Goal: Transaction & Acquisition: Purchase product/service

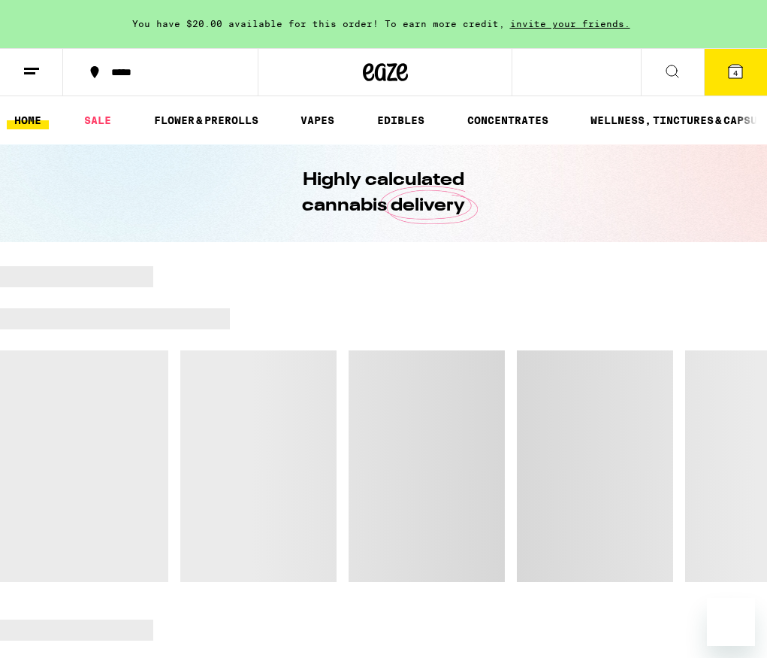
click at [730, 73] on icon at bounding box center [736, 72] width 14 height 14
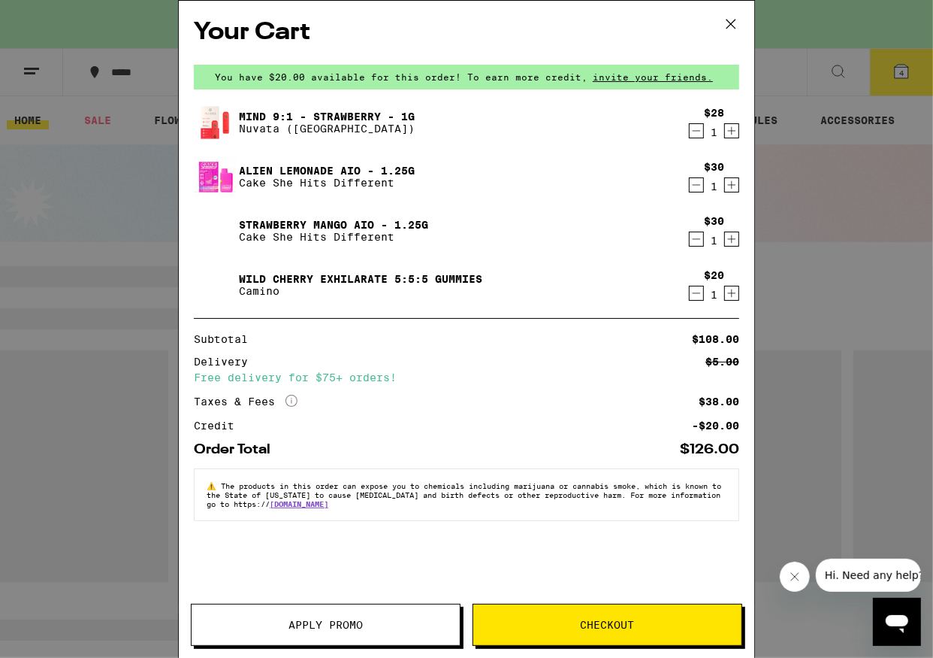
click at [295, 168] on link "Alien Lemonade AIO - 1.25g" at bounding box center [327, 171] width 176 height 12
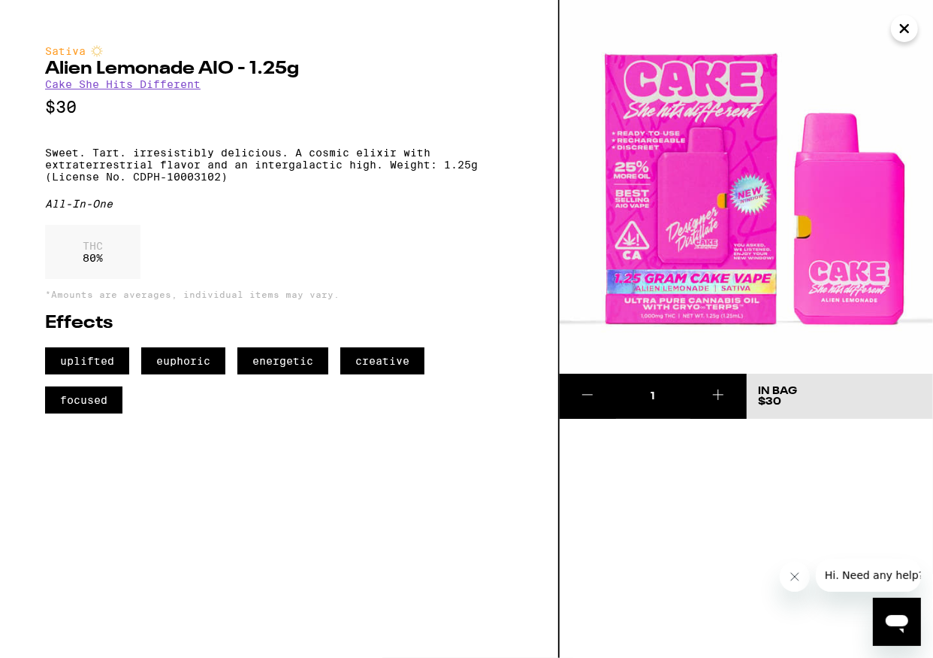
click at [767, 30] on icon "Close" at bounding box center [905, 29] width 8 height 8
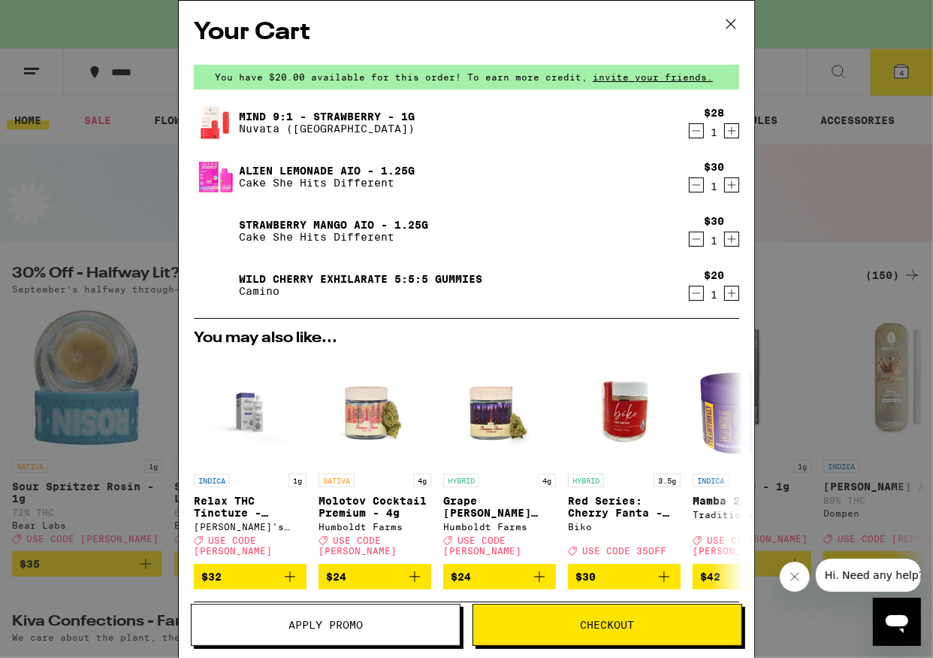
click at [341, 219] on link "Strawberry Mango AIO - 1.25g" at bounding box center [333, 225] width 189 height 12
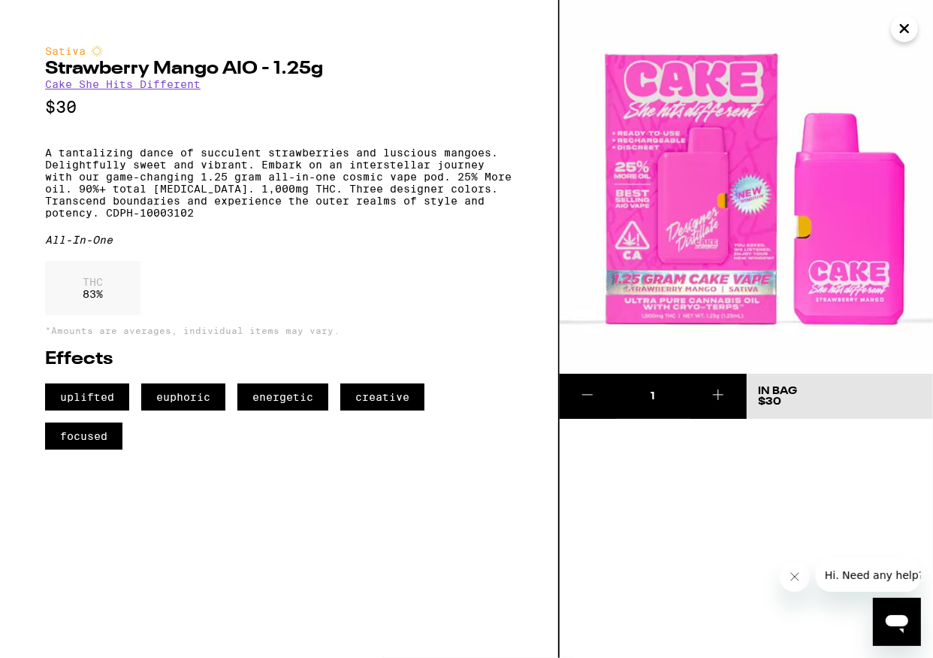
click at [767, 29] on icon "Close" at bounding box center [905, 28] width 18 height 23
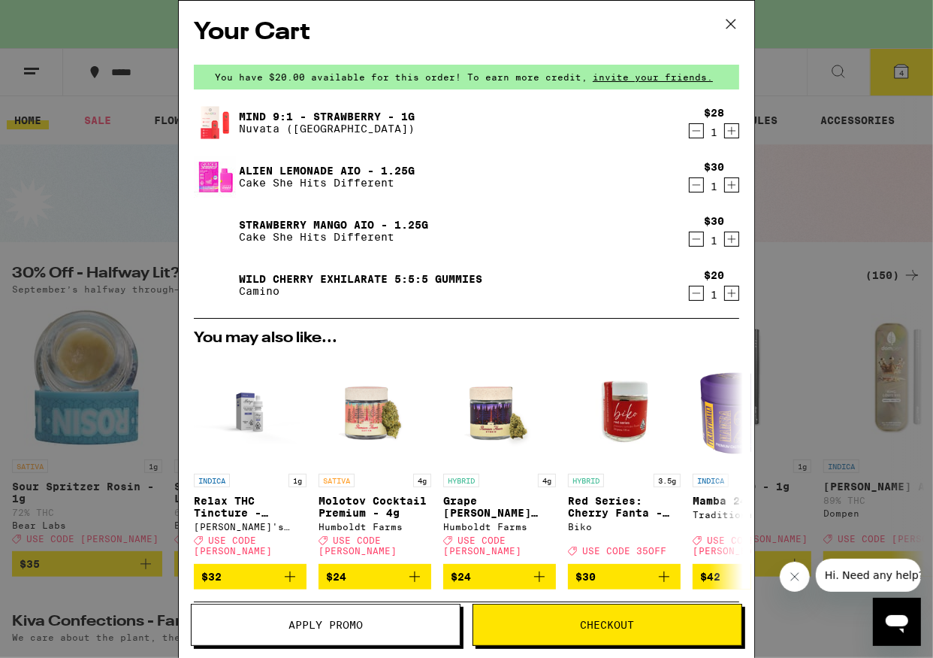
click at [690, 185] on icon "Decrement" at bounding box center [697, 185] width 14 height 18
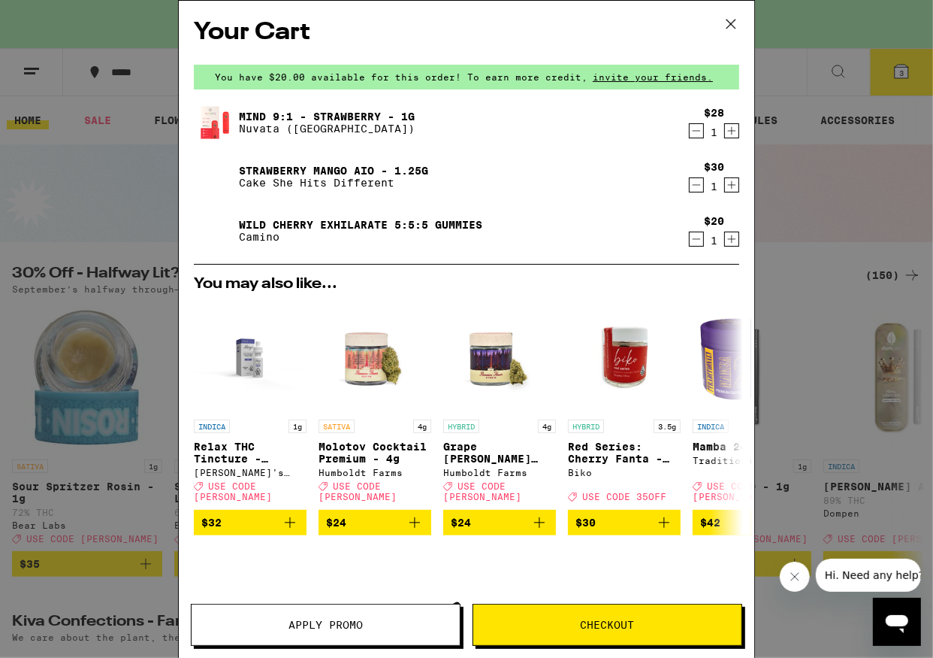
click at [272, 104] on div "Mind 9:1 - Strawberry - 1g Nuvata (CA)" at bounding box center [438, 122] width 488 height 42
click at [271, 110] on link "Mind 9:1 - Strawberry - 1g" at bounding box center [327, 116] width 176 height 12
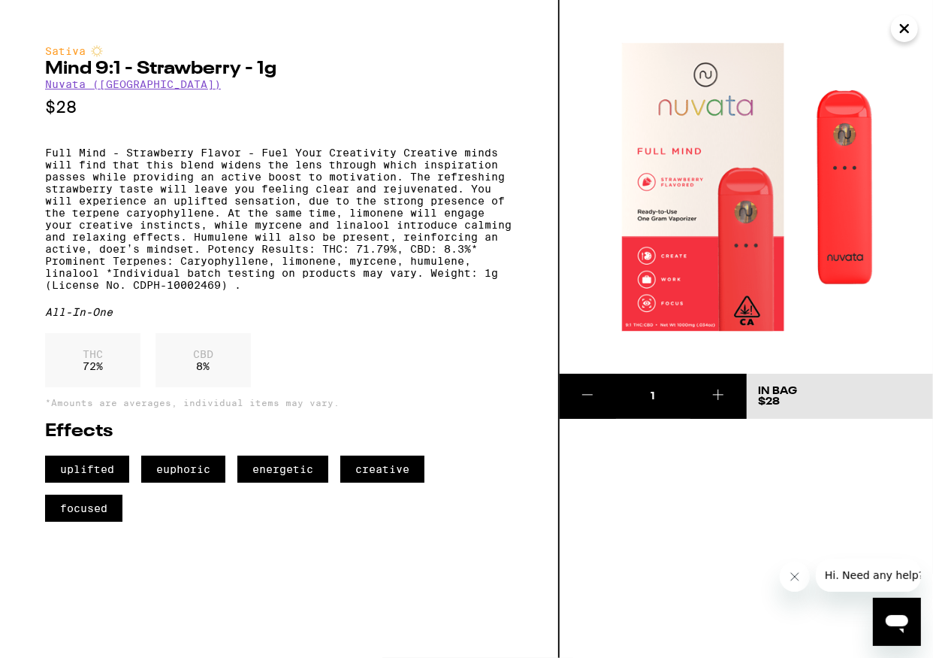
click at [767, 31] on icon "Close" at bounding box center [905, 28] width 18 height 23
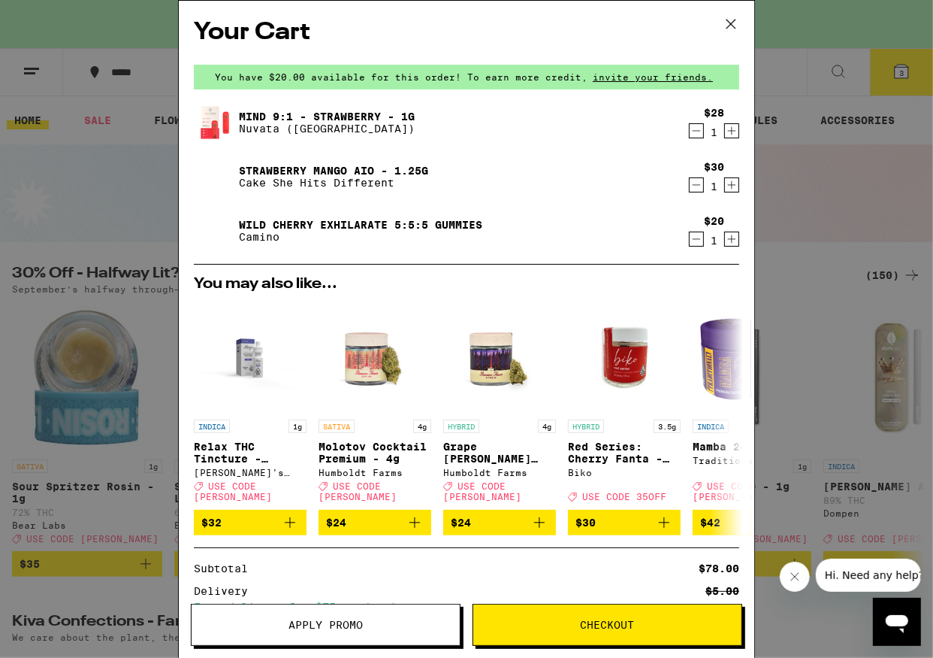
click at [690, 244] on icon "Decrement" at bounding box center [697, 239] width 14 height 18
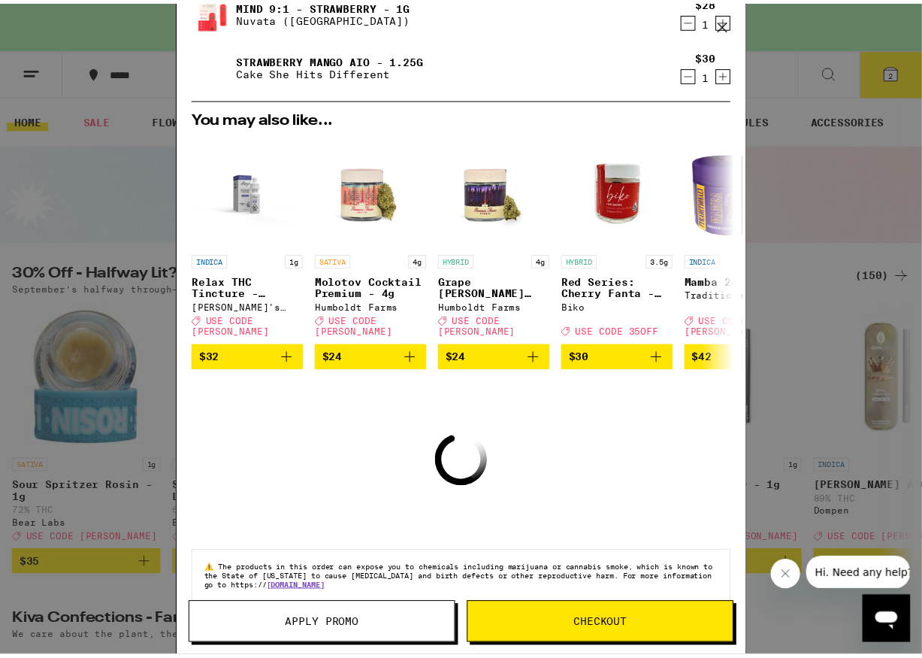
scroll to position [128, 0]
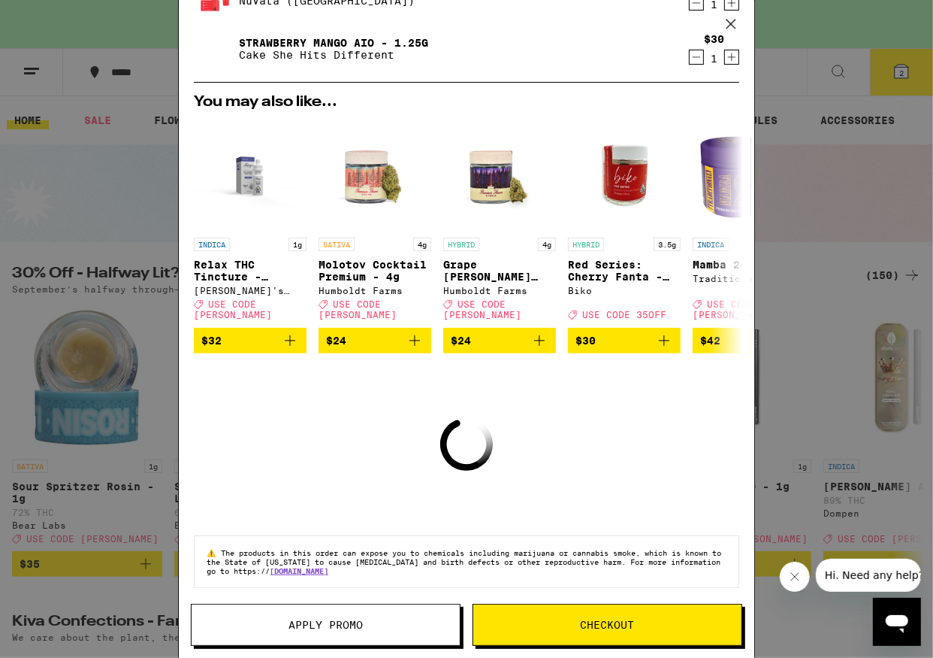
click at [646, 637] on button "Checkout" at bounding box center [608, 625] width 270 height 42
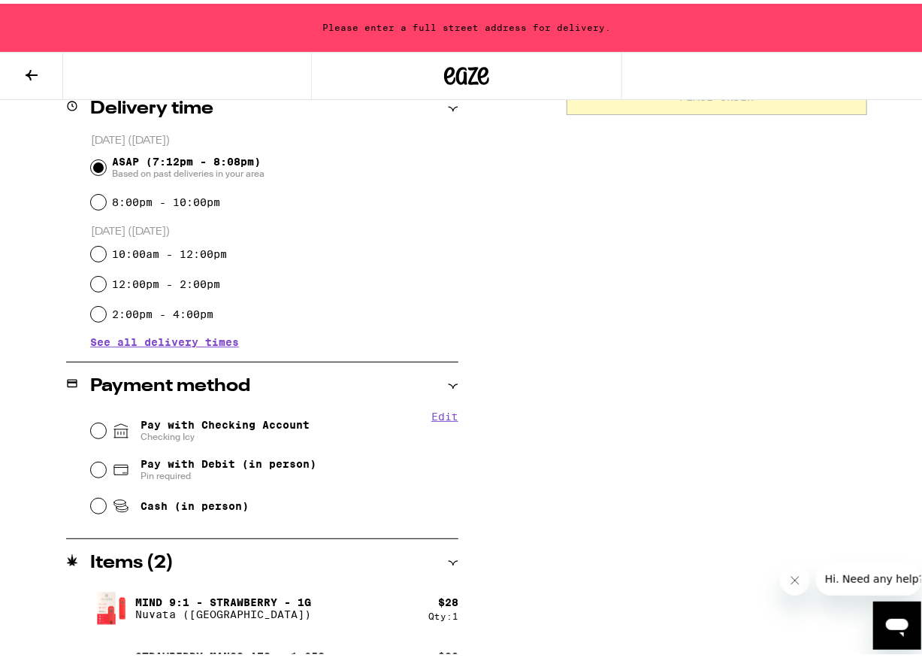
scroll to position [420, 0]
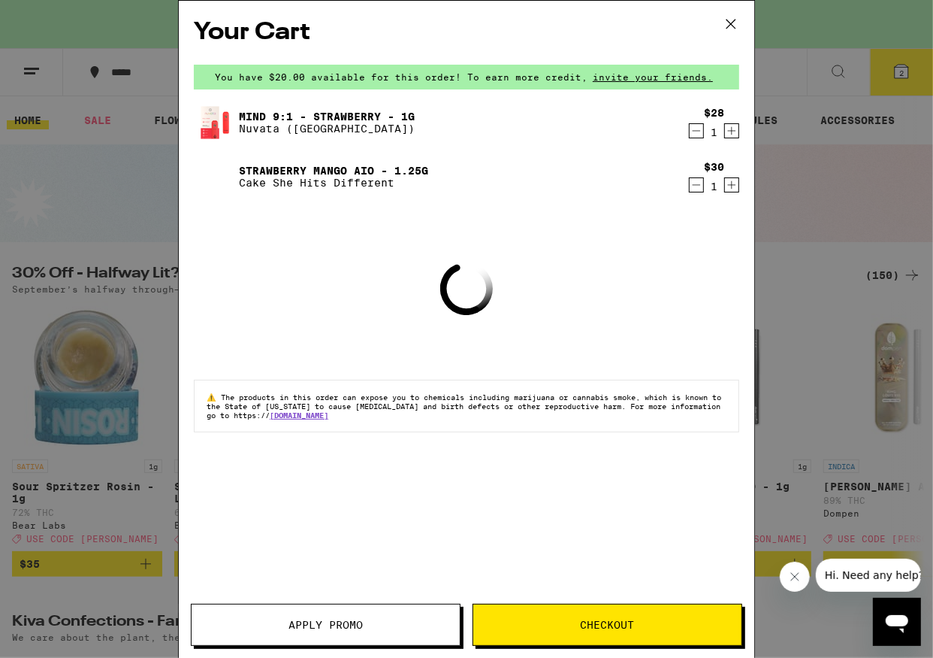
drag, startPoint x: 307, startPoint y: 625, endPoint x: 353, endPoint y: 624, distance: 46.6
click at [307, 625] on span "Apply Promo" at bounding box center [326, 624] width 74 height 11
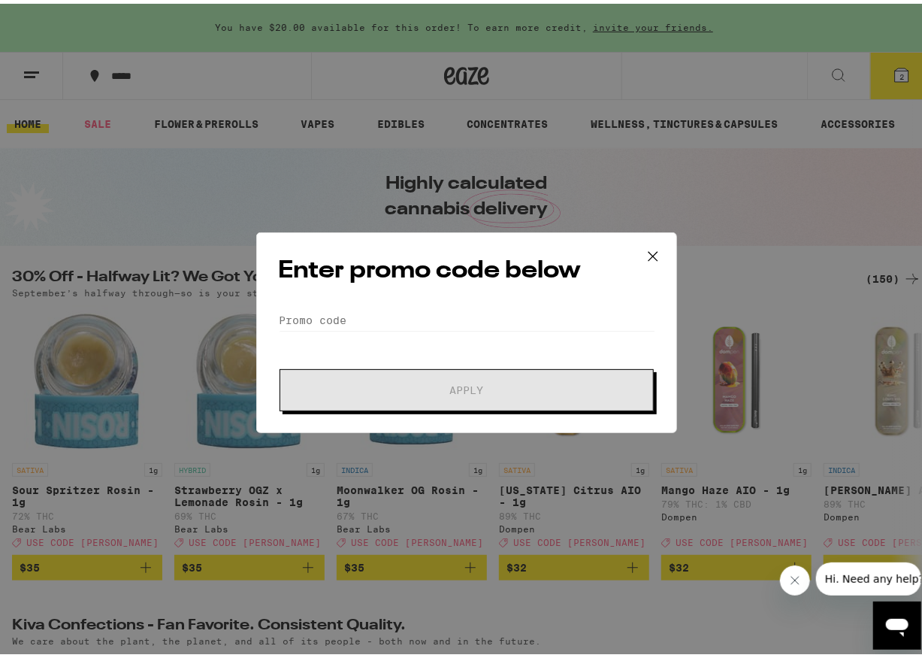
click at [504, 301] on div "Enter promo code below Promo Code Apply" at bounding box center [466, 328] width 421 height 201
click at [646, 250] on icon at bounding box center [653, 252] width 23 height 23
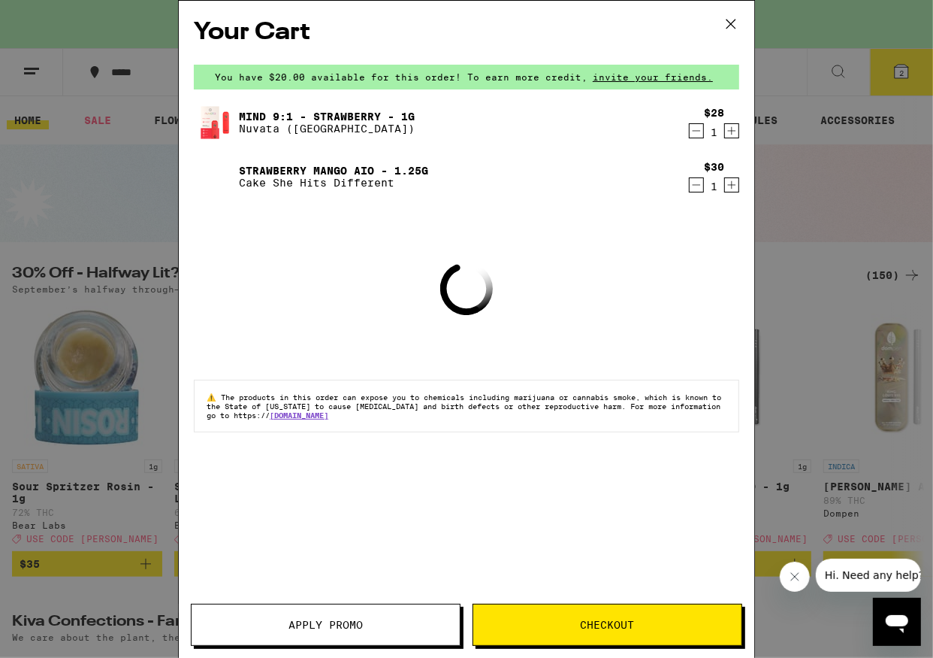
click at [733, 26] on icon at bounding box center [731, 24] width 23 height 23
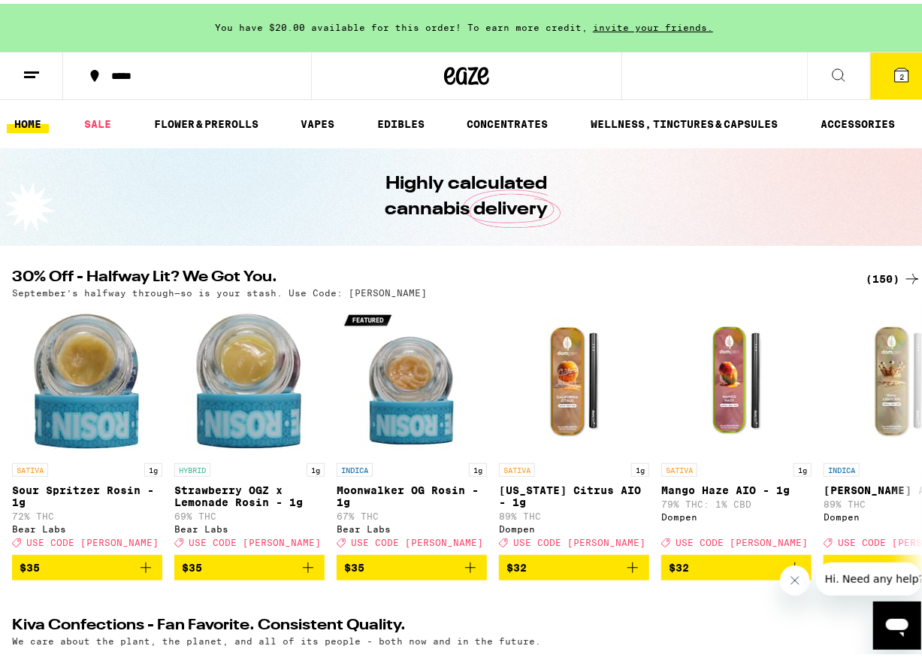
click at [459, 70] on icon at bounding box center [467, 72] width 23 height 18
click at [456, 69] on icon at bounding box center [466, 72] width 45 height 27
drag, startPoint x: 382, startPoint y: 289, endPoint x: 337, endPoint y: 288, distance: 45.1
click at [337, 288] on div "September’s halfway through—so is your stash. Use Code: LITTY" at bounding box center [466, 289] width 909 height 10
copy p "LITTY"
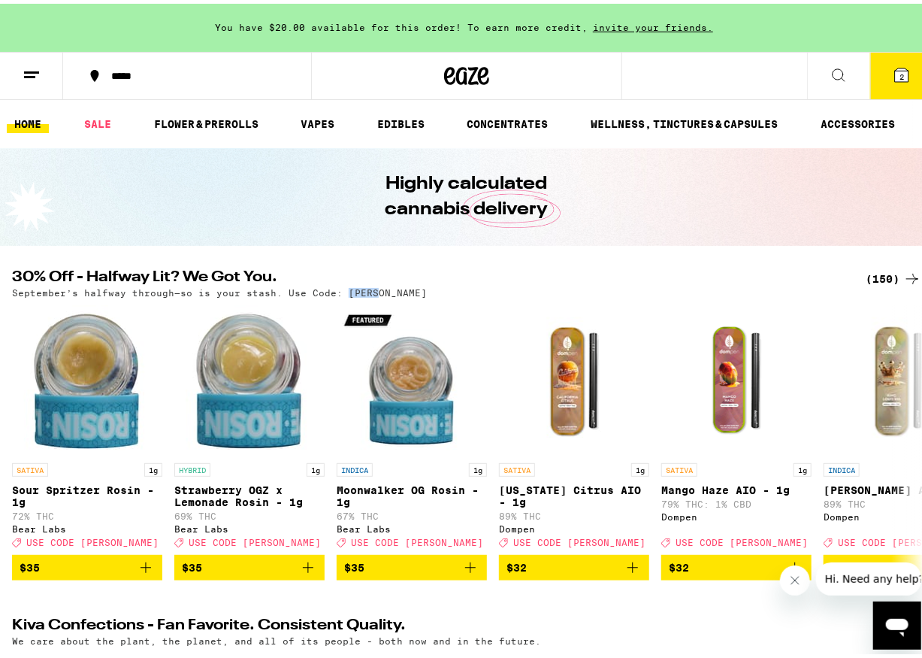
click at [767, 80] on button "2" at bounding box center [901, 72] width 63 height 47
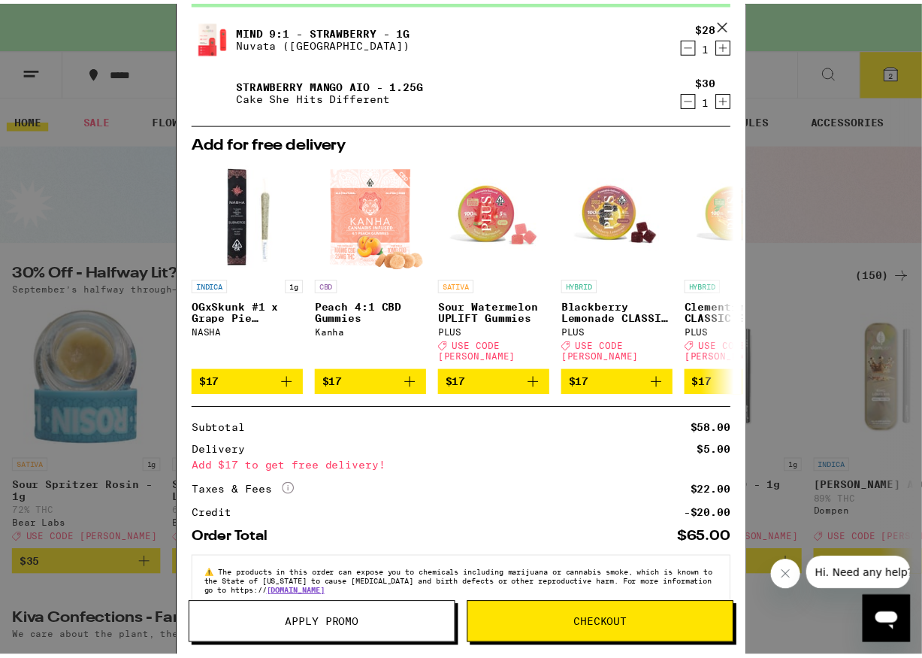
scroll to position [109, 0]
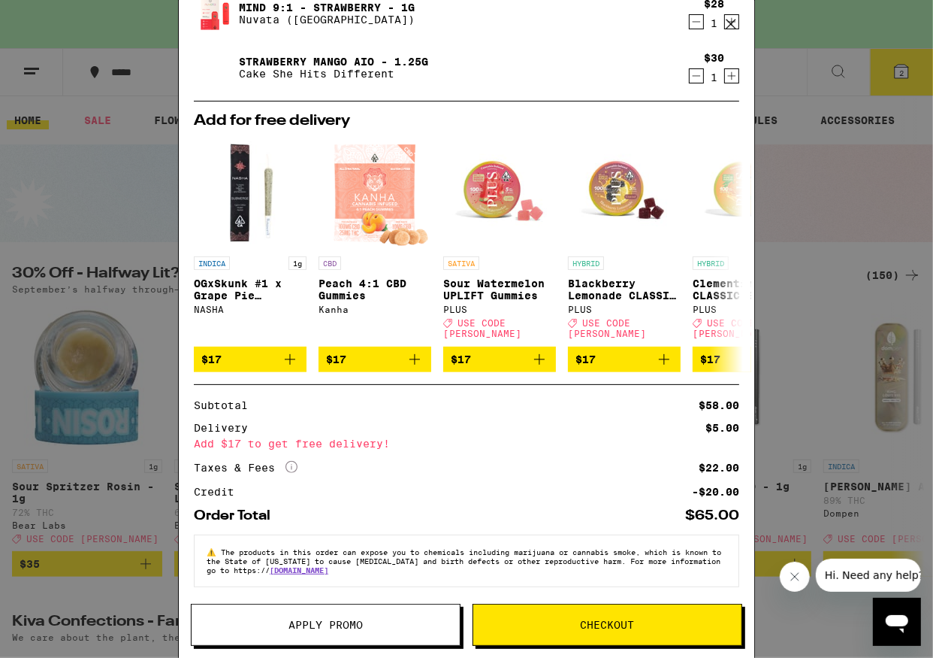
click at [347, 629] on span "Apply Promo" at bounding box center [326, 624] width 74 height 11
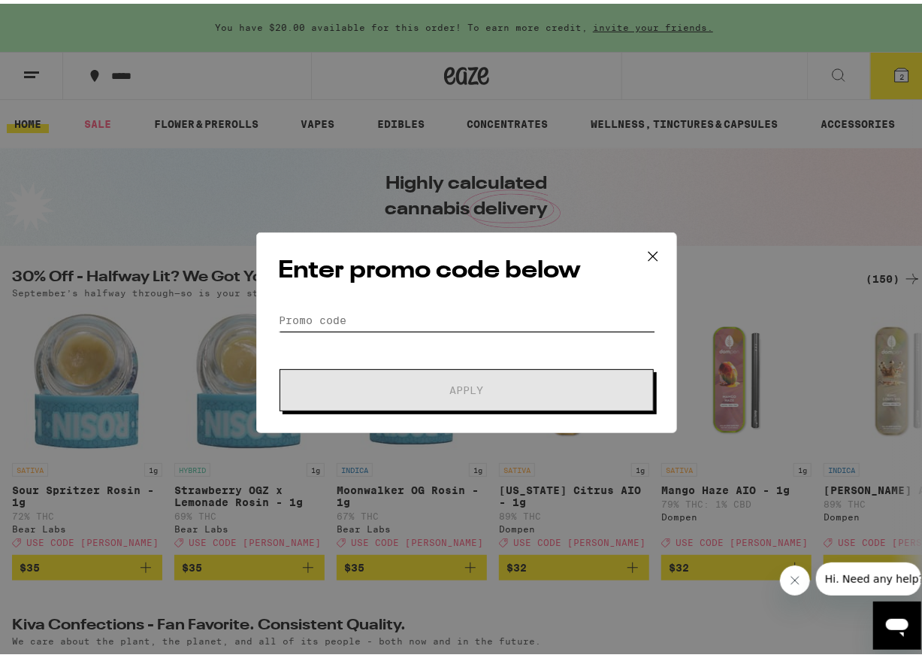
click at [486, 312] on input "Promo Code" at bounding box center [466, 316] width 377 height 23
paste input "LITTY"
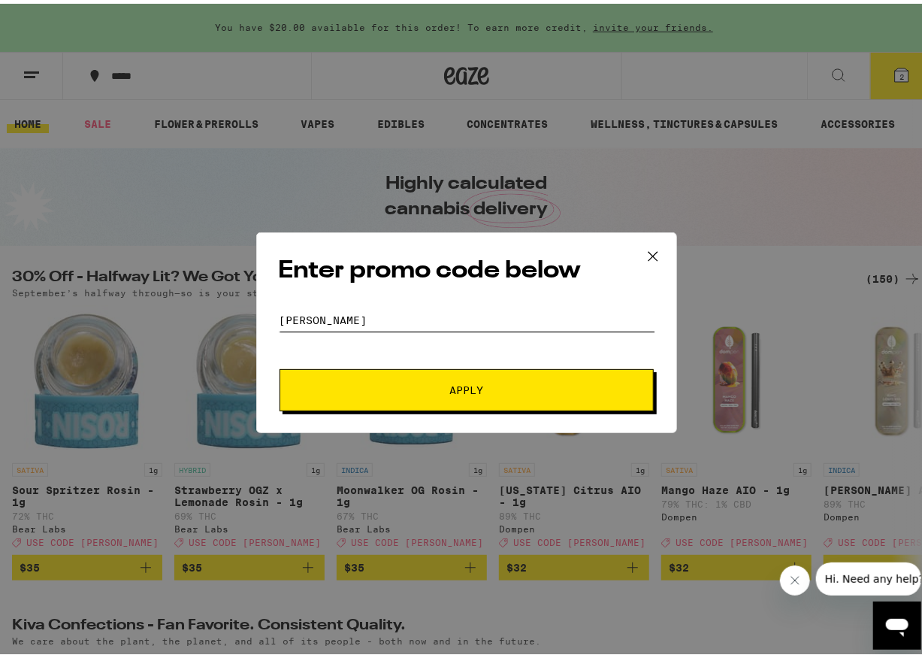
type input "LITTY"
click at [480, 373] on button "Apply" at bounding box center [467, 386] width 374 height 42
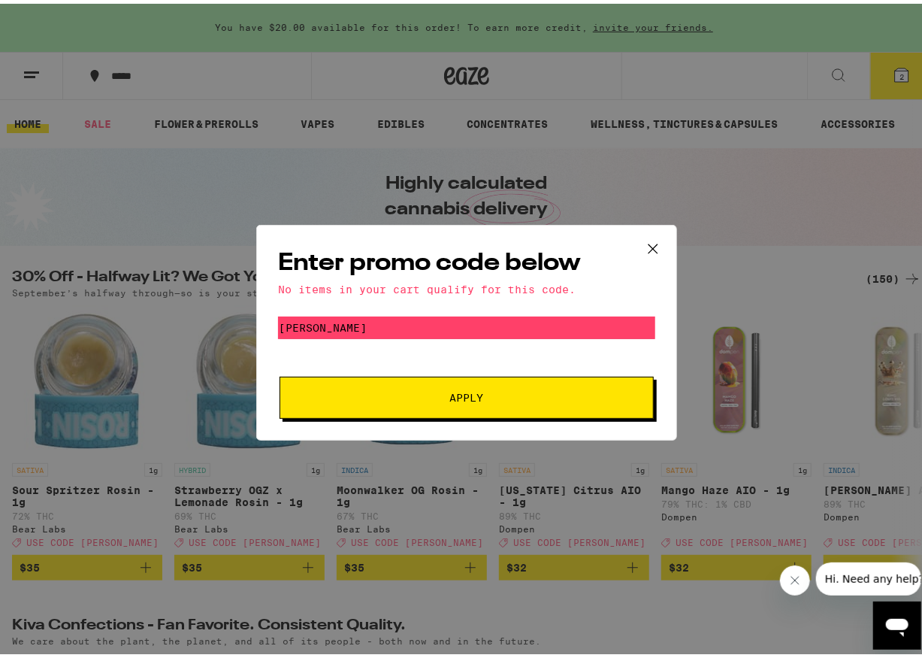
click at [651, 247] on icon at bounding box center [653, 245] width 23 height 23
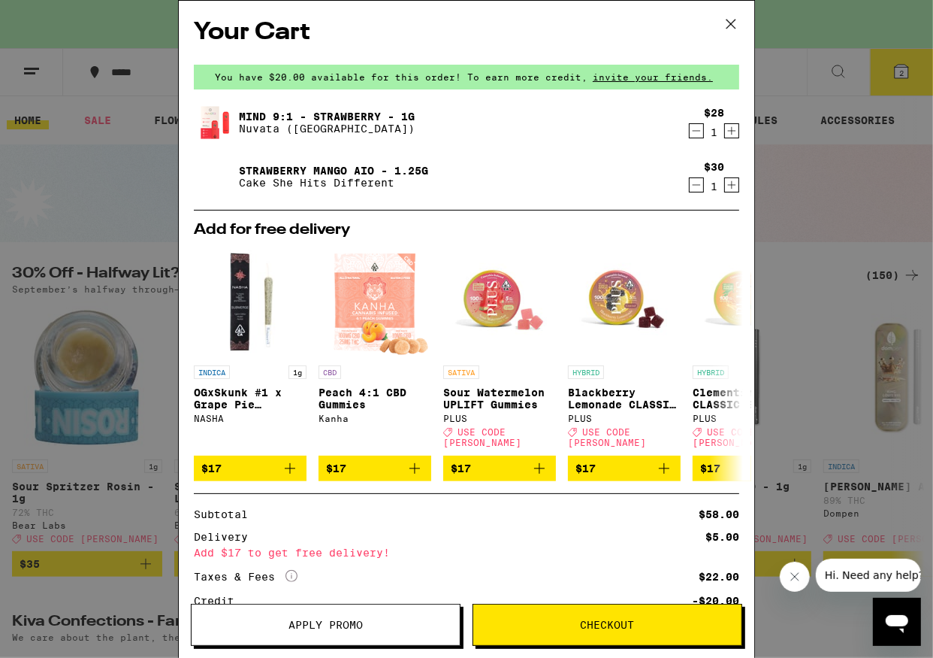
click at [597, 628] on span "Checkout" at bounding box center [608, 624] width 54 height 11
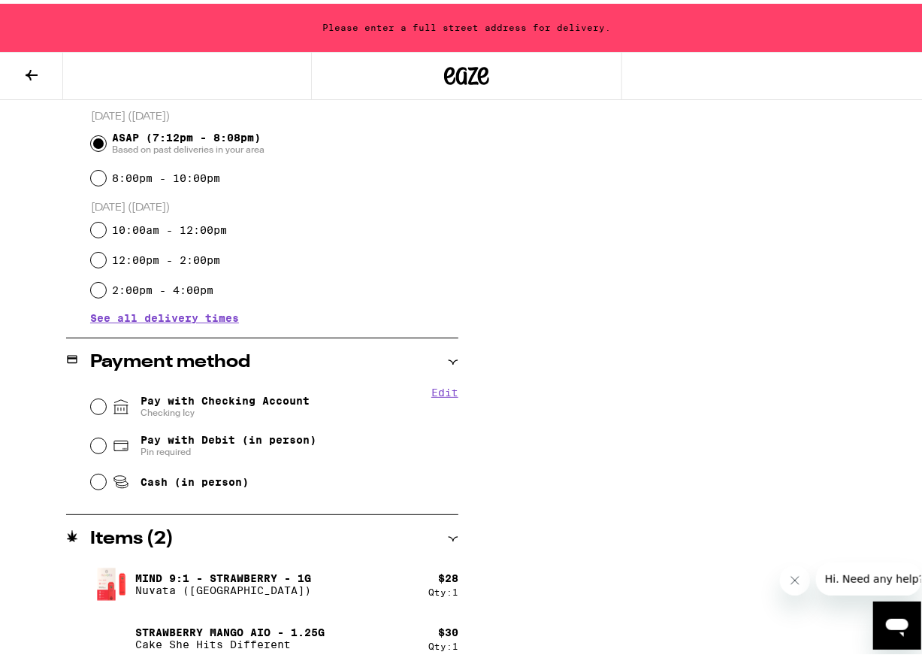
scroll to position [420, 0]
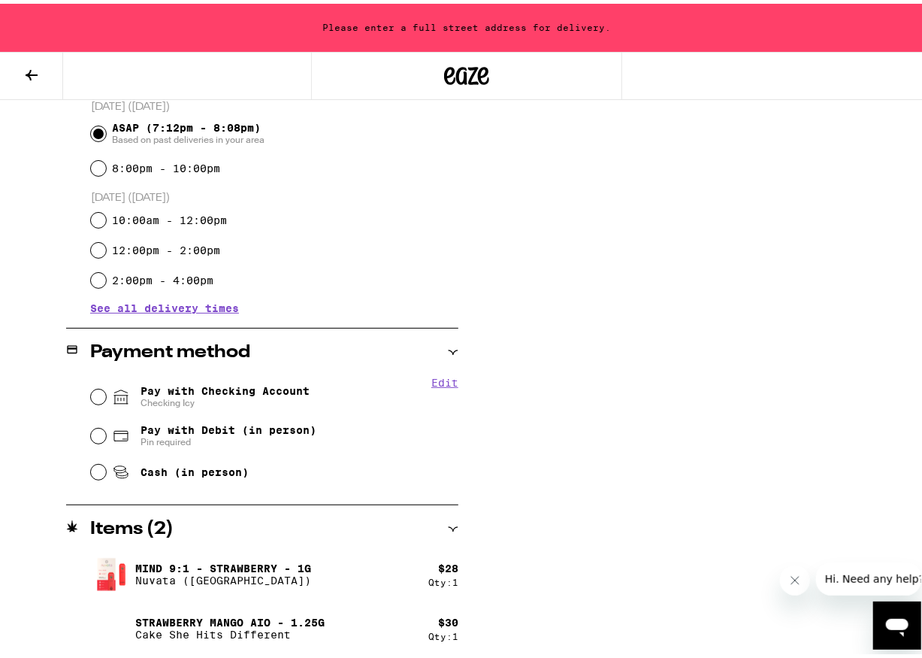
click at [217, 391] on span "Pay with Checking Account Checking Icy" at bounding box center [225, 393] width 169 height 24
click at [106, 391] on input "Pay with Checking Account Checking Icy" at bounding box center [98, 393] width 15 height 15
radio input "true"
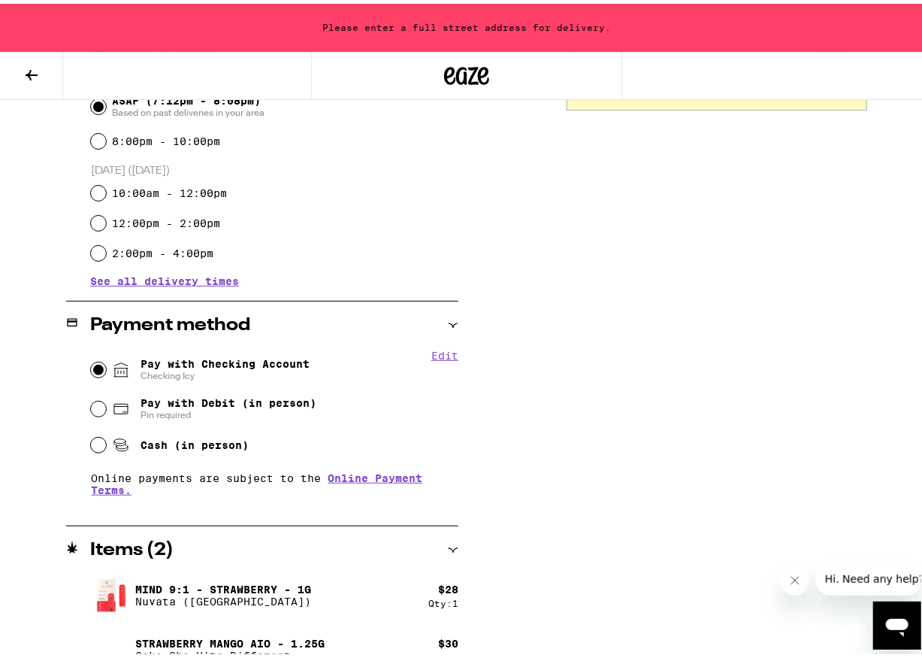
scroll to position [468, 0]
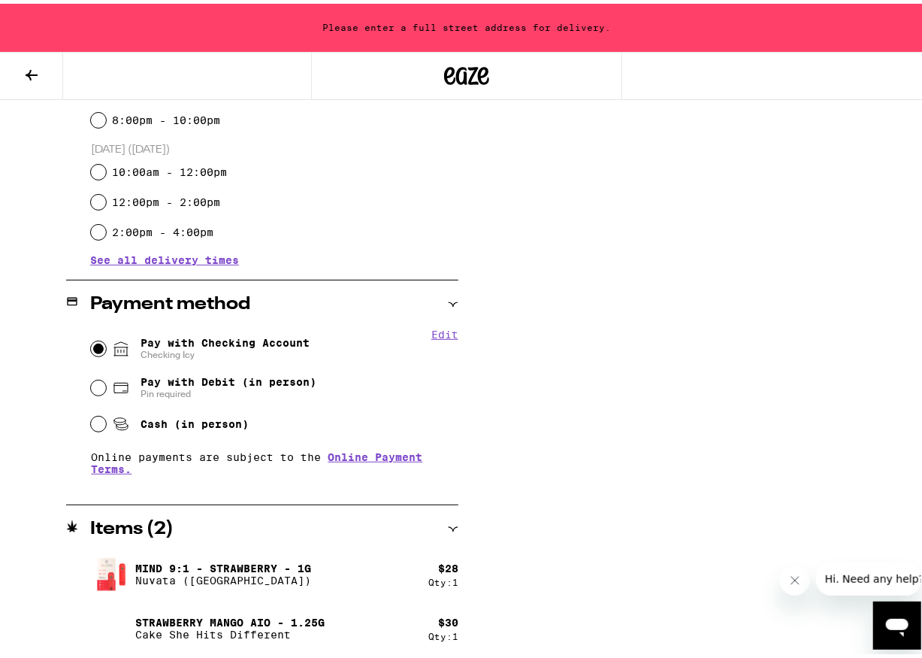
click at [652, 533] on div "Subtotal $58.00 Delivery $5.00 Add $17 to get free delivery! Taxes & Fees More …" at bounding box center [717, 210] width 301 height 897
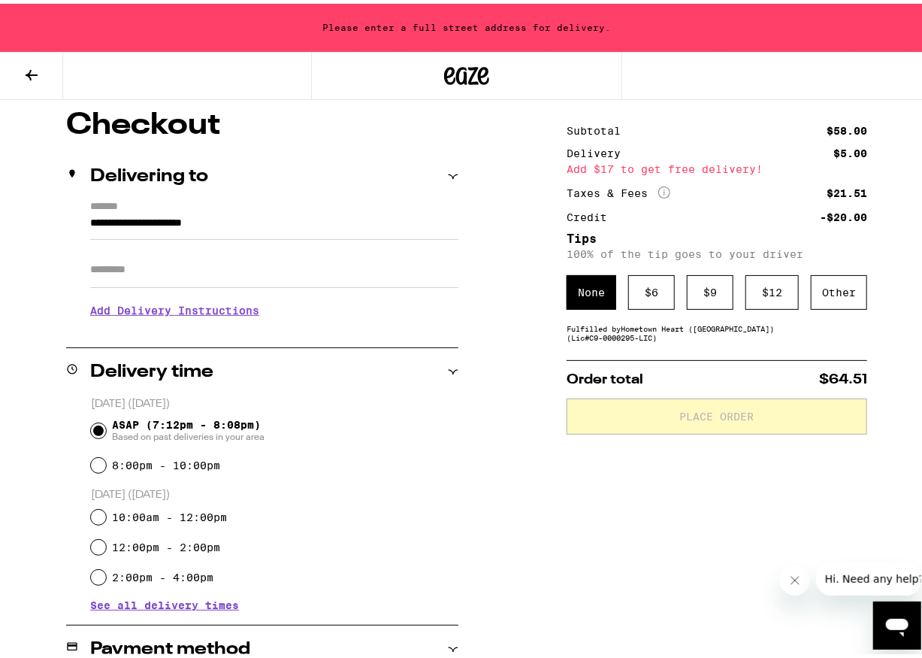
scroll to position [0, 0]
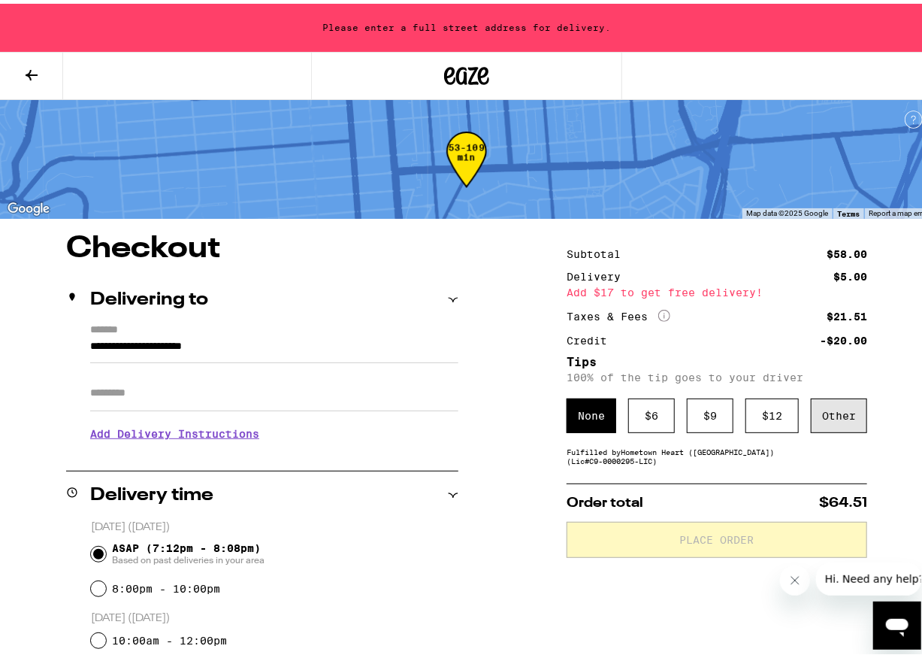
click at [767, 416] on div "Other" at bounding box center [839, 412] width 56 height 35
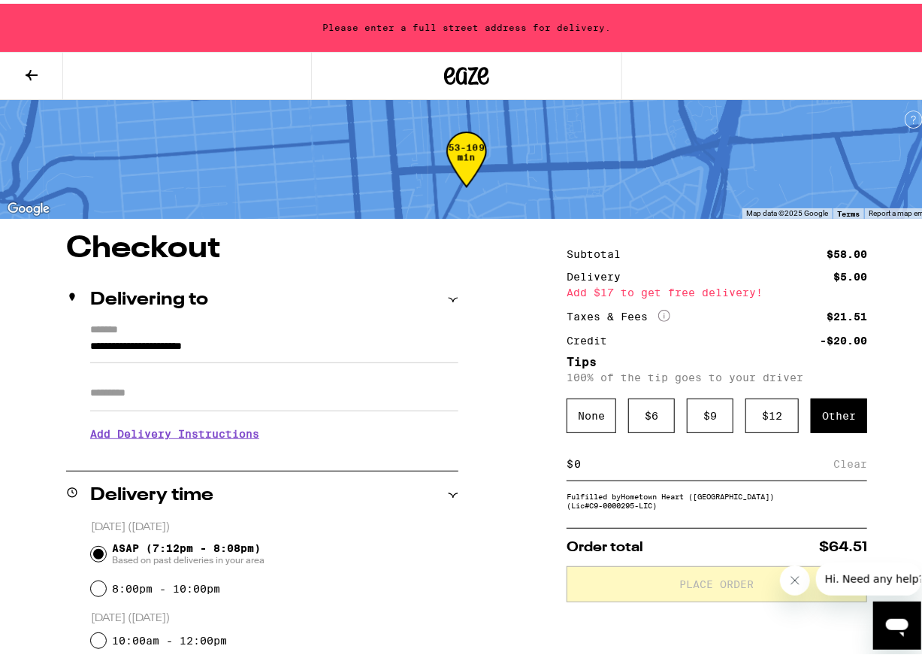
click at [767, 408] on div "Other" at bounding box center [839, 412] width 56 height 35
click at [459, 69] on icon at bounding box center [467, 72] width 23 height 18
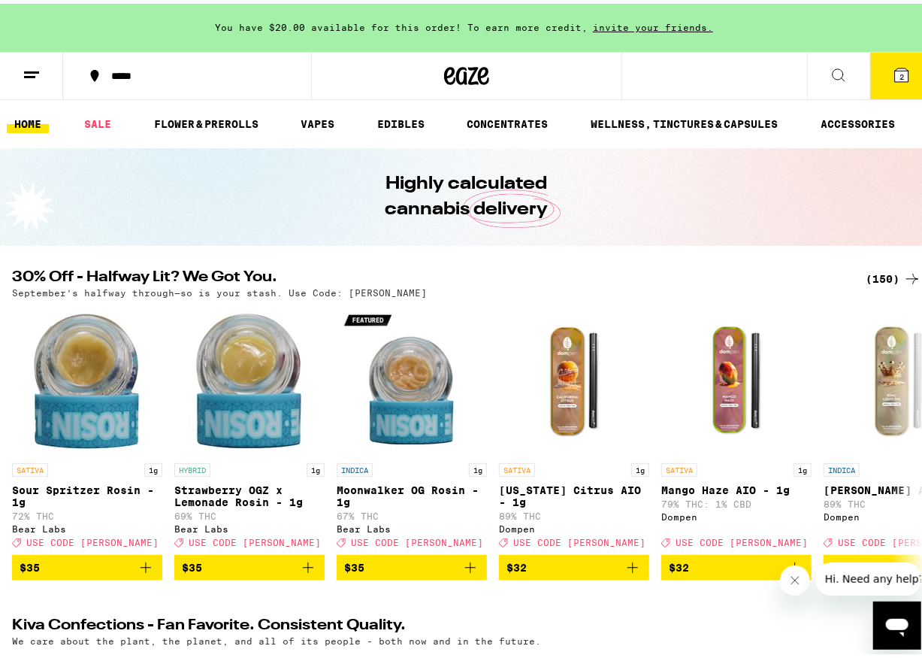
click at [35, 76] on icon at bounding box center [32, 71] width 18 height 18
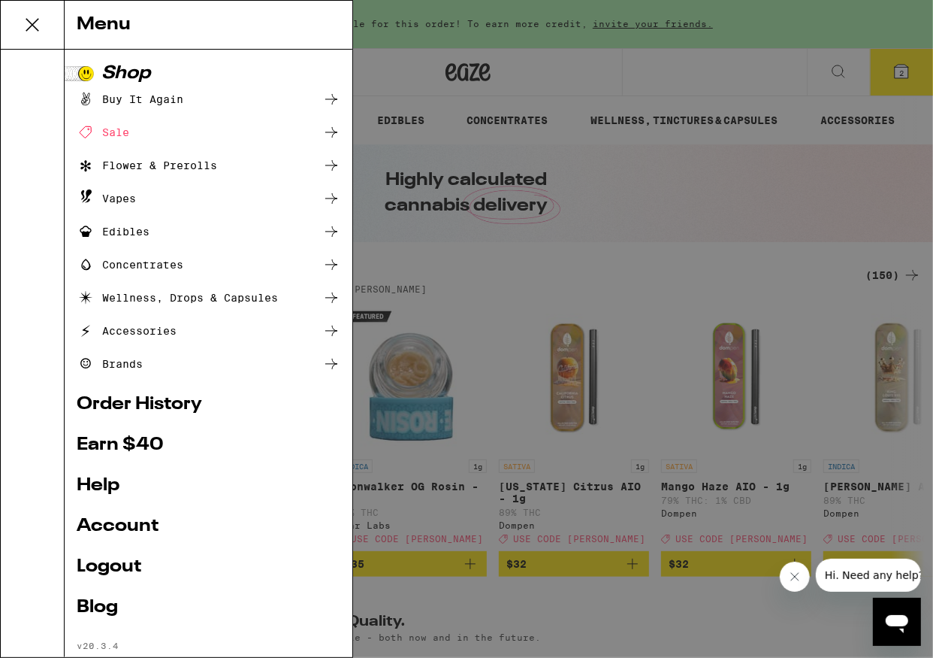
click at [141, 196] on div "Vapes" at bounding box center [209, 198] width 264 height 18
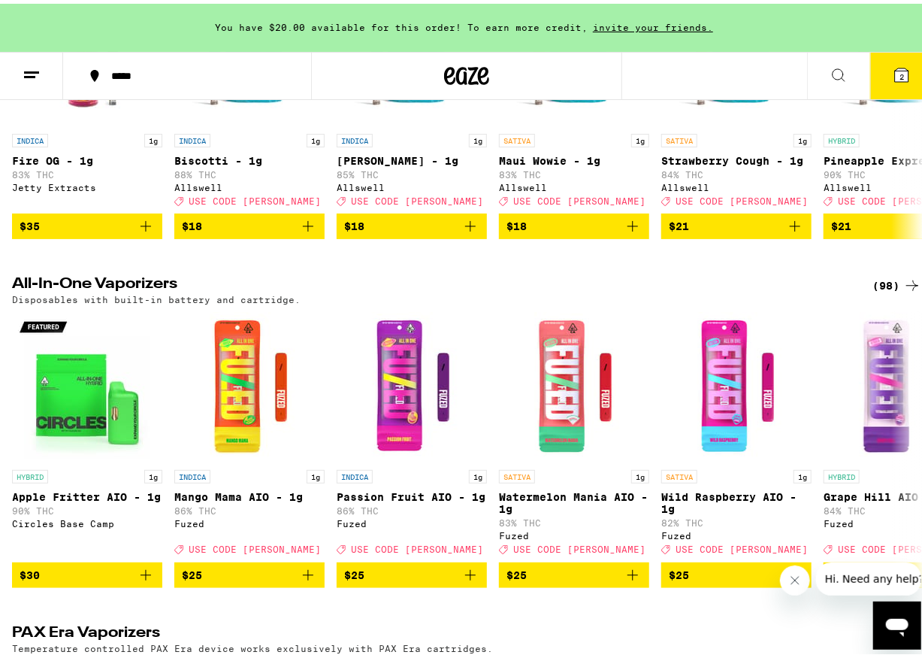
scroll to position [225, 0]
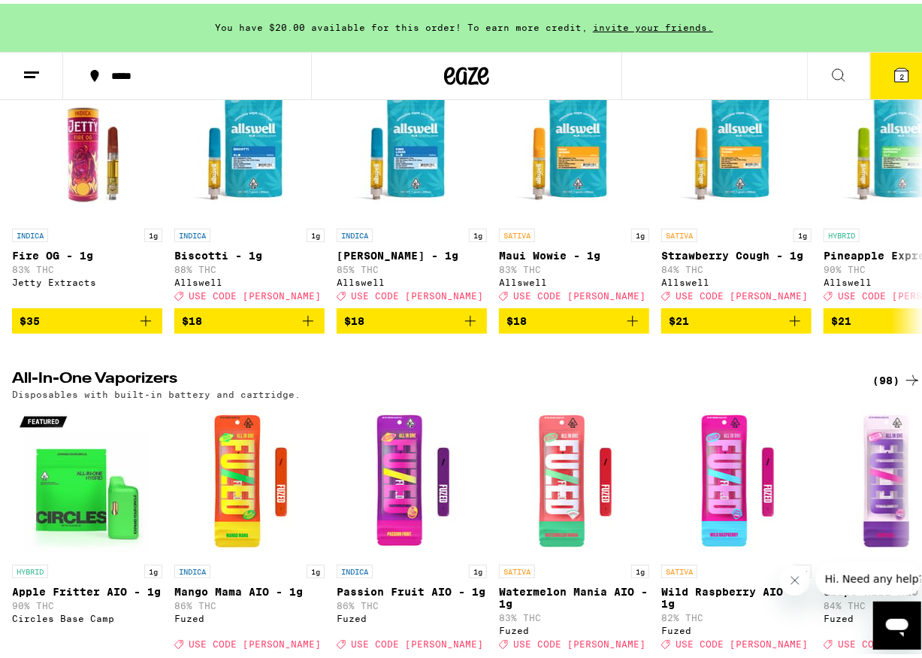
click at [767, 386] on div "(98)" at bounding box center [897, 377] width 49 height 18
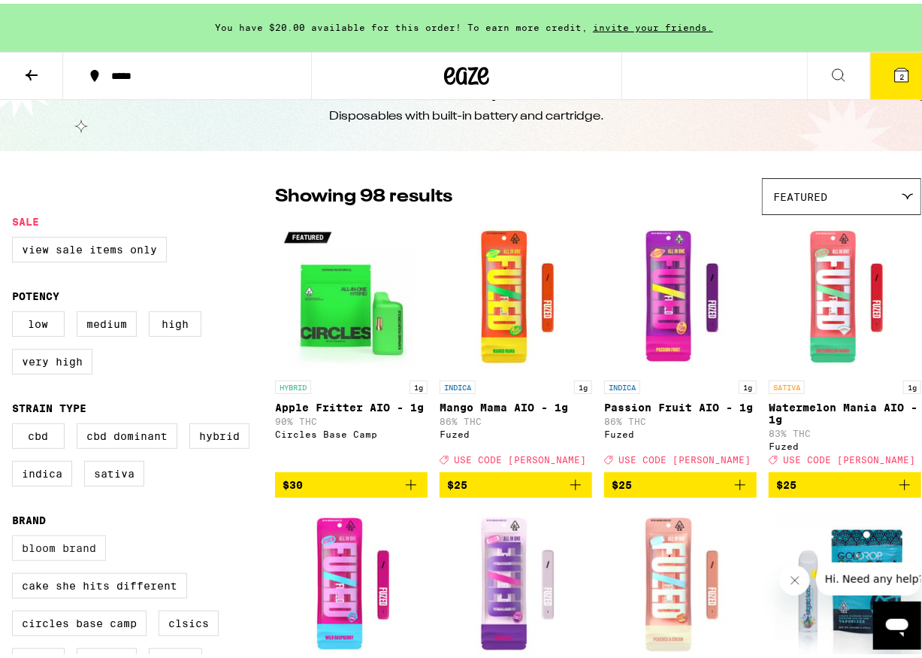
scroll to position [74, 0]
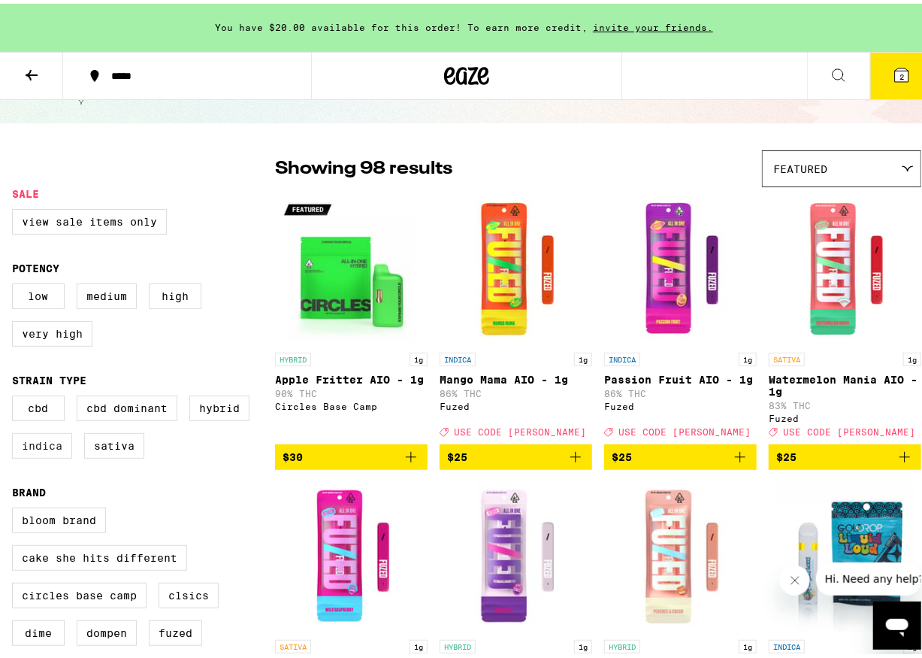
click at [70, 455] on label "Indica" at bounding box center [42, 442] width 60 height 26
click at [16, 395] on input "Indica" at bounding box center [15, 394] width 1 height 1
checkbox input "true"
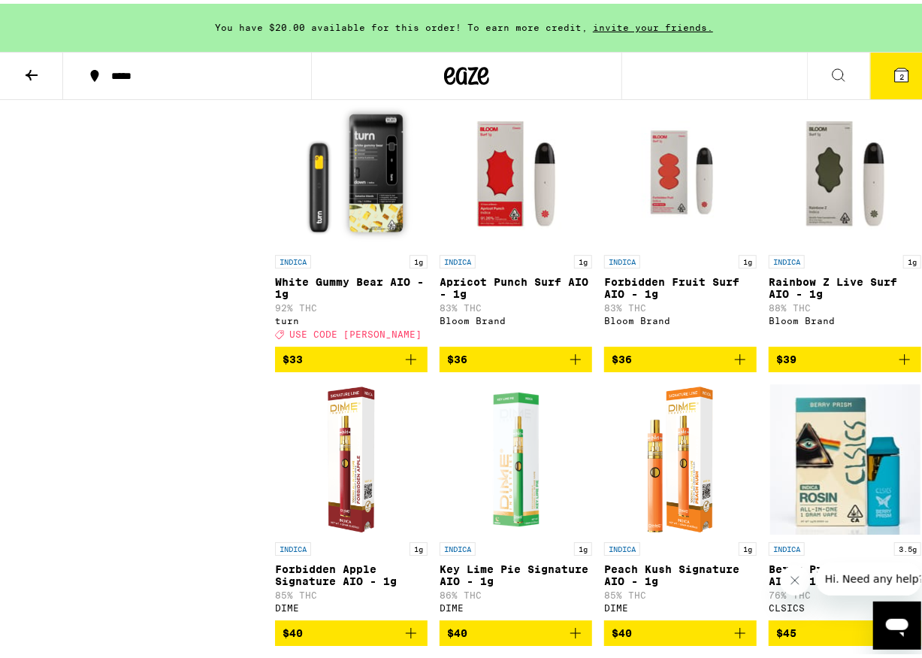
scroll to position [1804, 0]
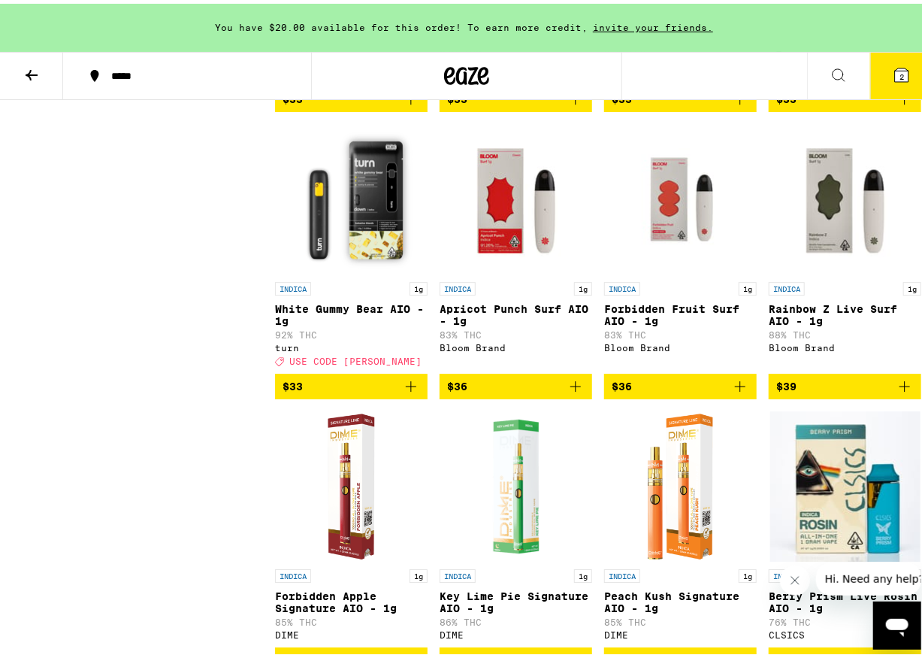
click at [658, 238] on img "Open page for Forbidden Fruit Surf AIO - 1g from Bloom Brand" at bounding box center [681, 195] width 150 height 150
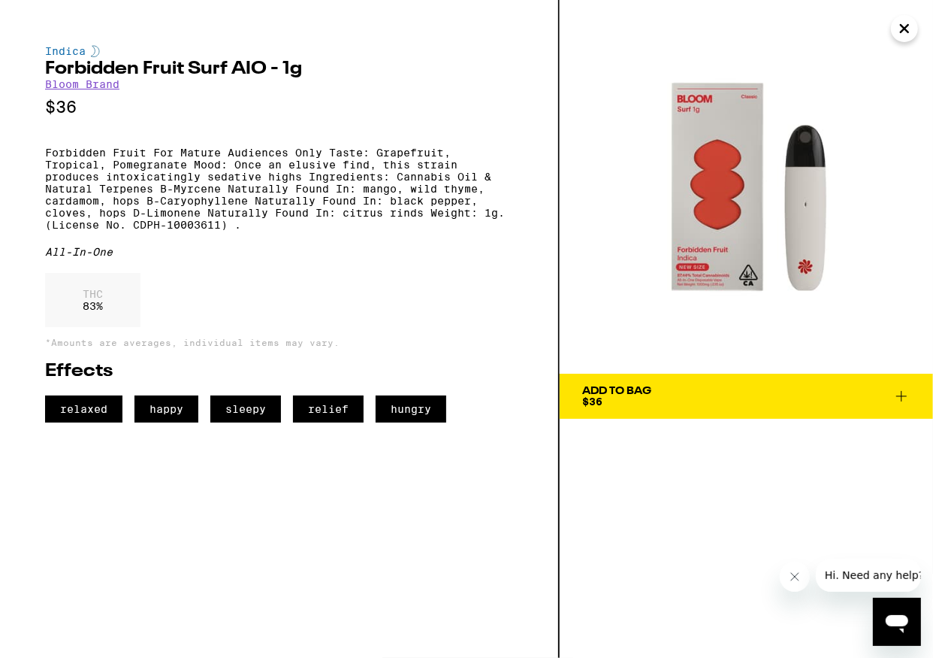
click at [767, 38] on icon "Close" at bounding box center [905, 28] width 18 height 23
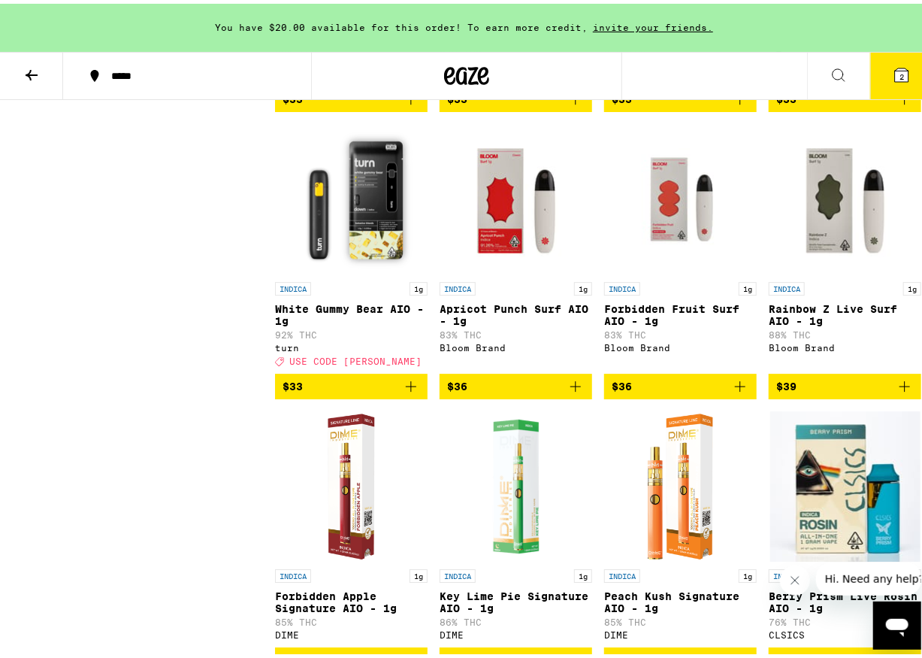
click at [481, 271] on img "Open page for Apricot Punch Surf AIO - 1g from Bloom Brand" at bounding box center [516, 195] width 150 height 150
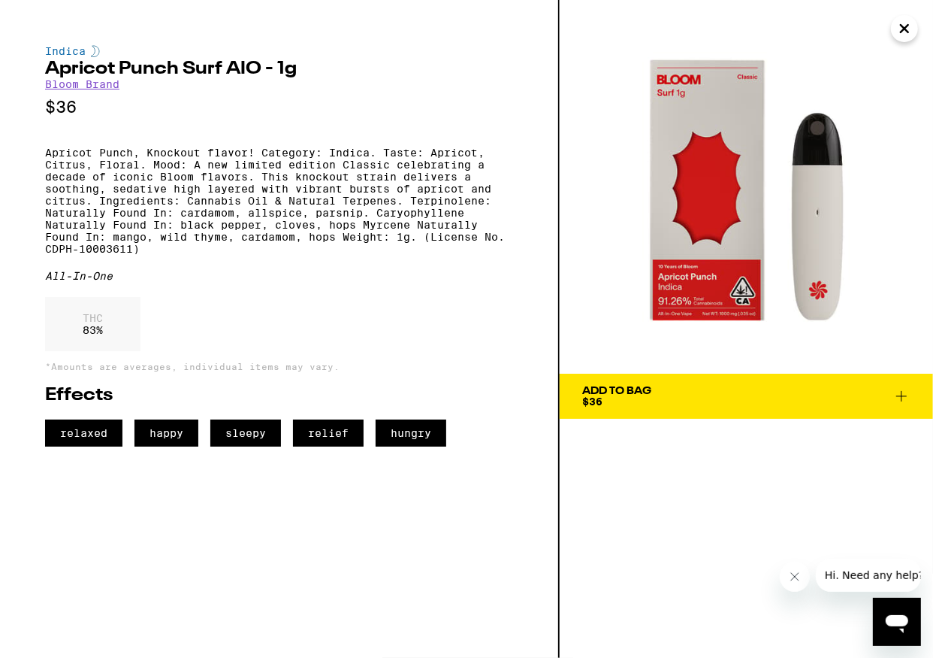
click at [767, 14] on img at bounding box center [747, 187] width 374 height 374
click at [767, 28] on icon "Close" at bounding box center [905, 29] width 8 height 8
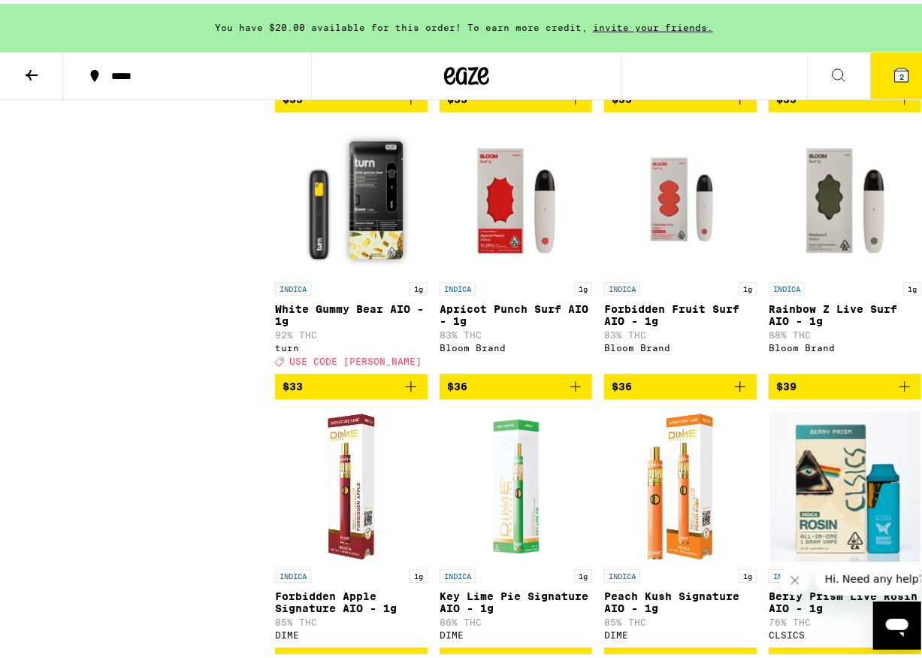
click at [767, 271] on img "Open page for Rainbow Z Live Surf AIO - 1g from Bloom Brand" at bounding box center [845, 195] width 150 height 150
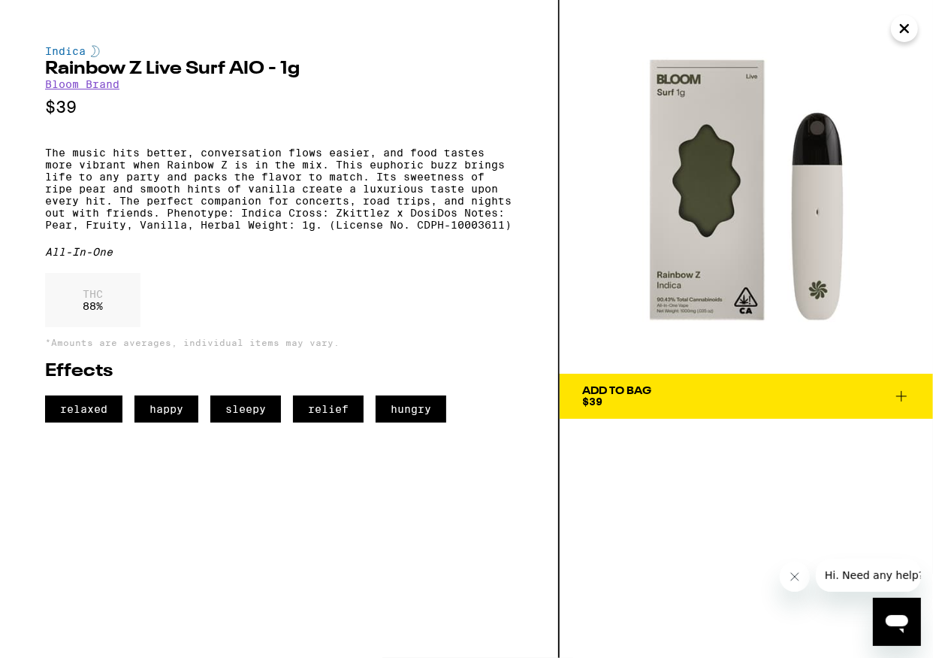
click at [767, 28] on icon "Close" at bounding box center [905, 29] width 8 height 8
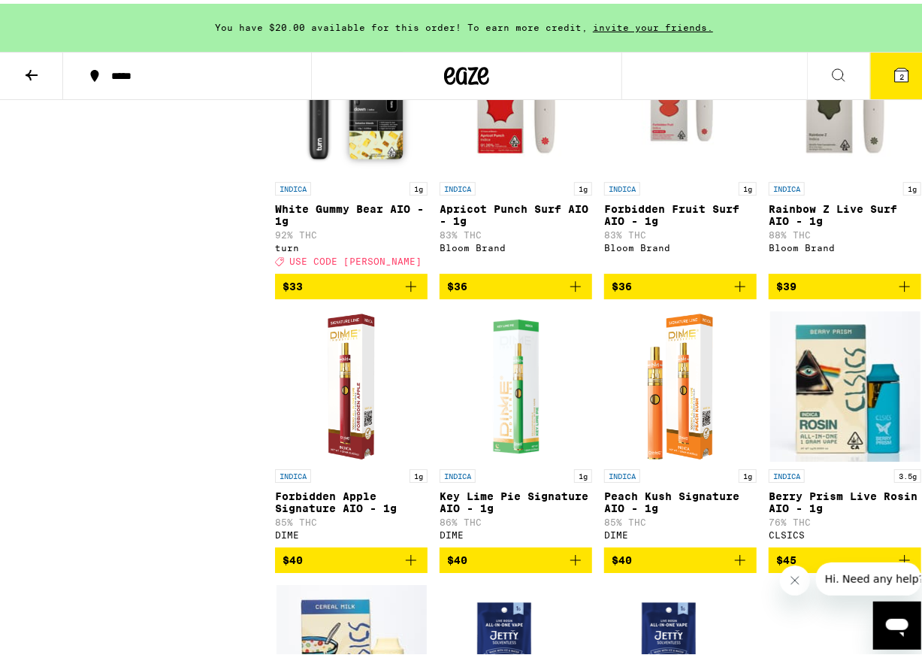
scroll to position [1804, 0]
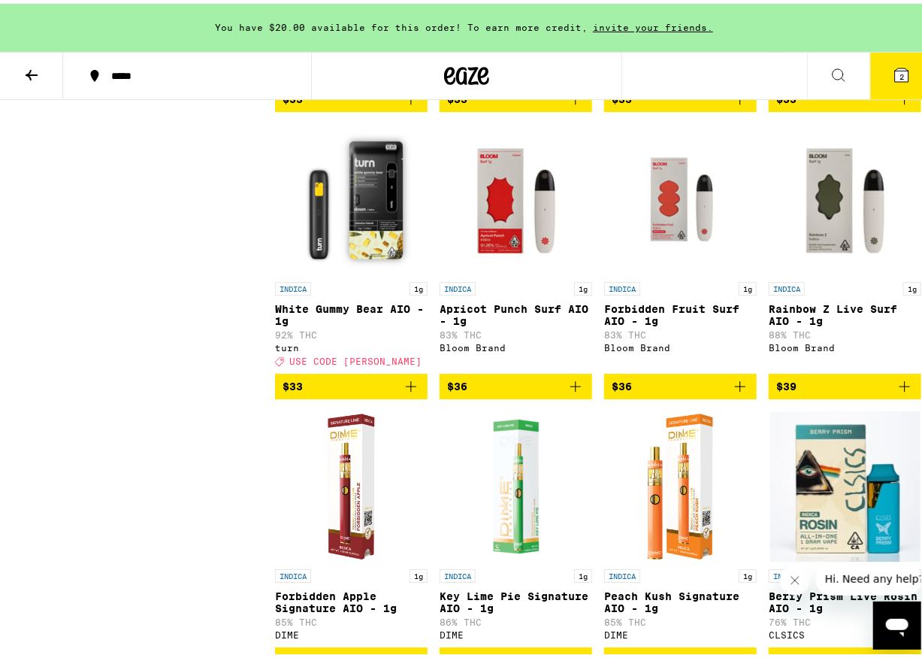
click at [691, 241] on img "Open page for Forbidden Fruit Surf AIO - 1g from Bloom Brand" at bounding box center [681, 195] width 150 height 150
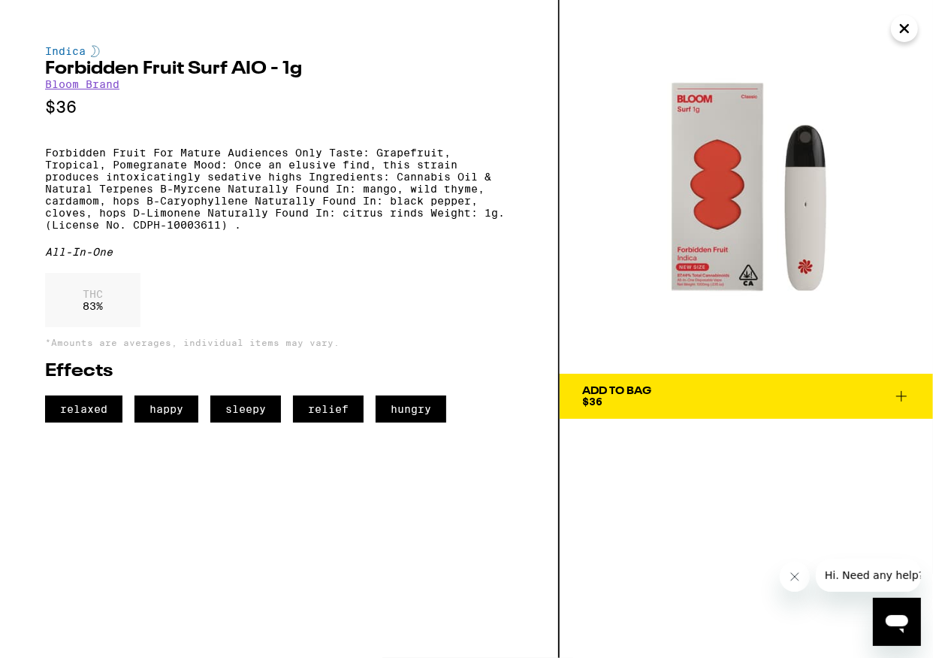
click at [767, 26] on icon "Close" at bounding box center [905, 29] width 8 height 8
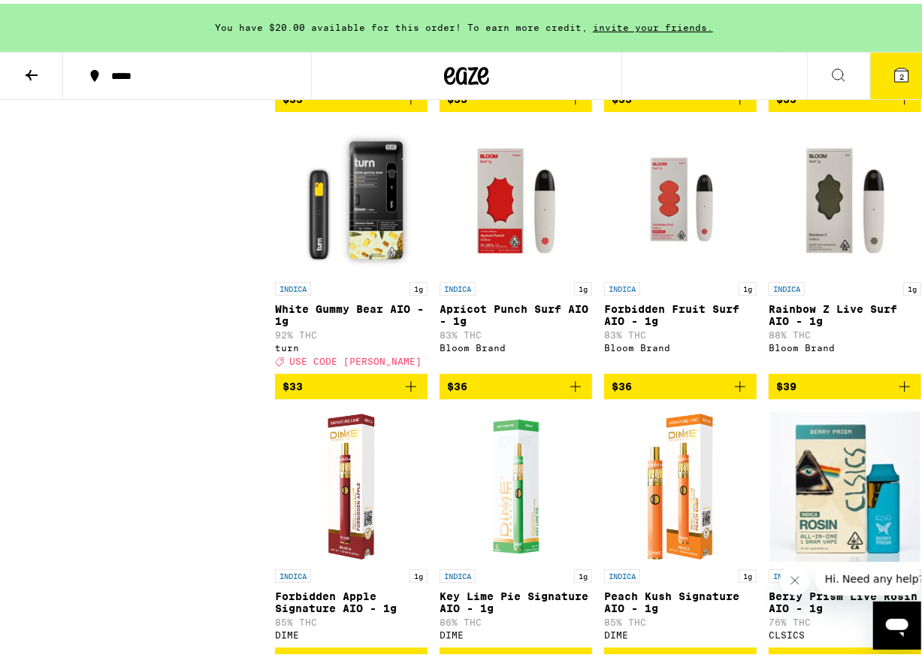
click at [537, 271] on img "Open page for Apricot Punch Surf AIO - 1g from Bloom Brand" at bounding box center [516, 195] width 150 height 150
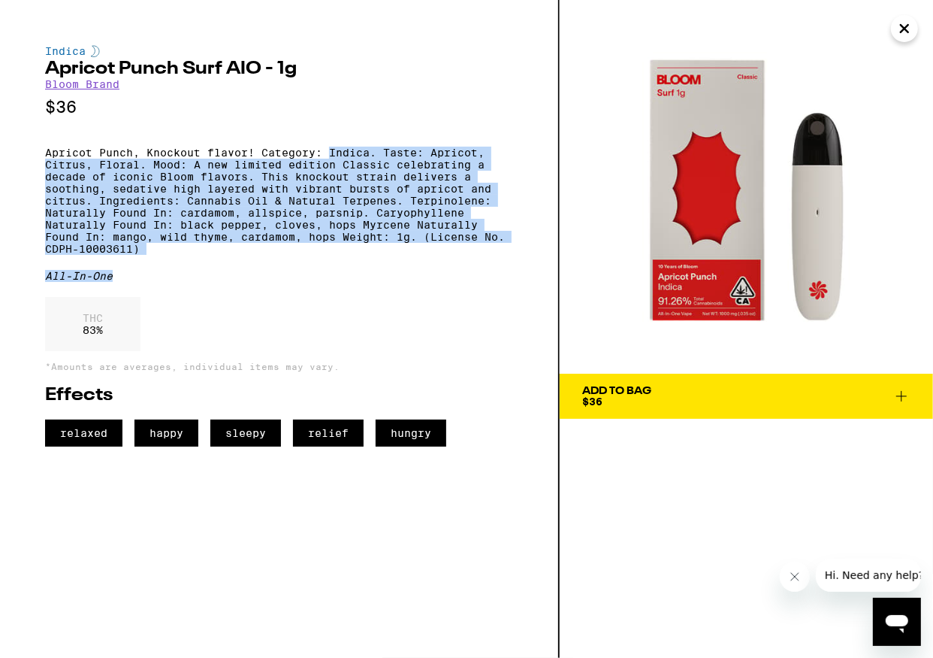
drag, startPoint x: 331, startPoint y: 162, endPoint x: 392, endPoint y: 302, distance: 152.2
click at [392, 302] on div "Indica Apricot Punch Surf AIO - 1g Bloom Brand $36 Apricot Punch, Knockout flav…" at bounding box center [279, 245] width 468 height 401
click at [392, 282] on div "All-In-One" at bounding box center [279, 276] width 468 height 12
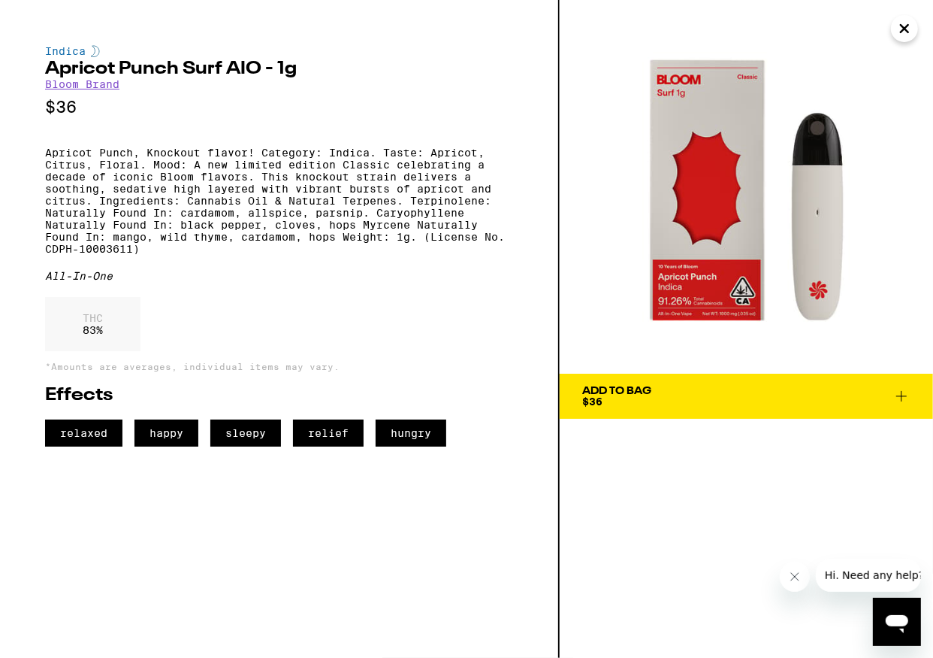
click at [767, 32] on icon "Close" at bounding box center [905, 28] width 18 height 23
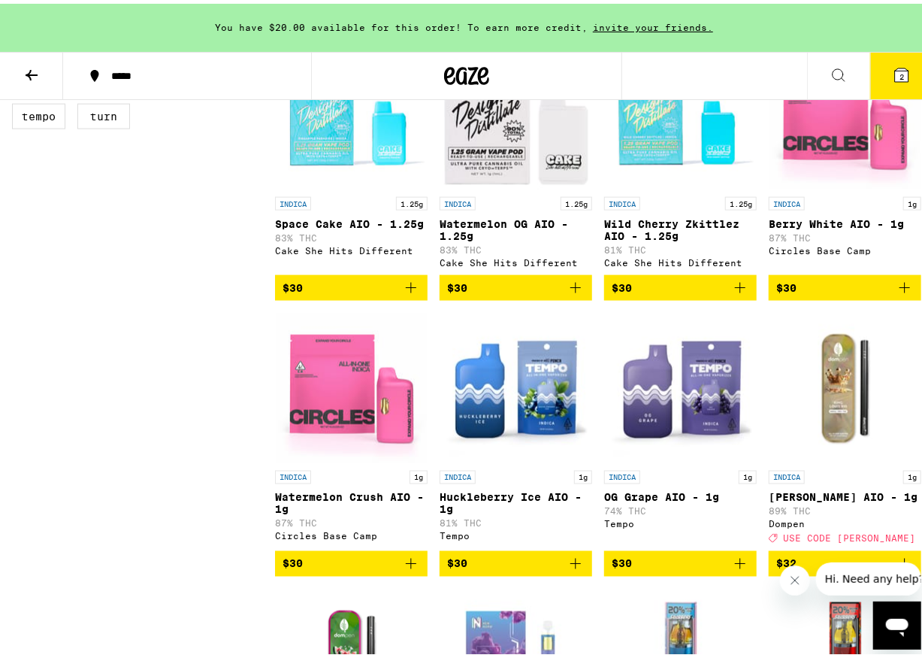
scroll to position [827, 0]
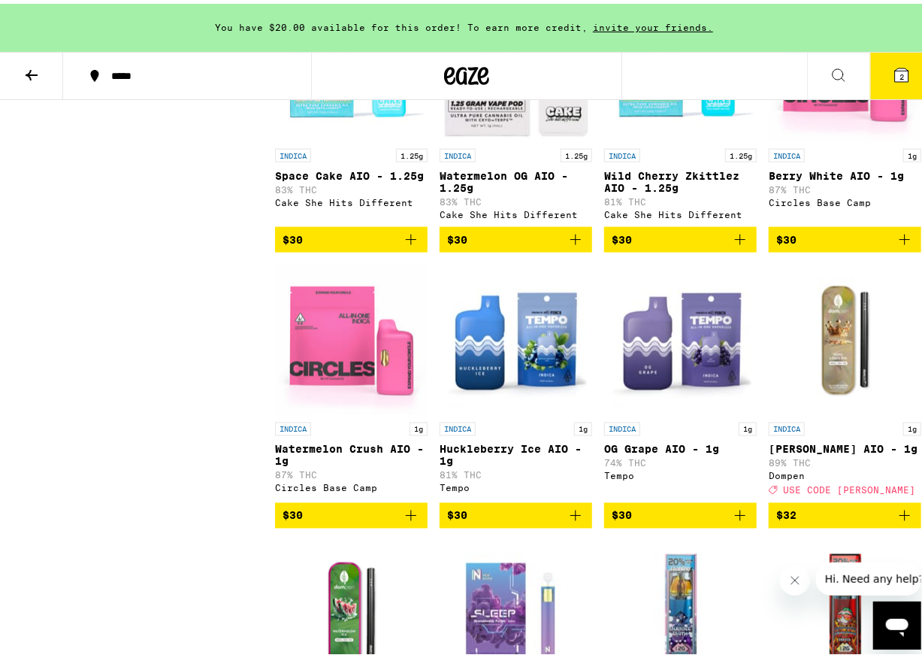
click at [346, 359] on img "Open page for Watermelon Crush AIO - 1g from Circles Base Camp" at bounding box center [352, 336] width 150 height 150
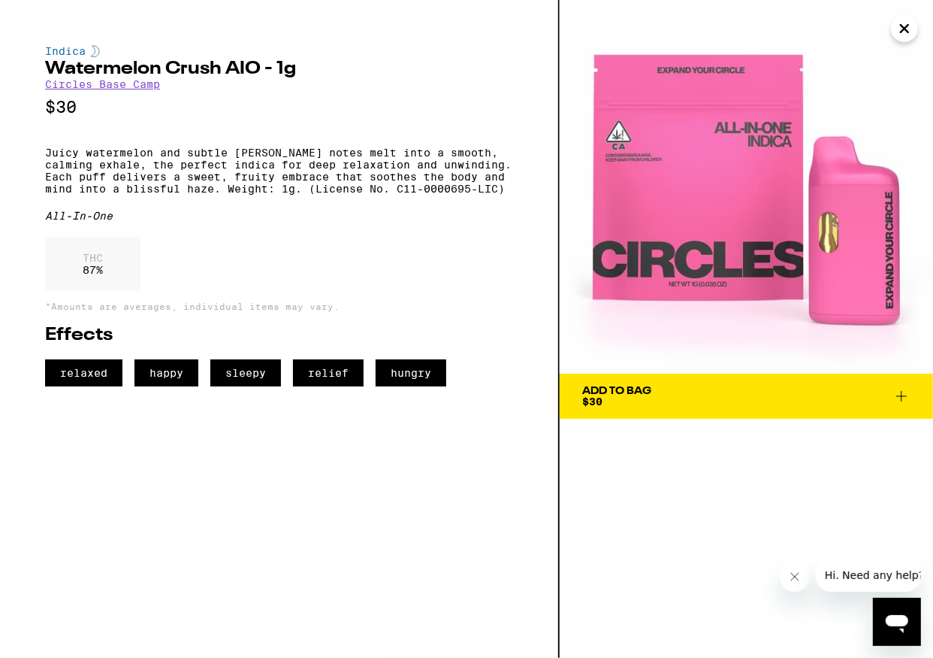
click at [767, 35] on icon "Close" at bounding box center [905, 28] width 18 height 23
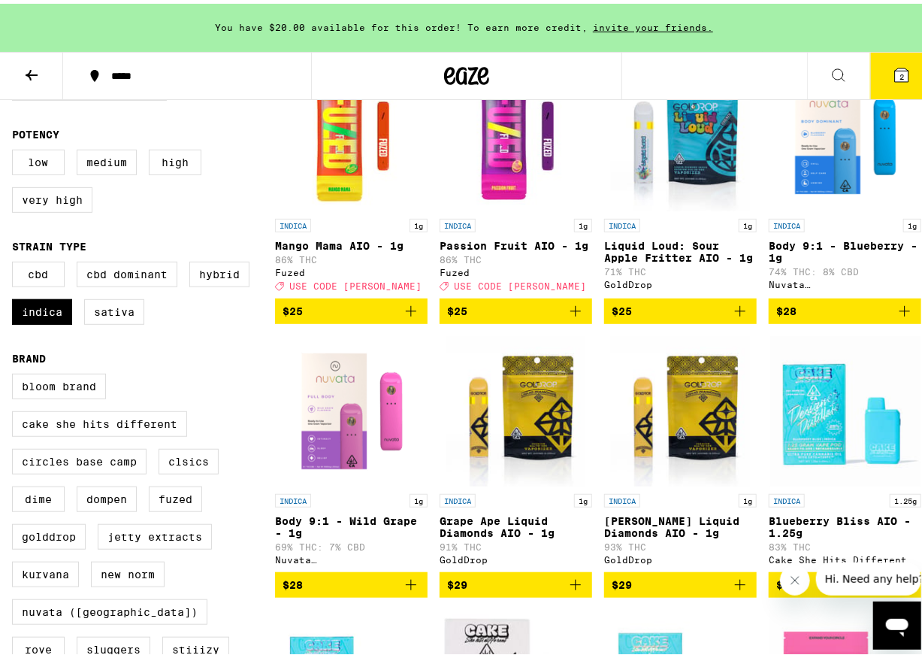
scroll to position [225, 0]
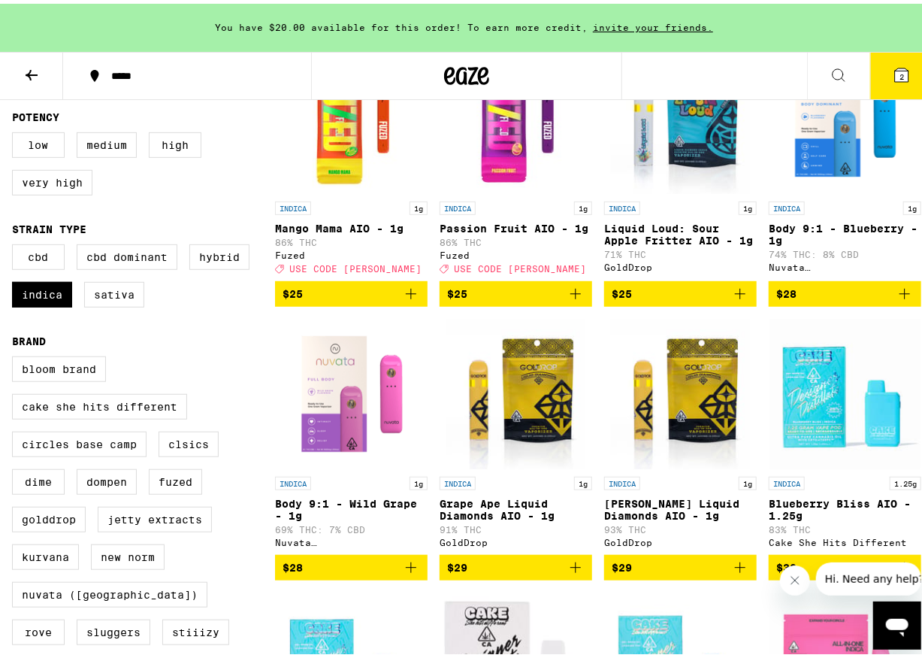
click at [371, 425] on img "Open page for Body 9:1 - Wild Grape - 1g from Nuvata (CA)" at bounding box center [352, 390] width 150 height 150
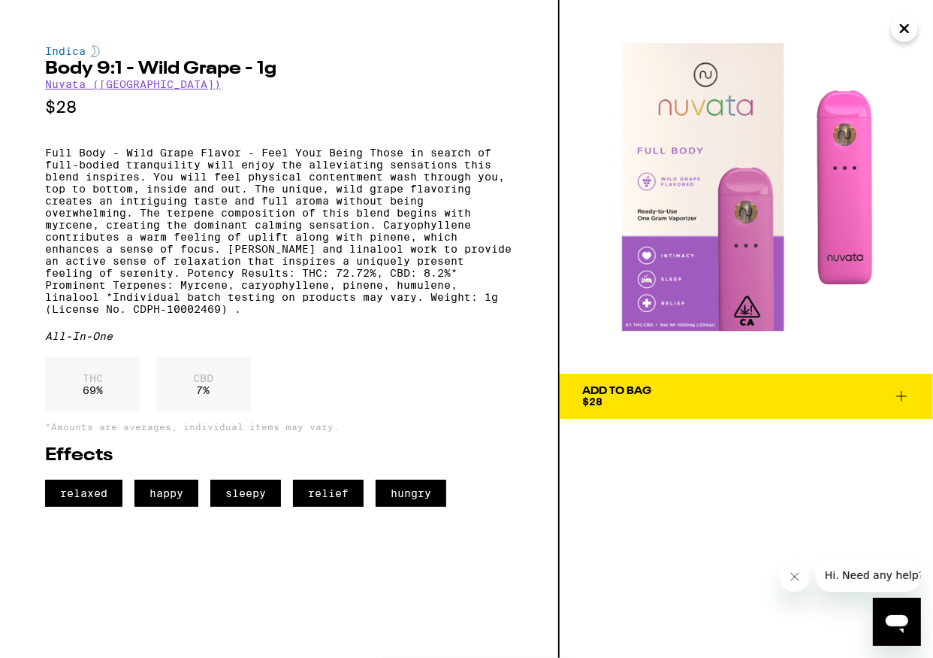
click at [767, 31] on icon "Close" at bounding box center [905, 28] width 18 height 23
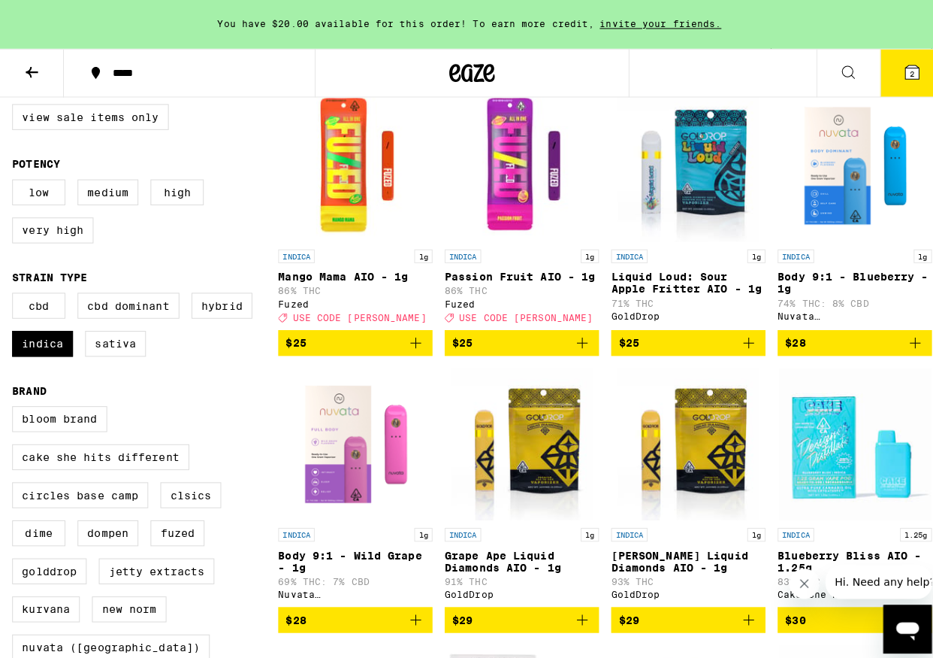
scroll to position [74, 0]
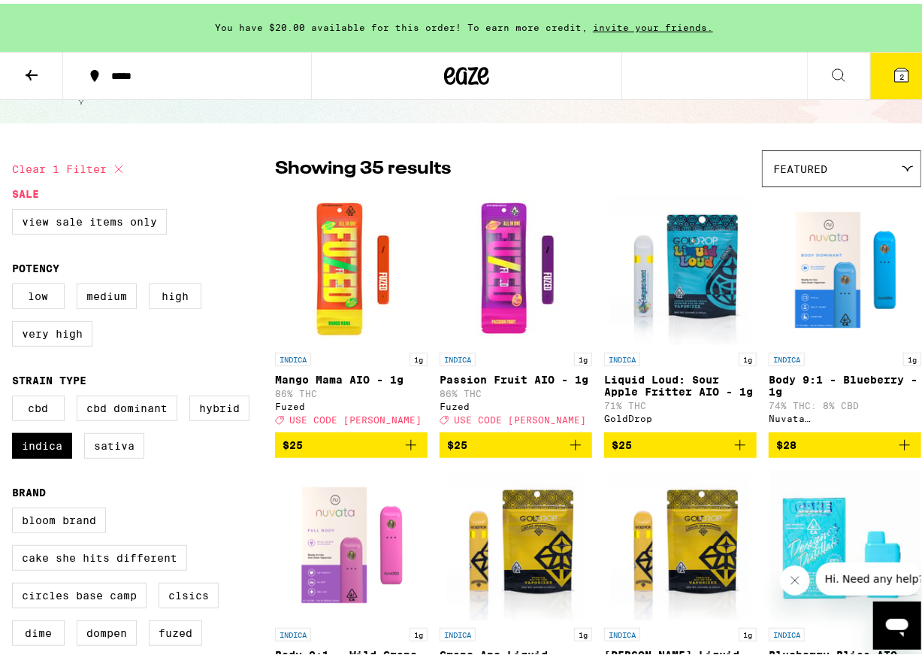
click at [767, 312] on img "Open page for Body 9:1 - Blueberry - 1g from Nuvata (CA)" at bounding box center [845, 266] width 150 height 150
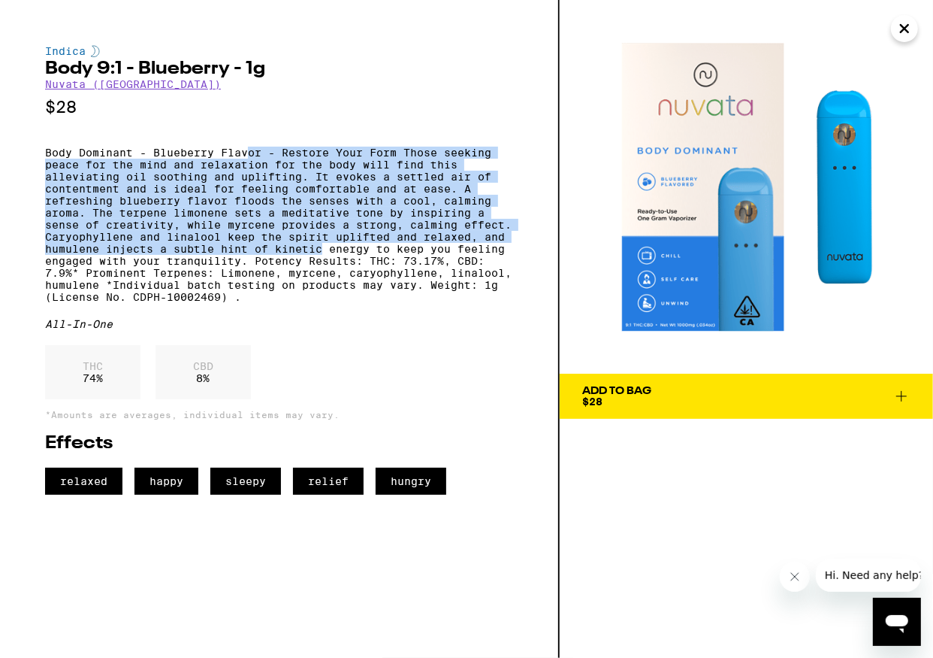
drag, startPoint x: 250, startPoint y: 161, endPoint x: 412, endPoint y: 266, distance: 192.8
click at [412, 265] on p "Body Dominant - Blueberry Flavor - Restore Your Form Those seeking peace for th…" at bounding box center [279, 225] width 468 height 156
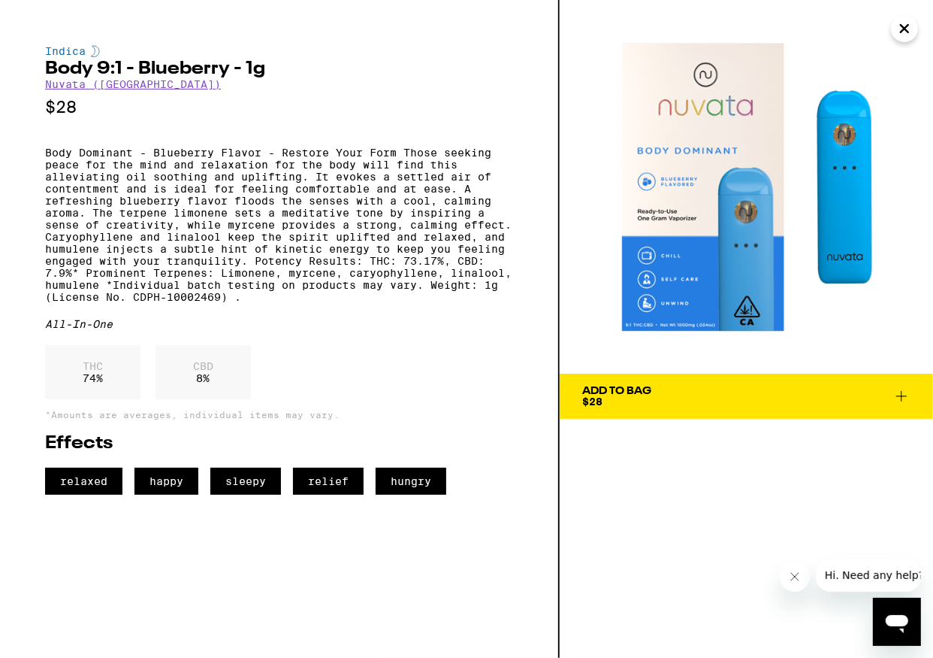
click at [419, 303] on p "Body Dominant - Blueberry Flavor - Restore Your Form Those seeking peace for th…" at bounding box center [279, 225] width 468 height 156
click at [703, 397] on span "Add To Bag $28" at bounding box center [746, 396] width 328 height 21
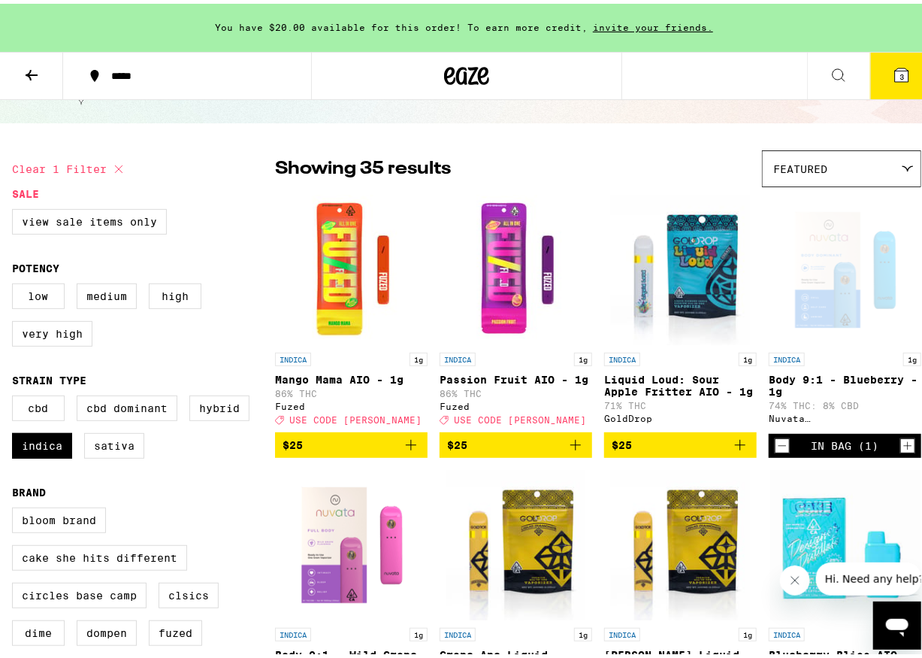
click at [767, 60] on button "3" at bounding box center [901, 72] width 63 height 47
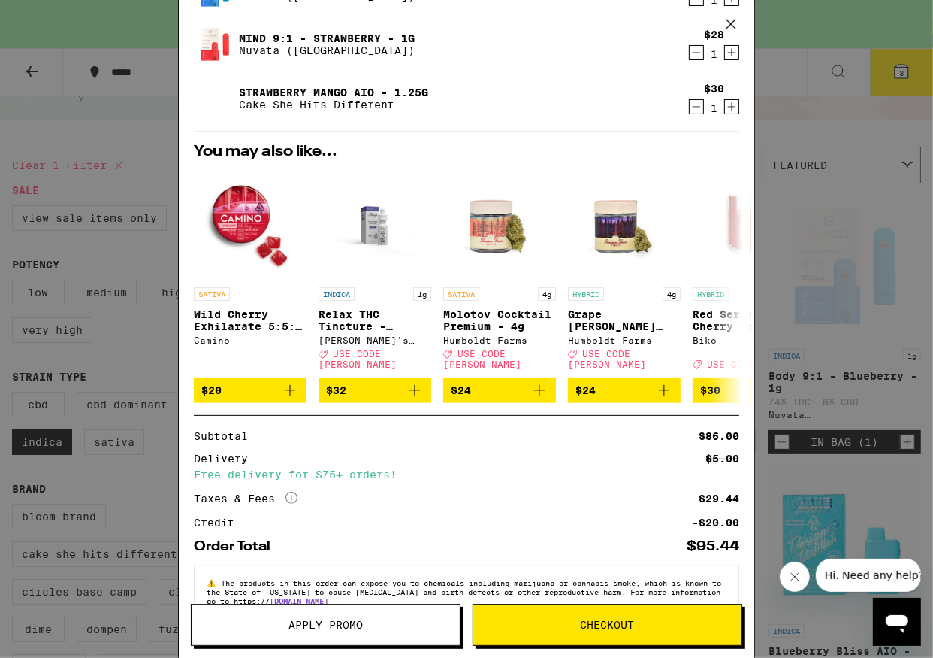
scroll to position [162, 0]
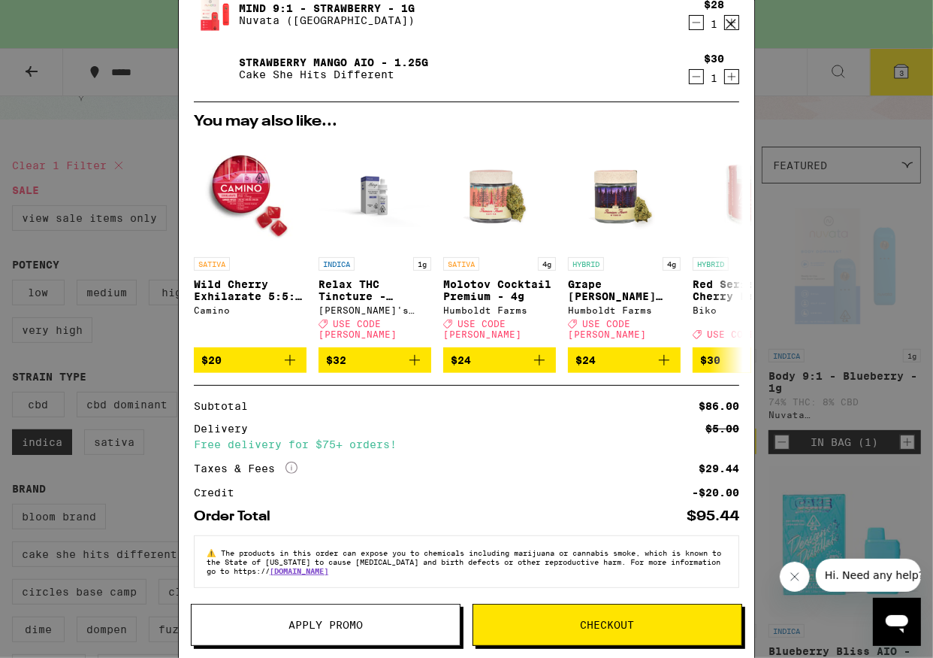
click at [628, 614] on button "Checkout" at bounding box center [608, 625] width 270 height 42
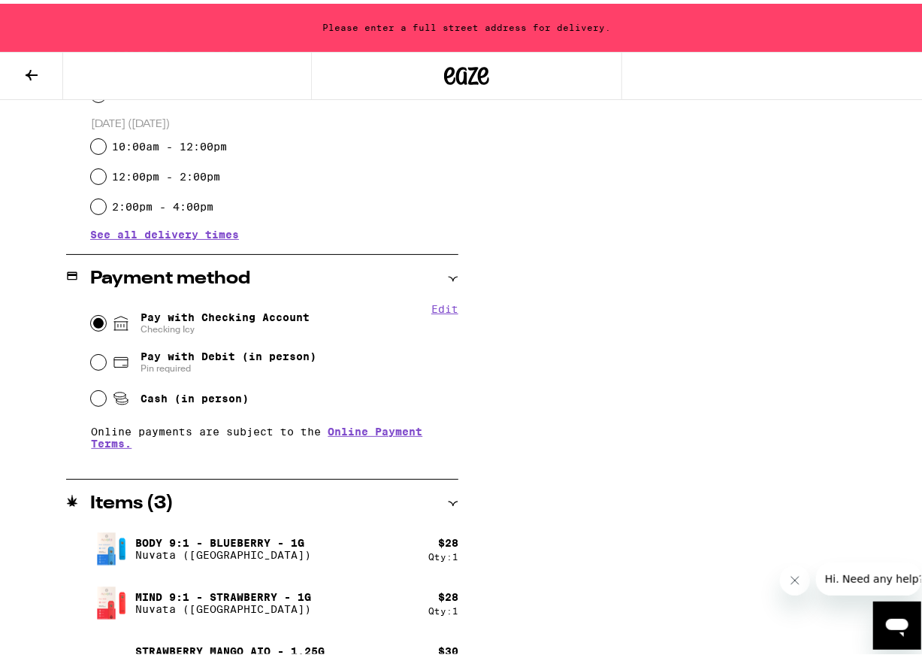
scroll to position [522, 0]
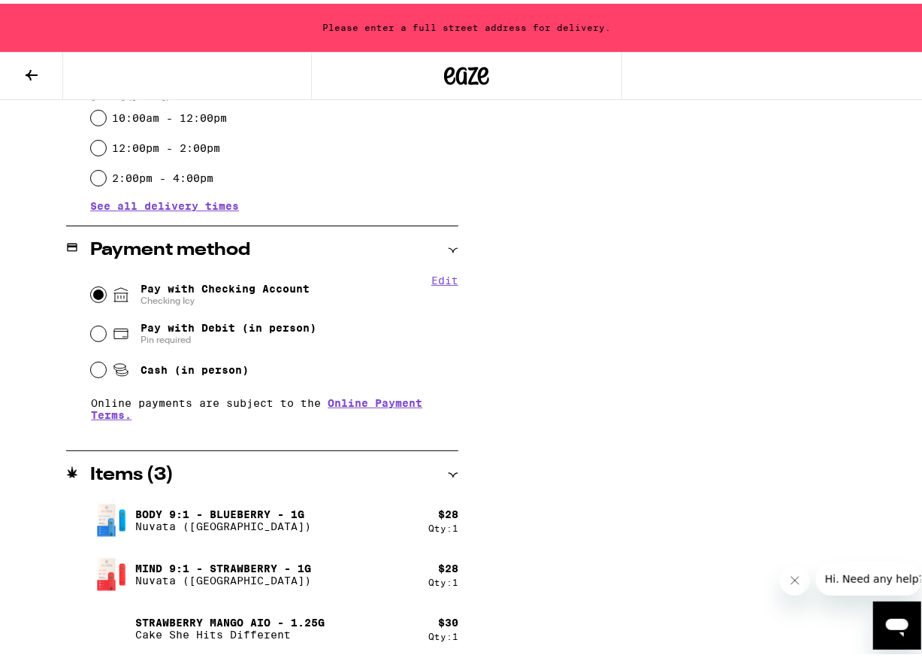
click at [104, 622] on img at bounding box center [111, 625] width 42 height 42
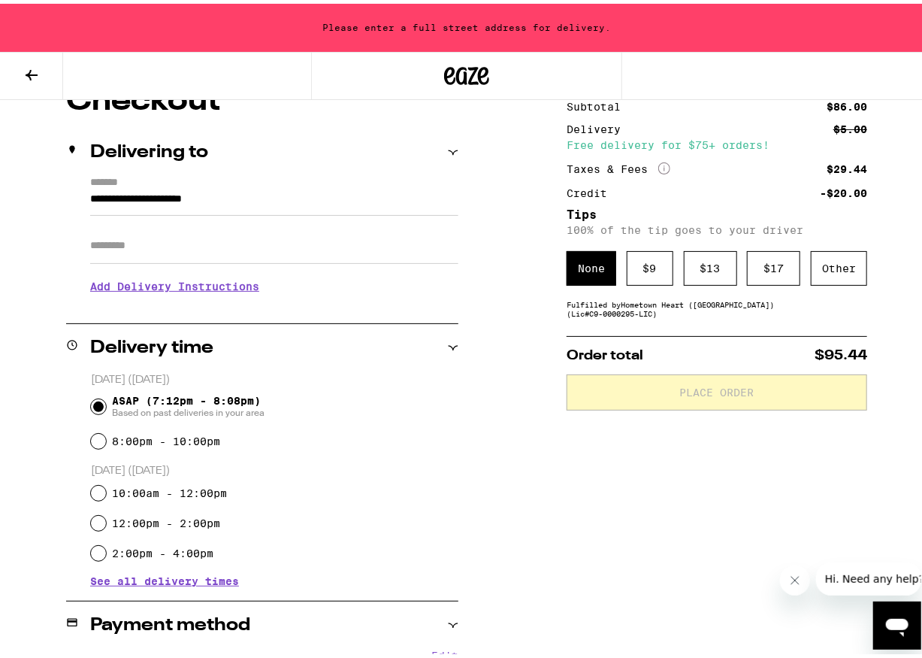
scroll to position [147, 0]
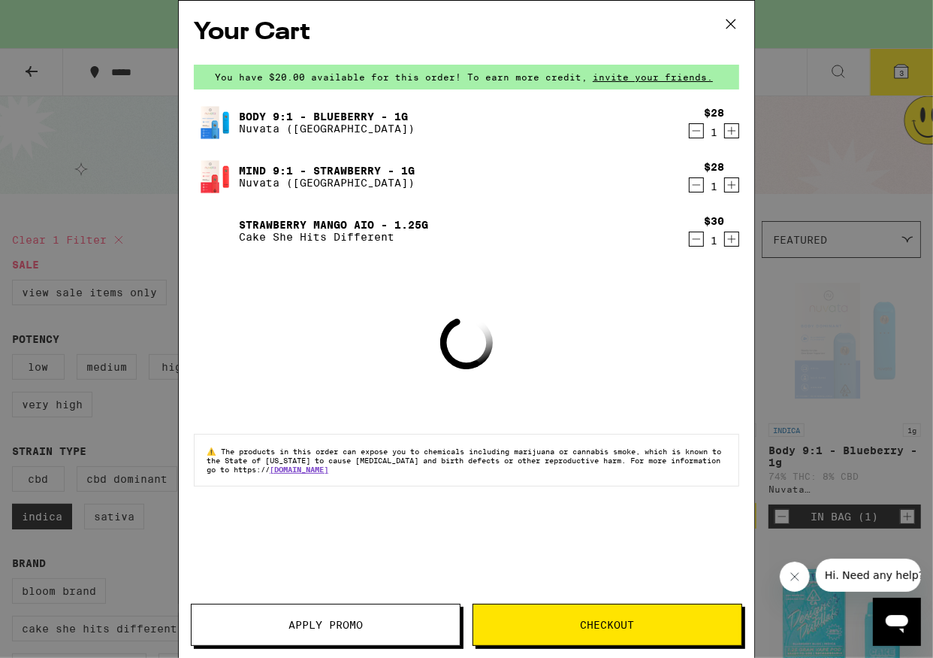
click at [736, 21] on icon at bounding box center [731, 24] width 23 height 23
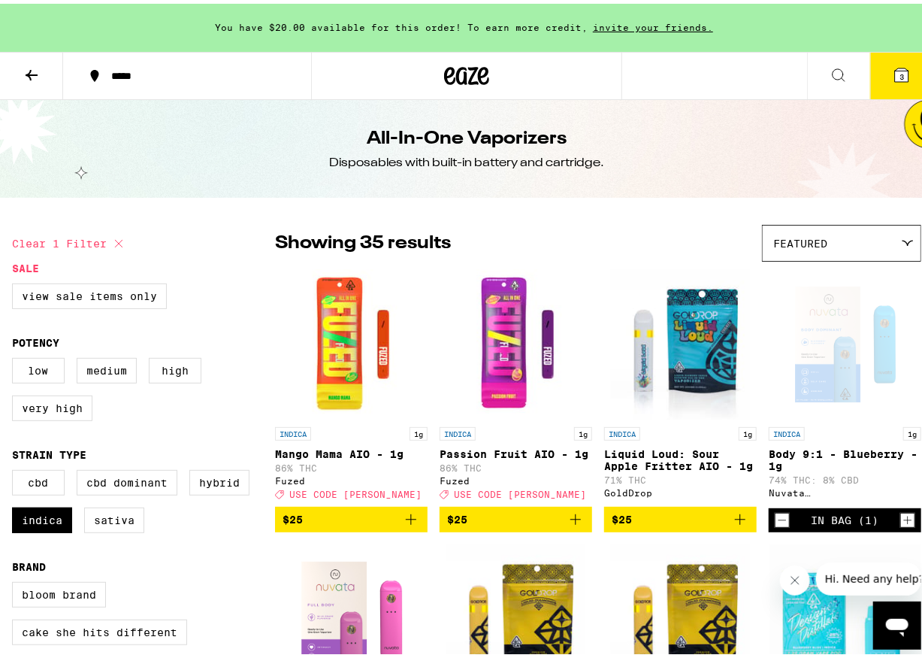
click at [767, 73] on icon at bounding box center [902, 72] width 14 height 14
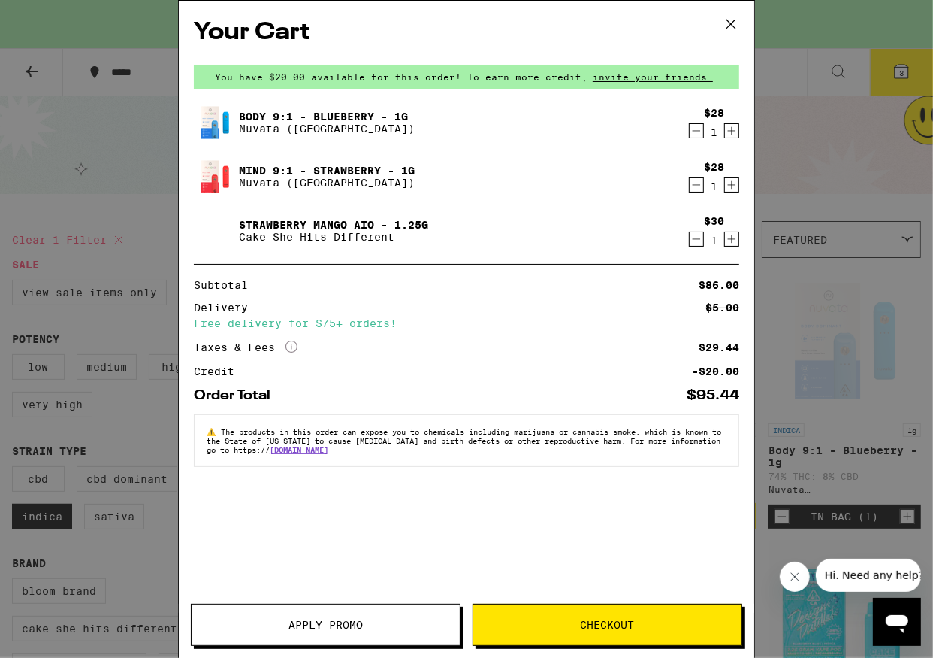
click at [328, 167] on link "Mind 9:1 - Strawberry - 1g" at bounding box center [327, 171] width 176 height 12
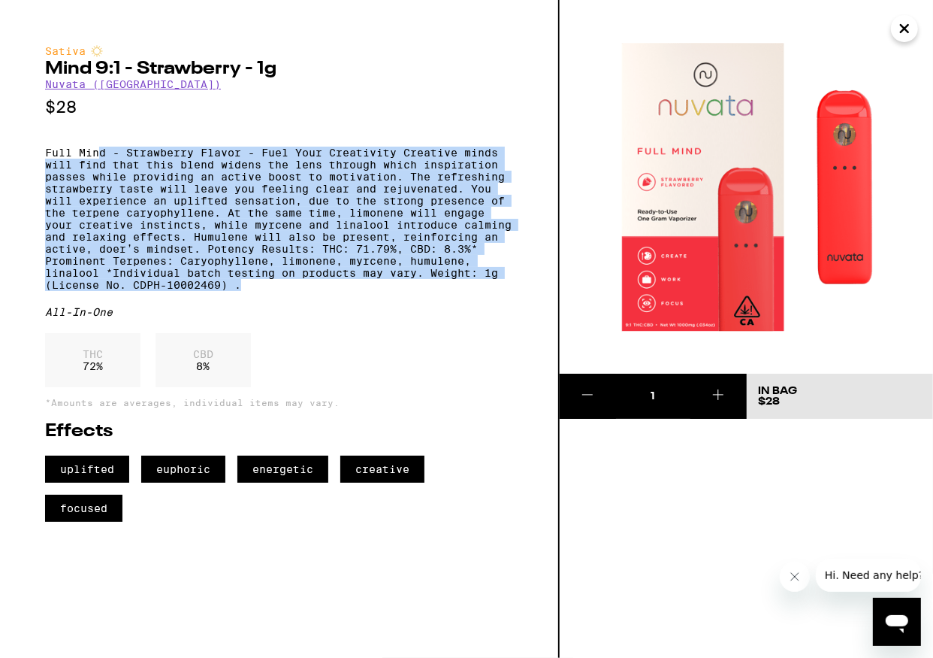
drag, startPoint x: 100, startPoint y: 162, endPoint x: 373, endPoint y: 312, distance: 311.1
click at [373, 291] on p "Full Mind - Strawberry Flavor - Fuel Your Creativity Creative minds will find t…" at bounding box center [279, 219] width 468 height 144
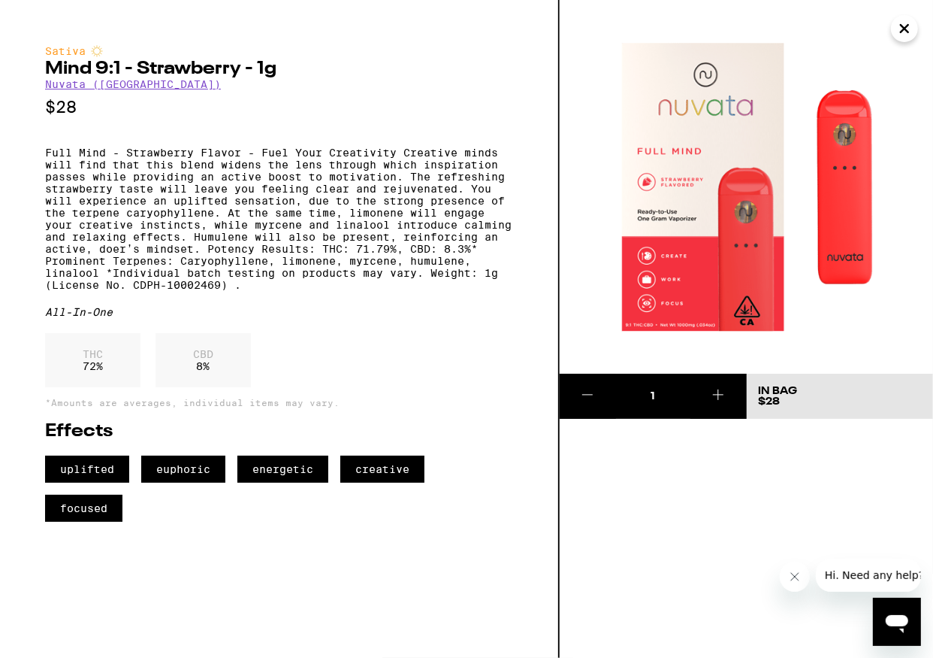
click at [367, 318] on div "All-In-One" at bounding box center [279, 312] width 468 height 12
click at [767, 23] on button "Close" at bounding box center [904, 28] width 27 height 27
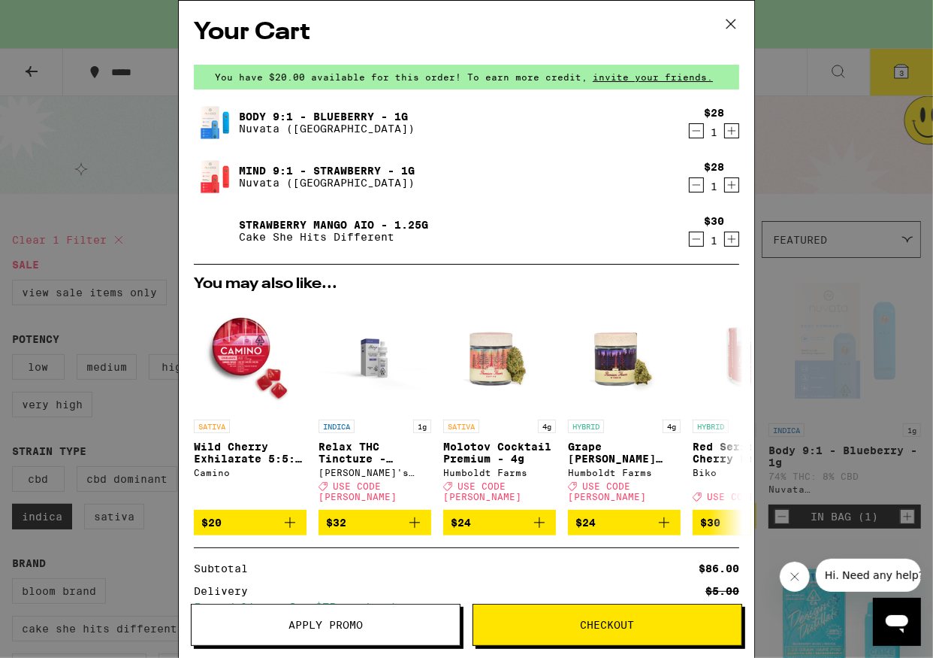
click at [690, 180] on icon "Decrement" at bounding box center [697, 185] width 14 height 18
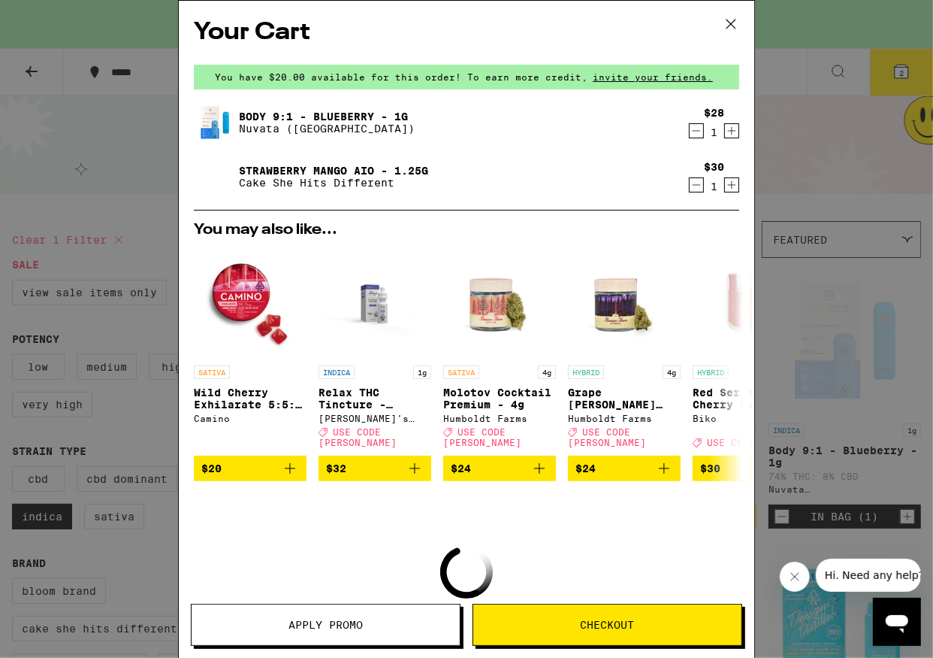
click at [237, 166] on div "Strawberry Mango AIO - 1.25g Cake She Hits Different" at bounding box center [438, 177] width 488 height 42
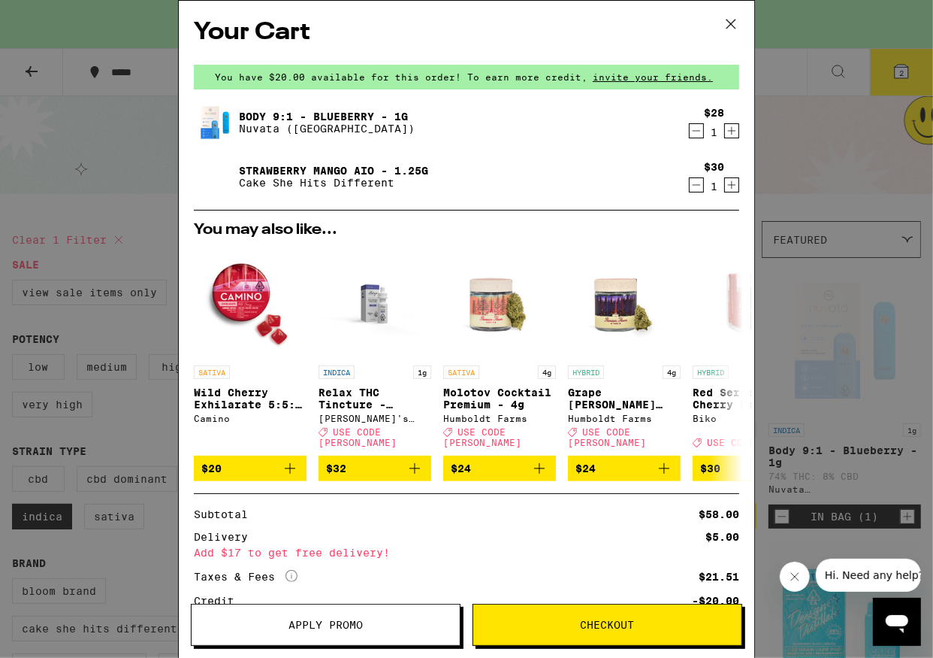
click at [307, 170] on link "Strawberry Mango AIO - 1.25g" at bounding box center [333, 171] width 189 height 12
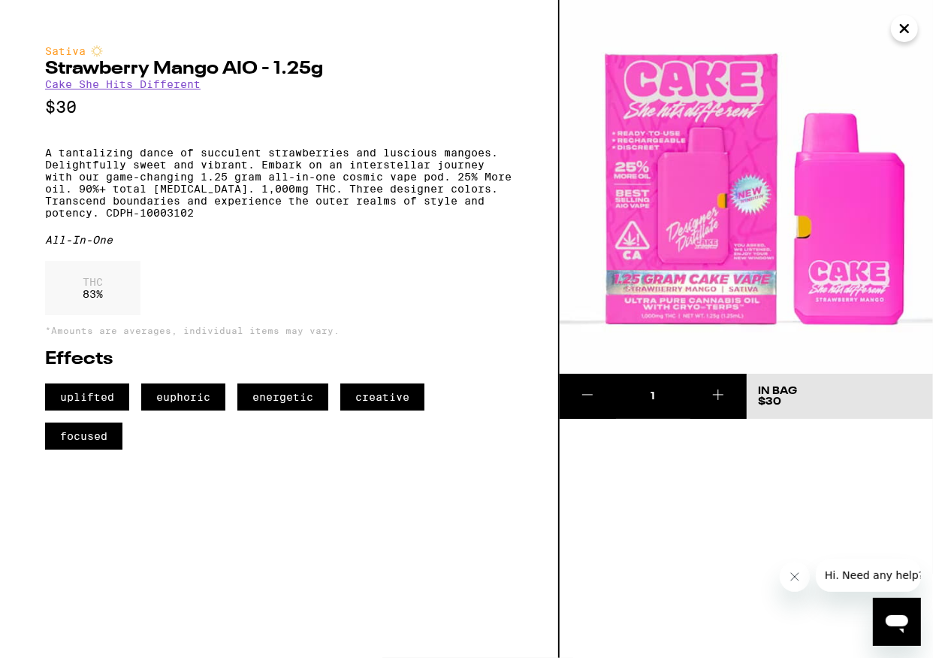
click at [767, 30] on img at bounding box center [747, 187] width 374 height 374
click at [767, 24] on img at bounding box center [747, 187] width 374 height 374
click at [767, 32] on icon "Close" at bounding box center [905, 28] width 18 height 23
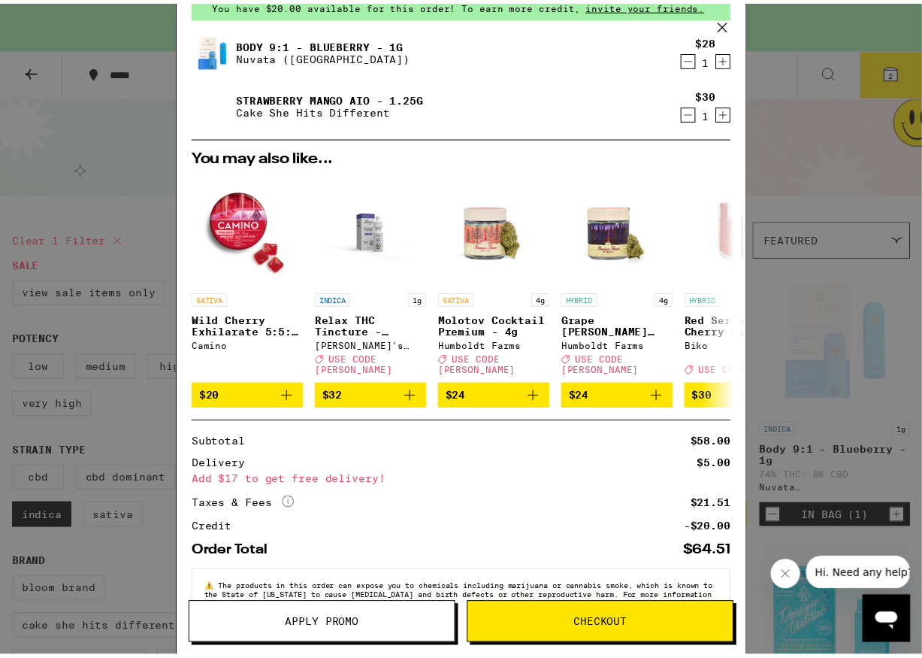
scroll to position [109, 0]
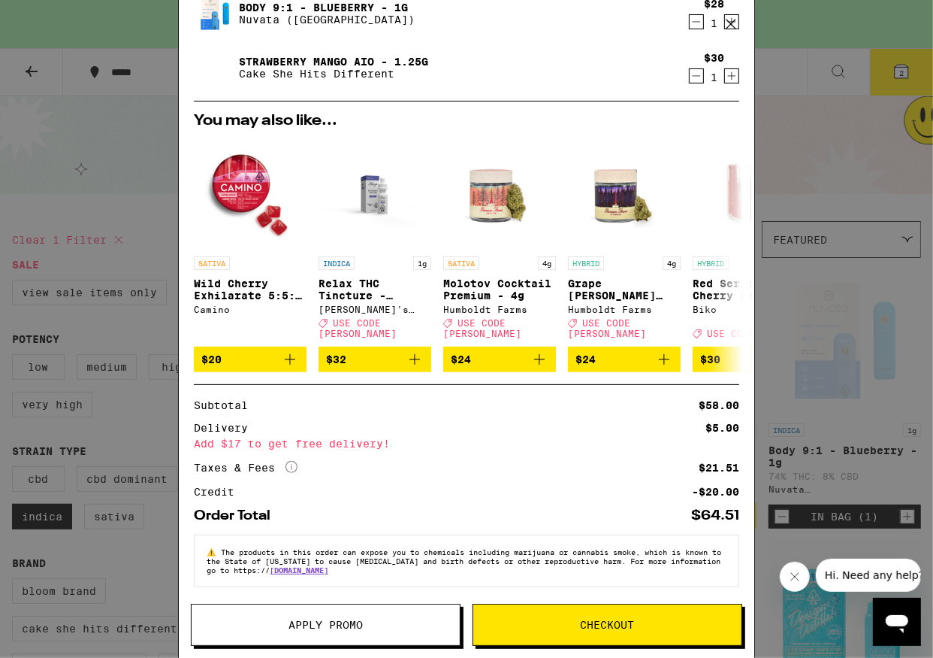
click at [631, 616] on button "Checkout" at bounding box center [608, 625] width 270 height 42
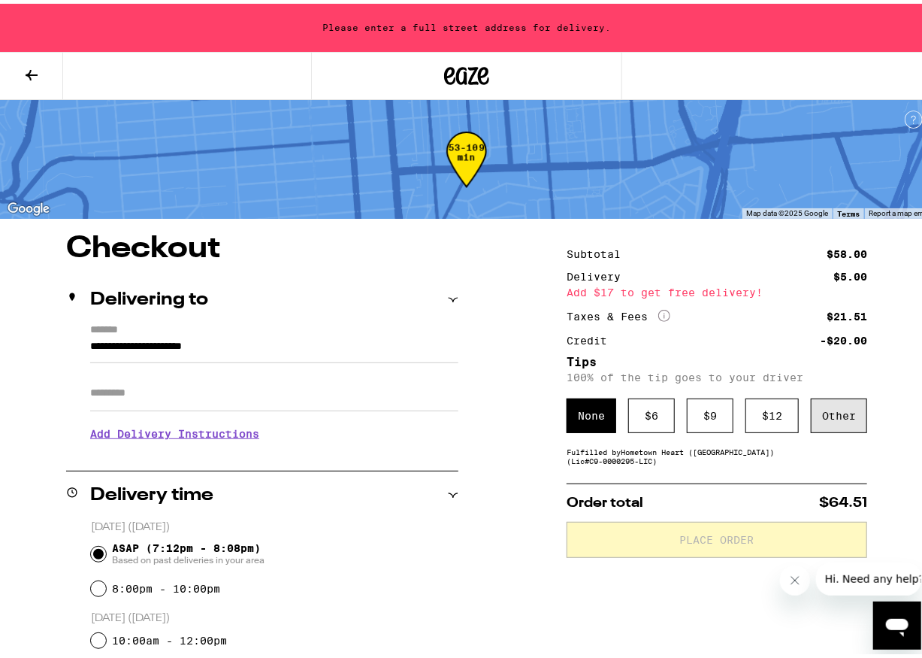
click at [767, 410] on div "Other" at bounding box center [839, 412] width 56 height 35
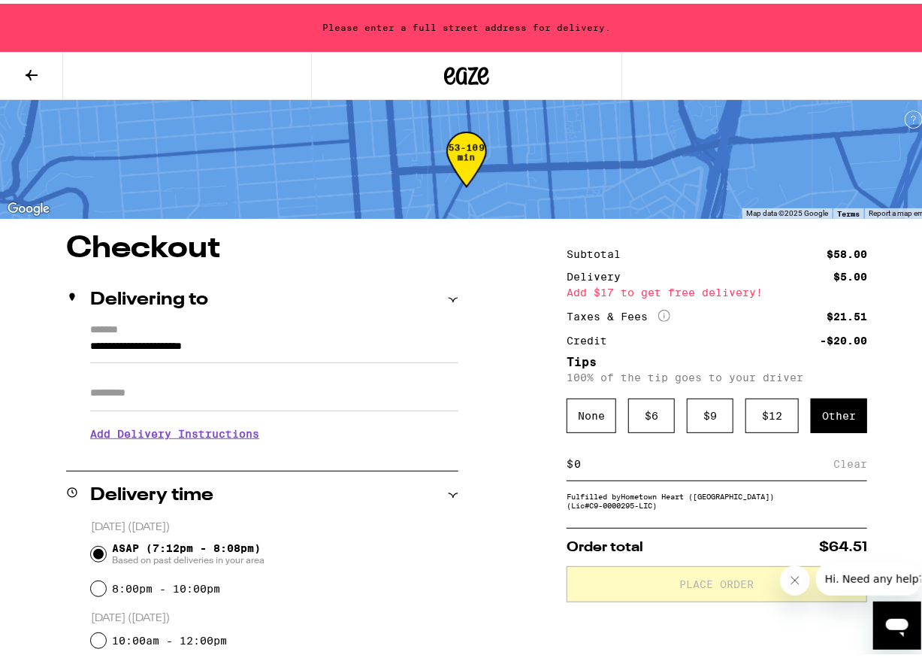
click at [601, 465] on input at bounding box center [703, 460] width 260 height 14
type input "3"
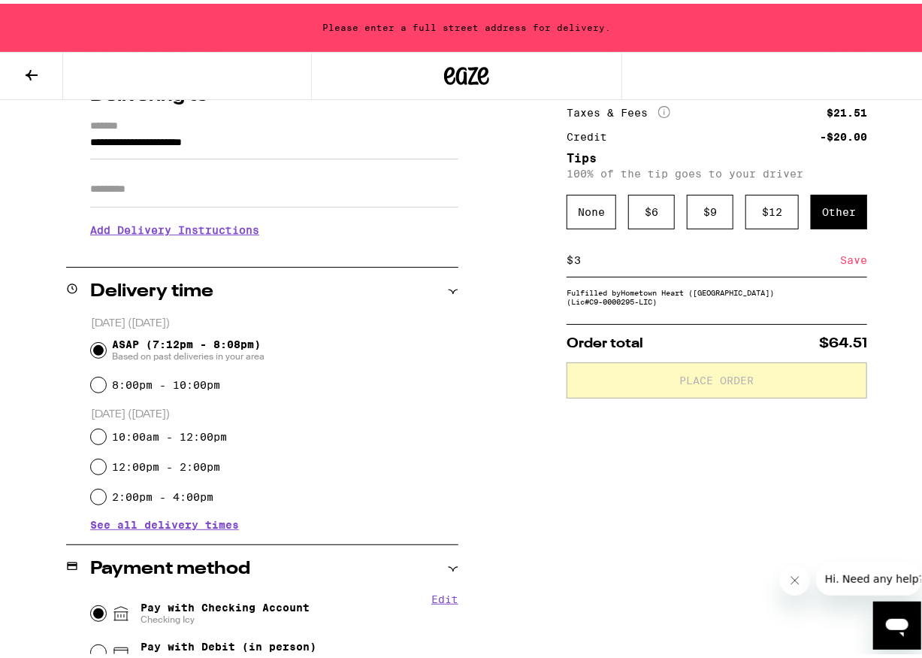
scroll to position [150, 0]
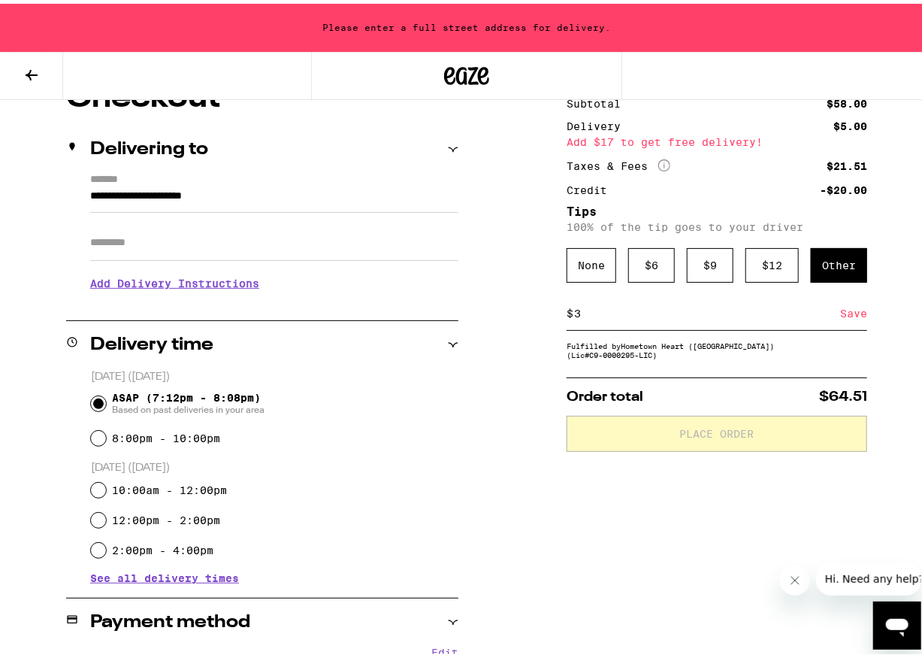
click at [767, 310] on div "Save" at bounding box center [853, 309] width 27 height 33
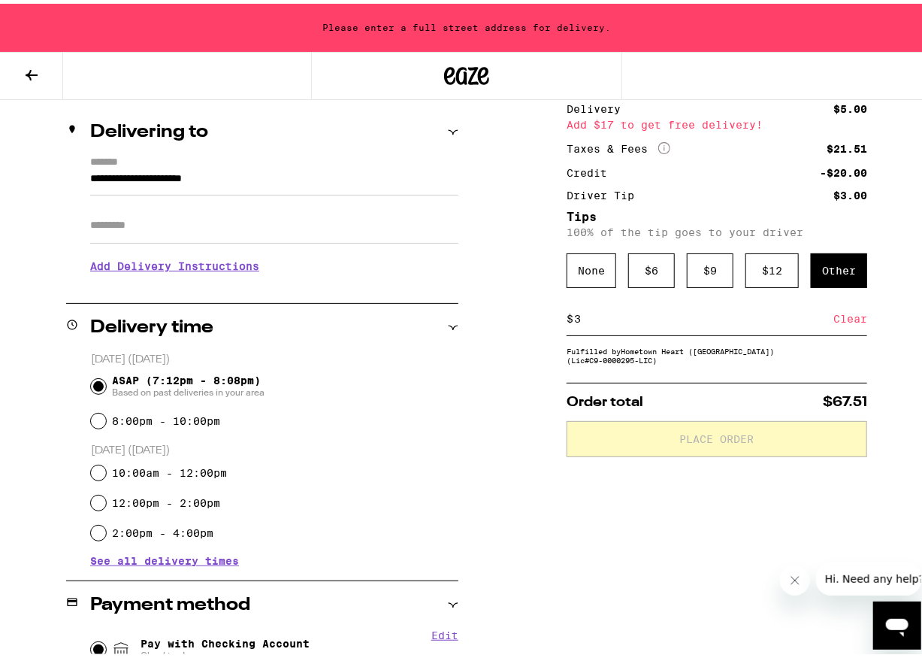
scroll to position [92, 0]
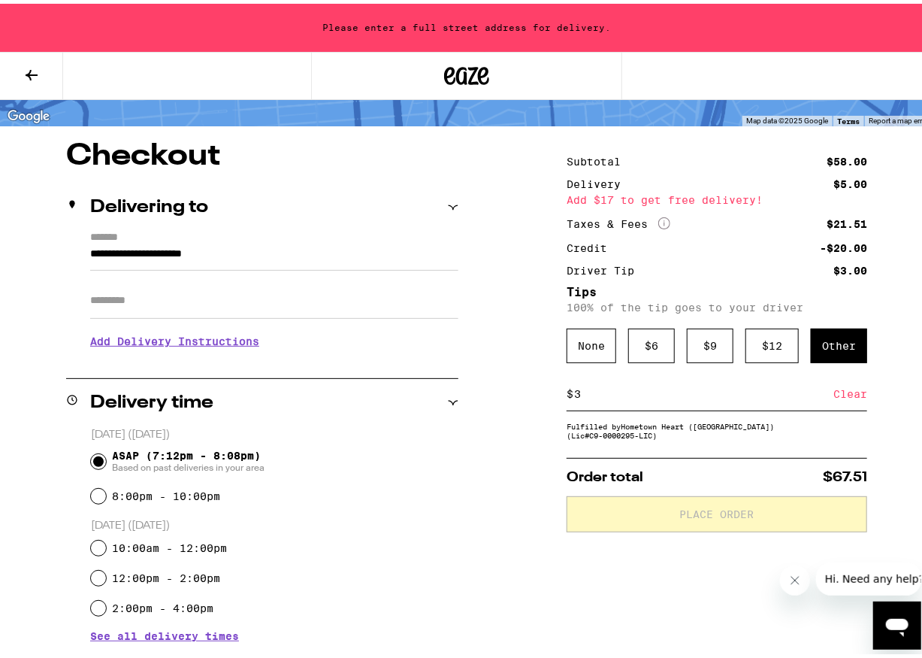
click at [193, 295] on input "Apt/Suite" at bounding box center [274, 297] width 368 height 36
click at [236, 293] on input "Apt/Suite" at bounding box center [274, 297] width 368 height 36
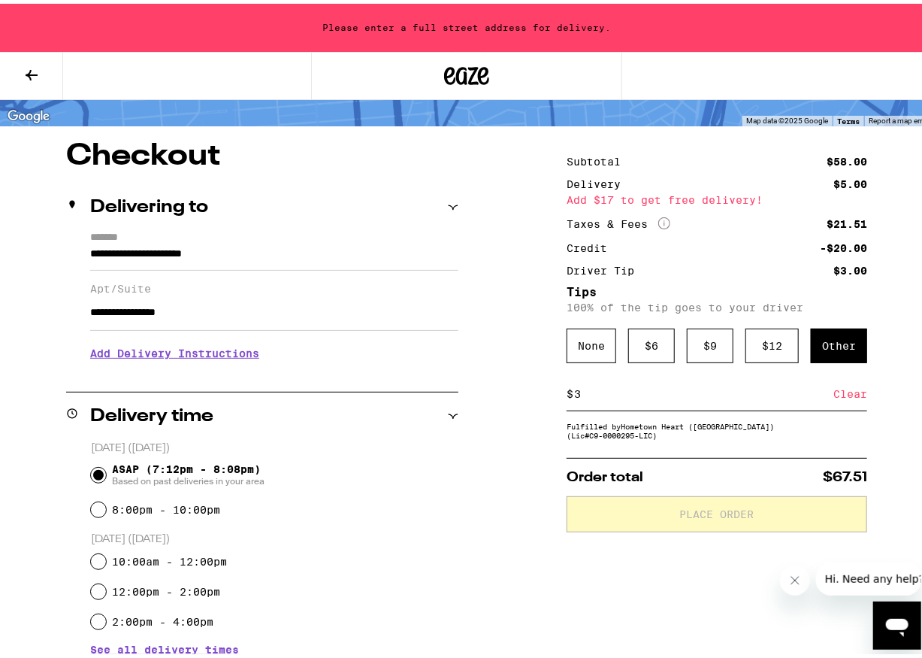
type input "**********"
click at [468, 398] on div "**********" at bounding box center [466, 593] width 933 height 910
click at [313, 301] on input "**********" at bounding box center [274, 309] width 368 height 36
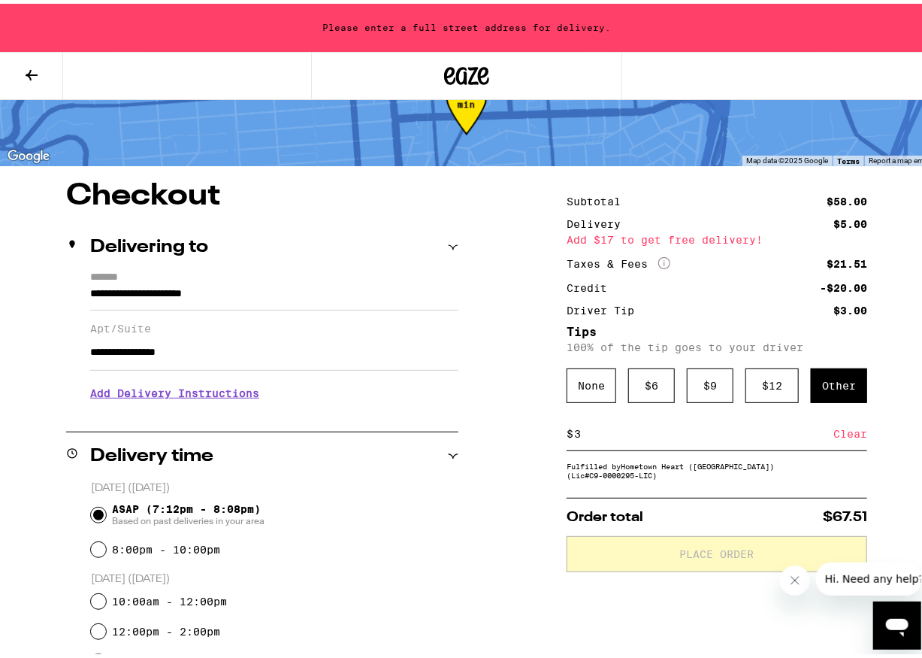
scroll to position [31, 0]
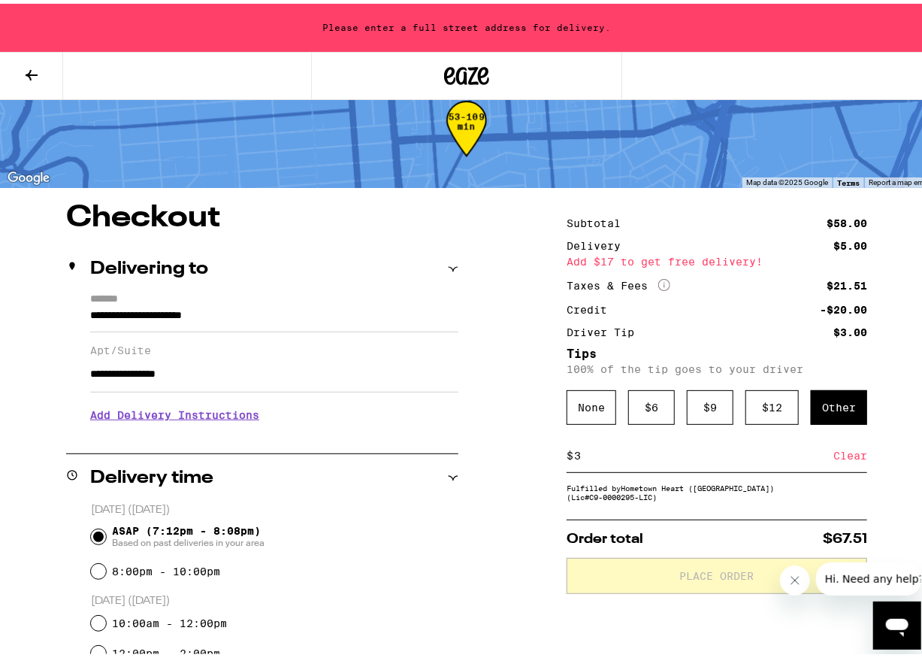
click at [673, 498] on div "Fulfilled by Hometown Heart (San Francisco) (Lic# C9-0000295-LIC )" at bounding box center [717, 489] width 301 height 18
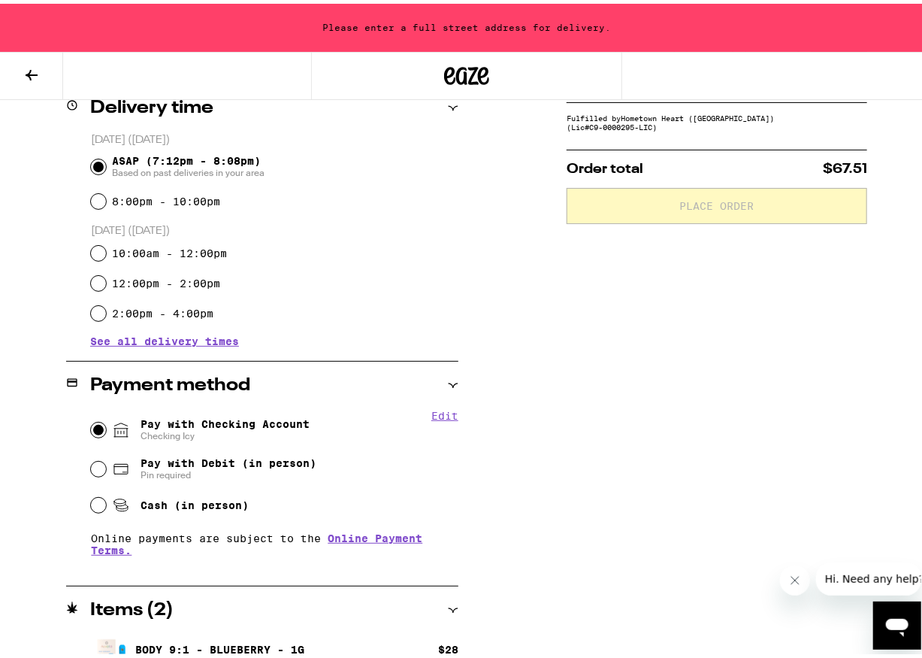
scroll to position [407, 0]
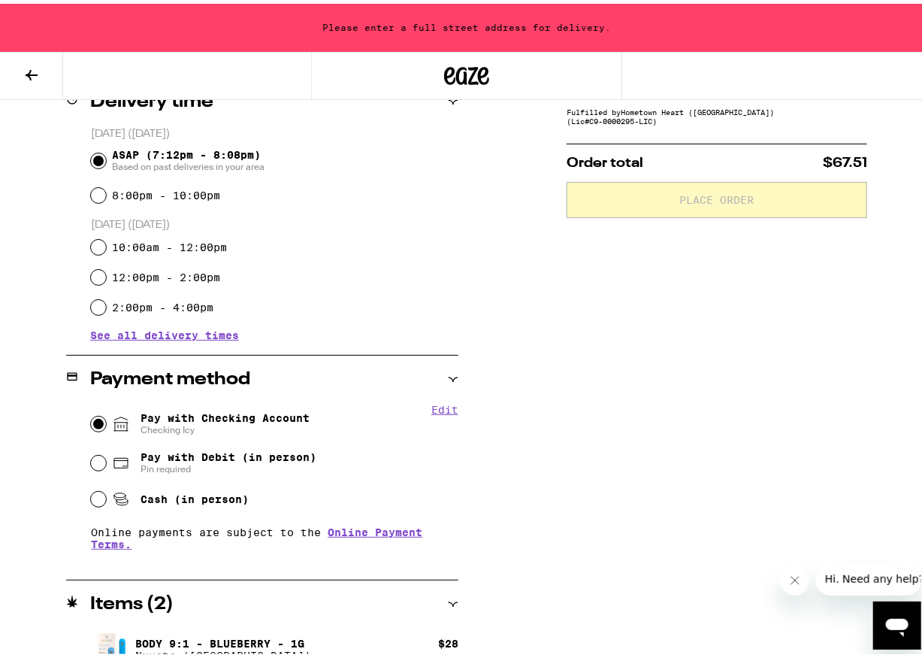
click at [452, 407] on button "Edit" at bounding box center [444, 406] width 27 height 12
click at [444, 407] on button "Done" at bounding box center [444, 406] width 27 height 12
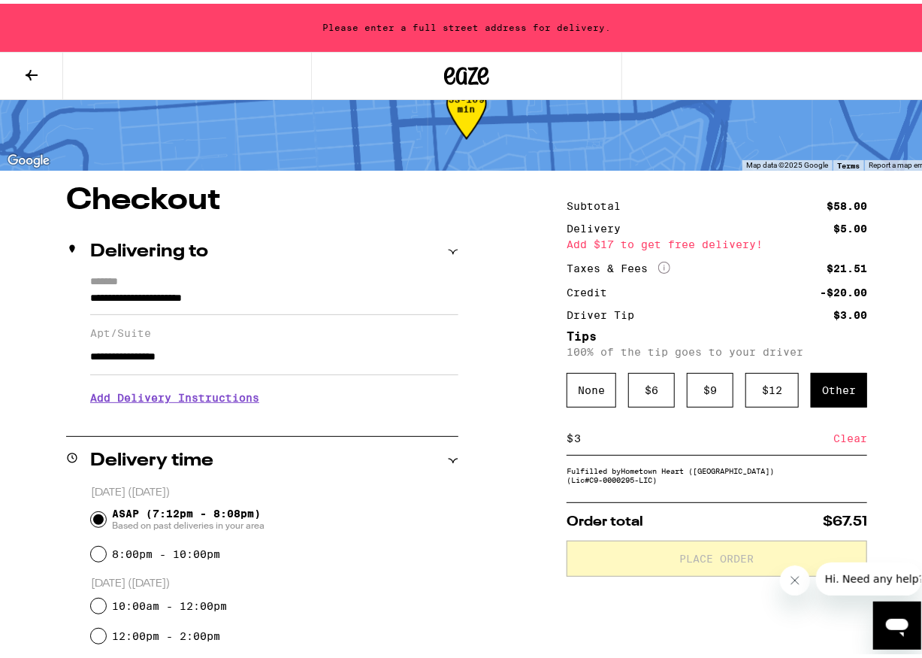
scroll to position [31, 0]
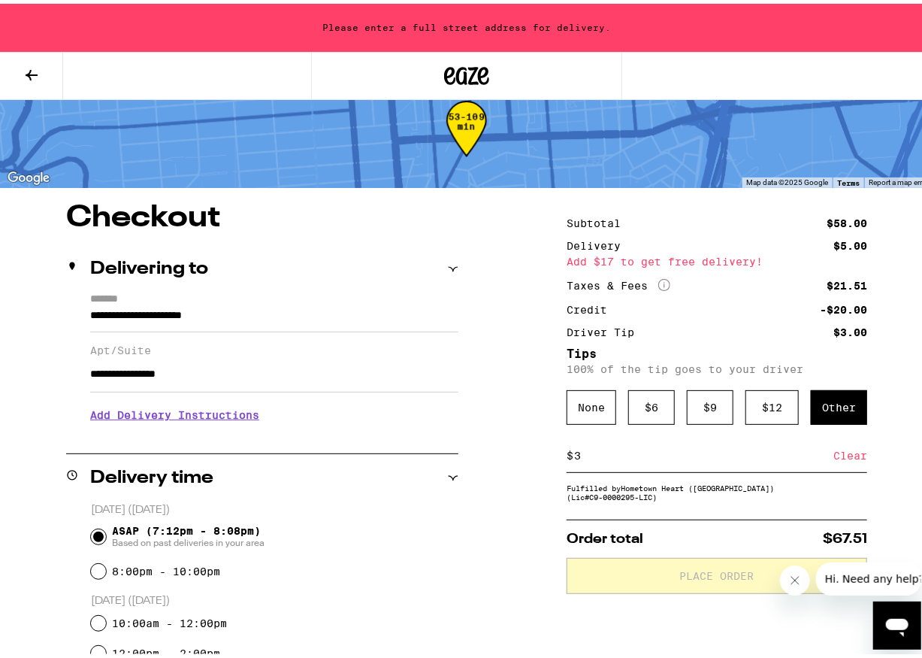
click at [697, 458] on input "3" at bounding box center [703, 452] width 260 height 14
click at [737, 464] on div "$ 3 Clear" at bounding box center [717, 452] width 301 height 34
click at [743, 456] on input "3" at bounding box center [703, 452] width 260 height 14
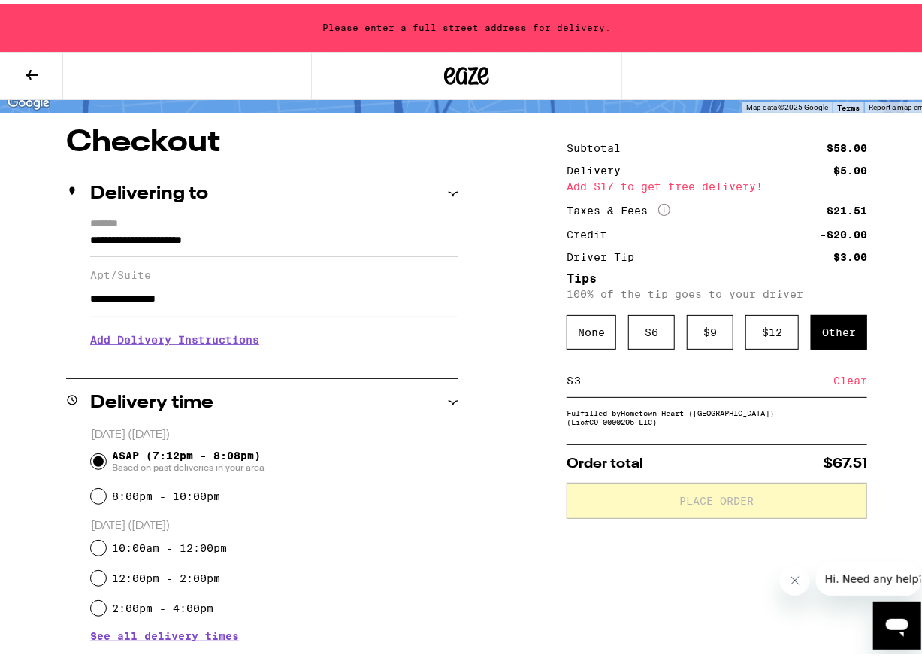
scroll to position [407, 0]
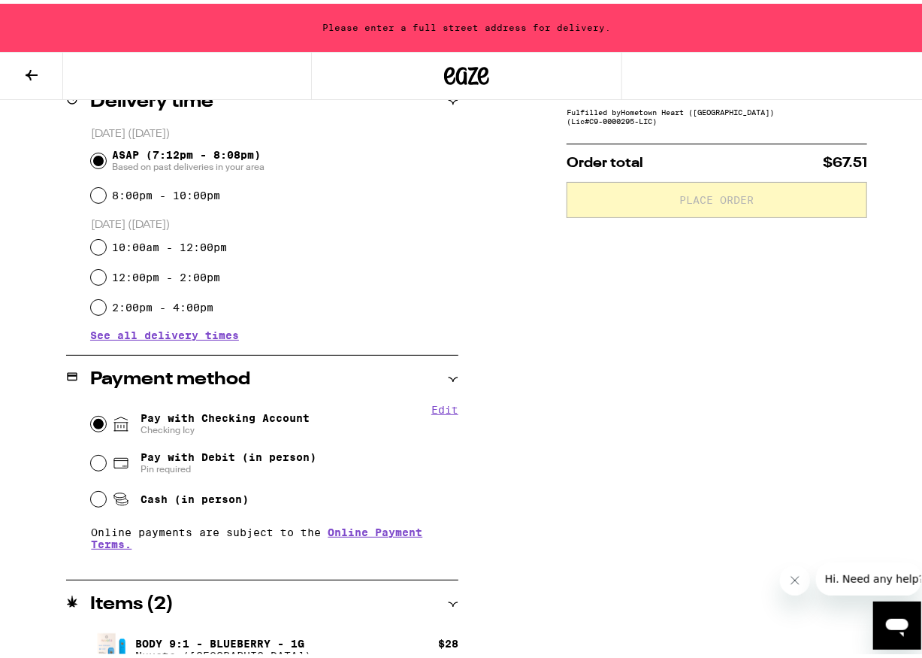
click at [440, 403] on button "Edit" at bounding box center [444, 406] width 27 height 12
click at [223, 428] on button "Remove Account" at bounding box center [244, 426] width 84 height 10
radio input "false"
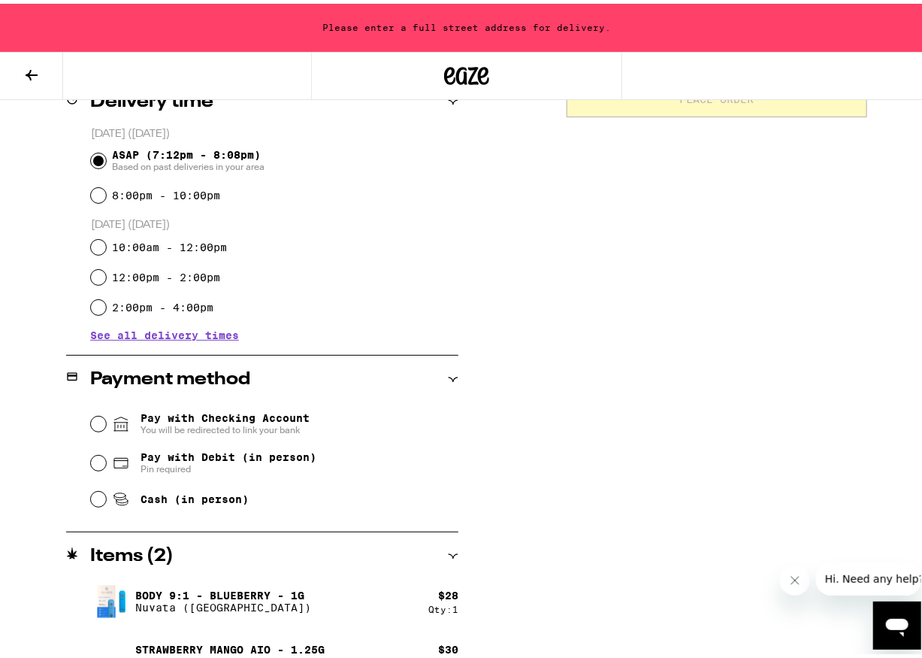
click at [114, 426] on icon at bounding box center [121, 420] width 18 height 18
click at [106, 426] on input "Pay with Checking Account You will be redirected to link your bank" at bounding box center [98, 420] width 15 height 15
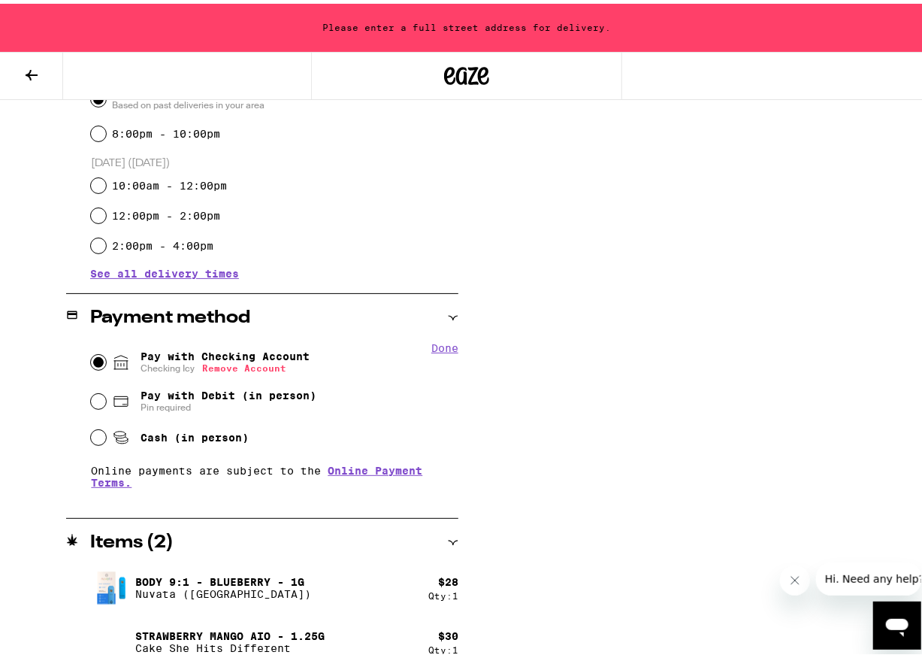
scroll to position [482, 0]
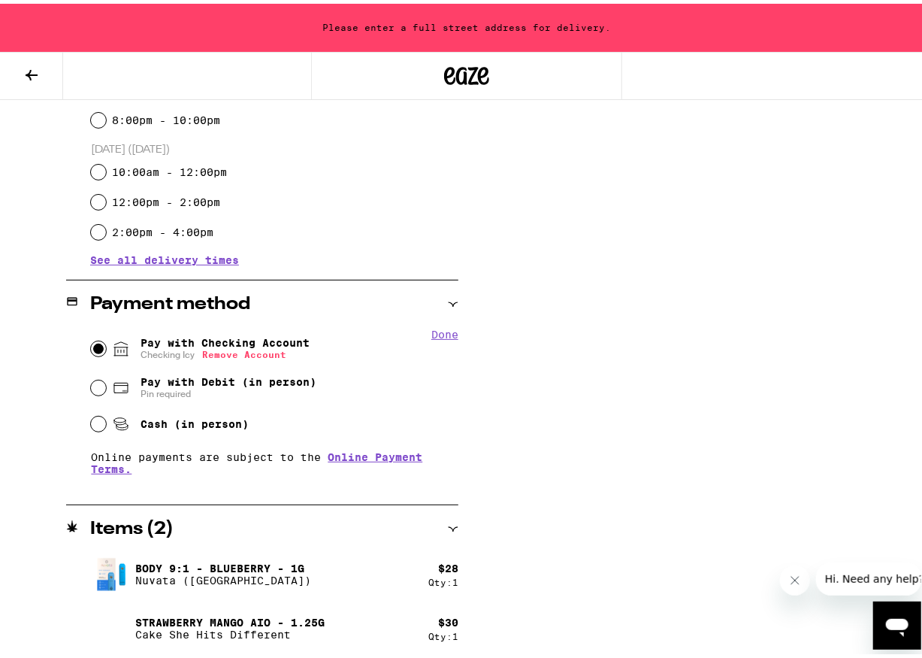
click at [647, 561] on div "Subtotal $58.00 Delivery $5.00 Add $17 to get free delivery! Taxes & Fees More …" at bounding box center [717, 203] width 301 height 910
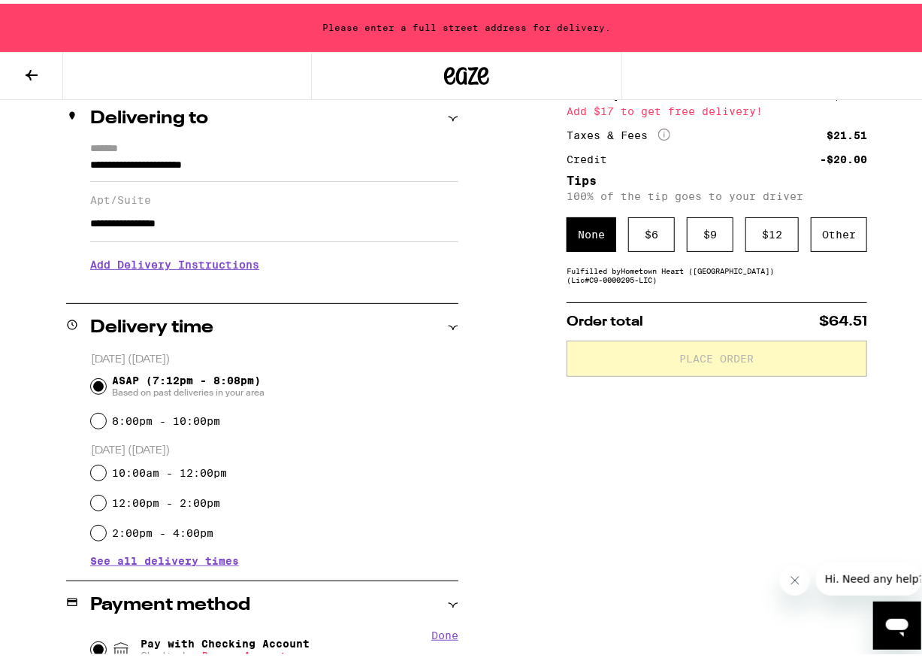
scroll to position [0, 0]
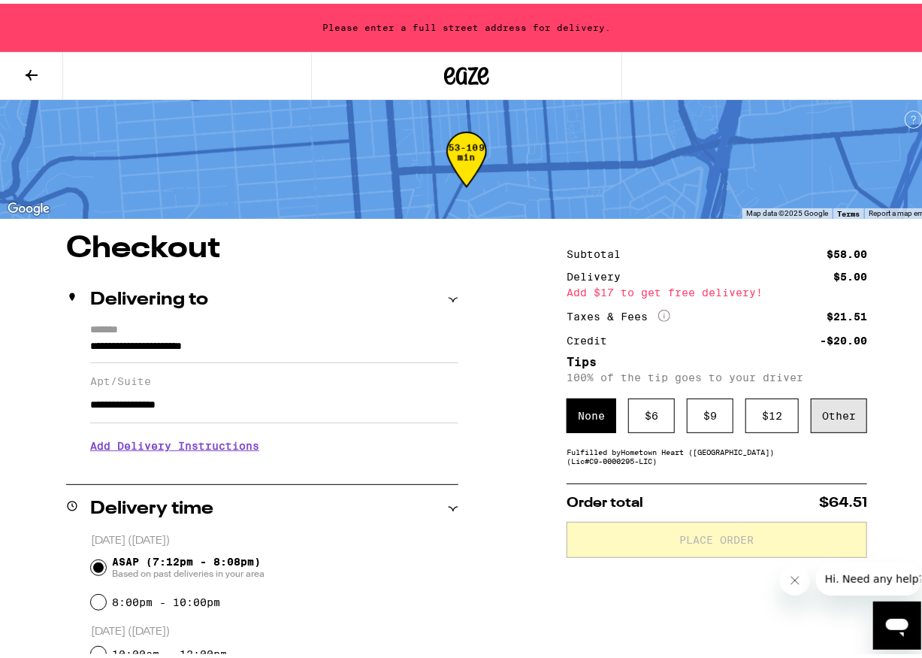
click at [767, 418] on div "Other" at bounding box center [839, 412] width 56 height 35
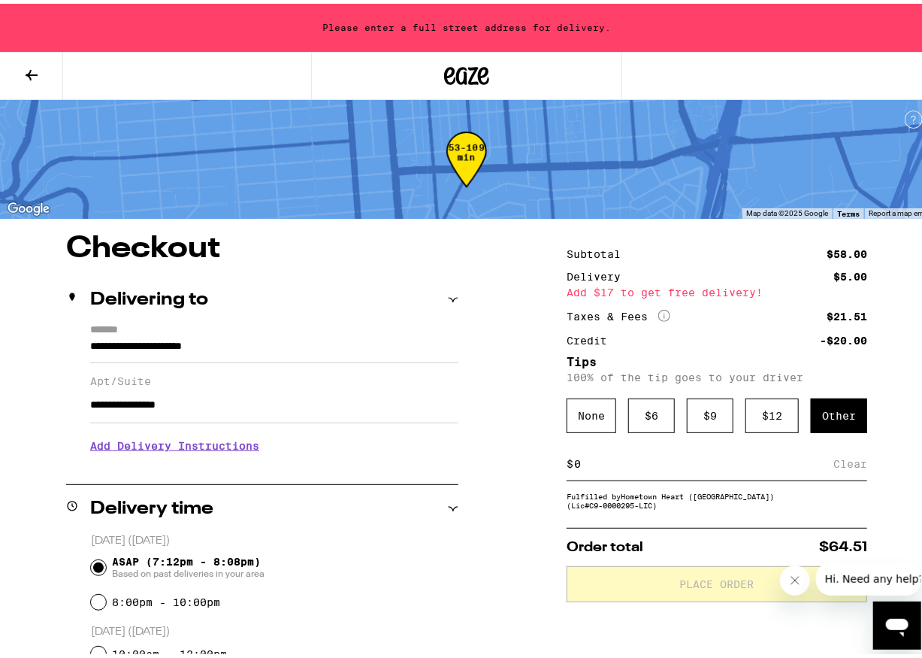
click at [634, 461] on input at bounding box center [703, 460] width 260 height 14
type input "3"
click at [586, 334] on div "Credit" at bounding box center [592, 336] width 51 height 11
drag, startPoint x: 637, startPoint y: 467, endPoint x: 646, endPoint y: 480, distance: 16.3
click at [637, 467] on input "3" at bounding box center [706, 460] width 267 height 14
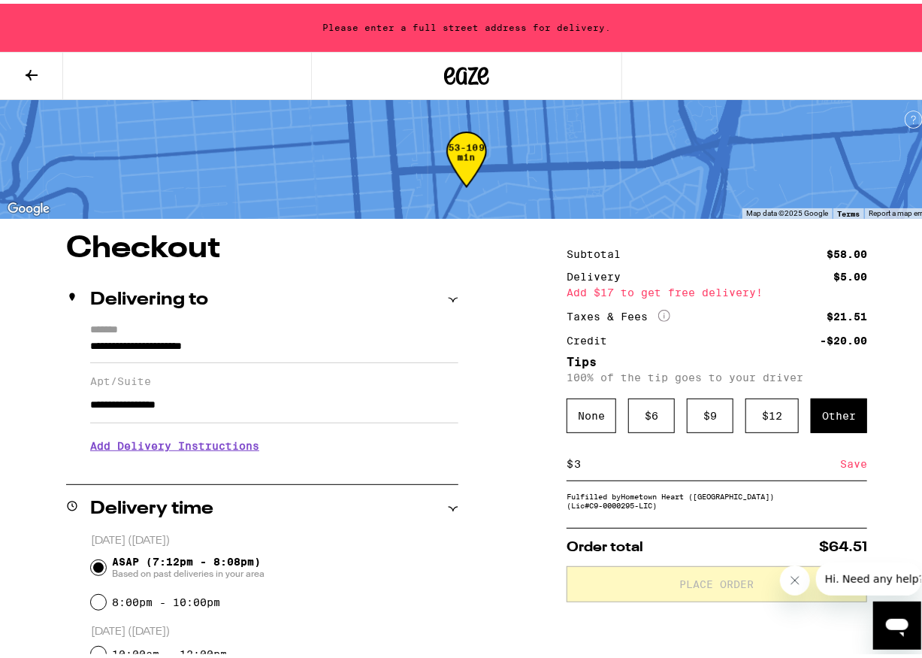
click at [767, 460] on div "Save" at bounding box center [853, 459] width 27 height 33
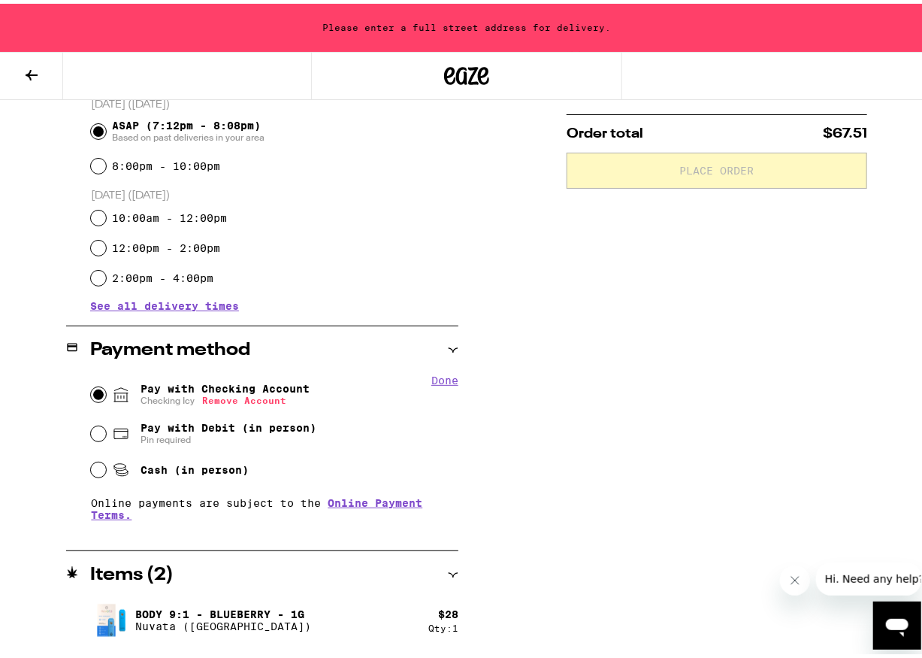
scroll to position [482, 0]
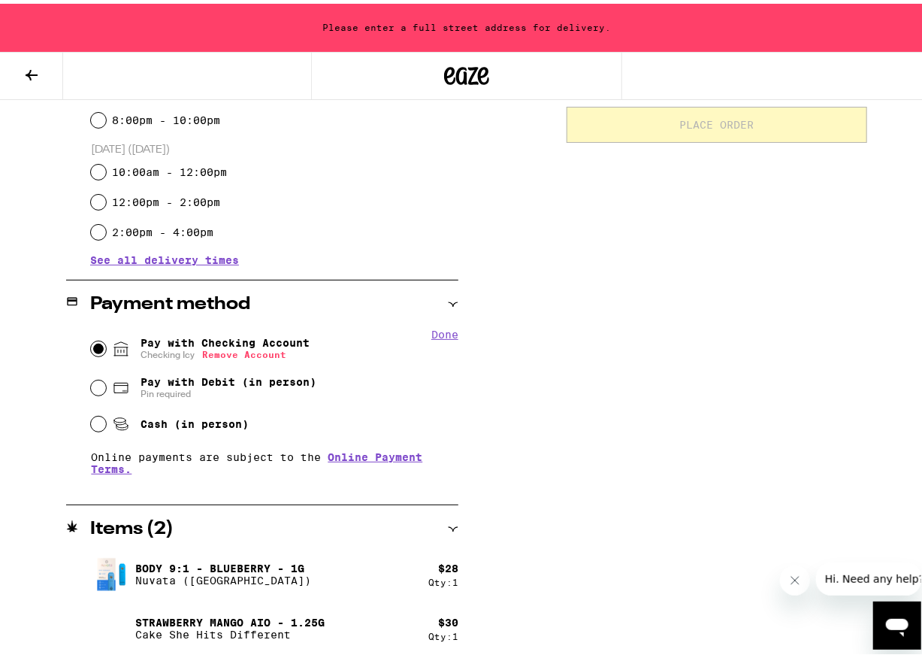
click at [767, 583] on button "Close message from company" at bounding box center [794, 580] width 30 height 30
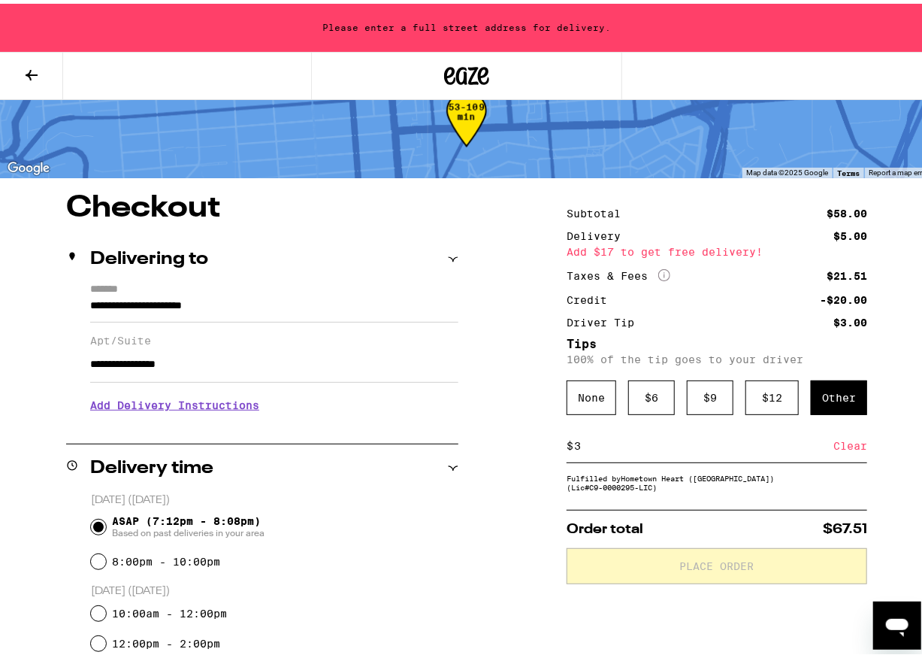
scroll to position [0, 0]
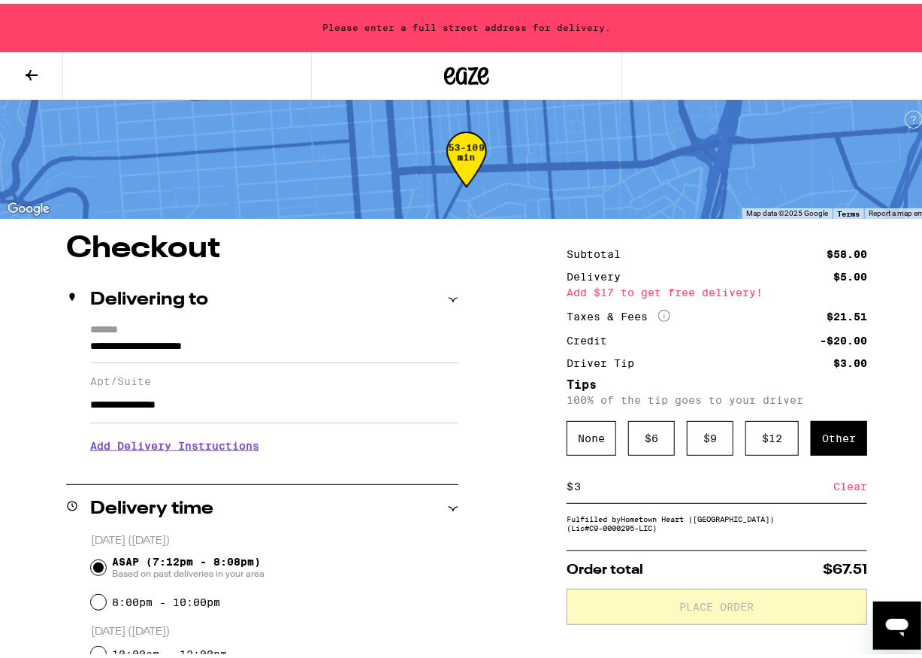
click at [277, 414] on input "**********" at bounding box center [274, 401] width 368 height 36
click at [198, 449] on h3 "Add Delivery Instructions" at bounding box center [274, 442] width 368 height 35
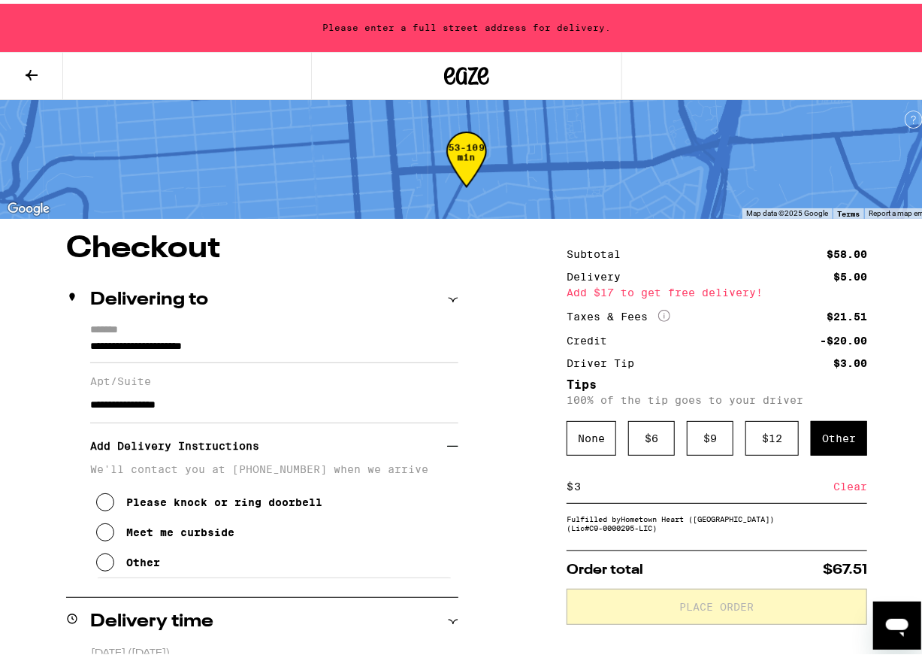
click at [177, 534] on div "Meet me curbside" at bounding box center [180, 528] width 108 height 12
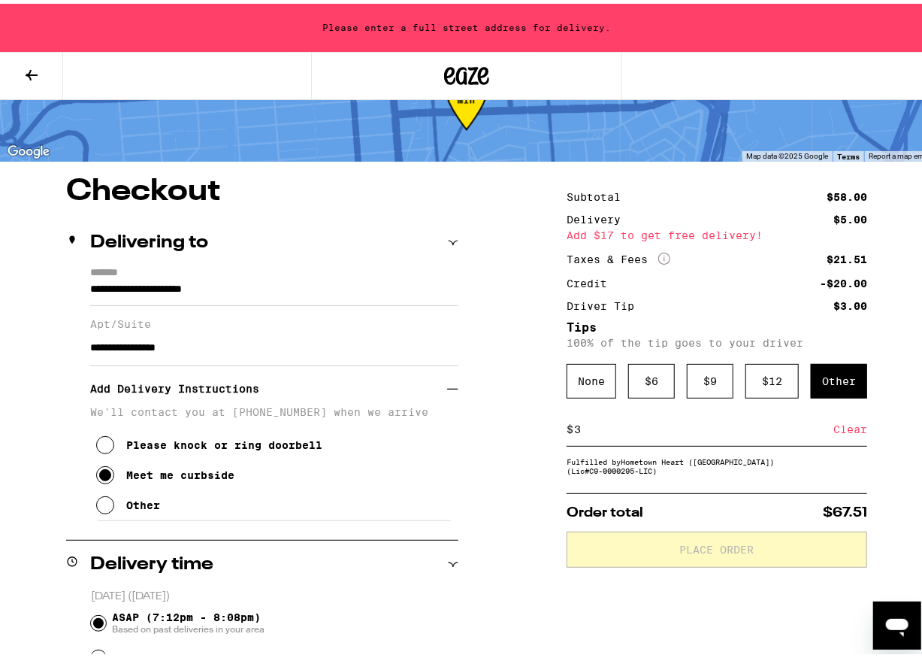
scroll to position [74, 0]
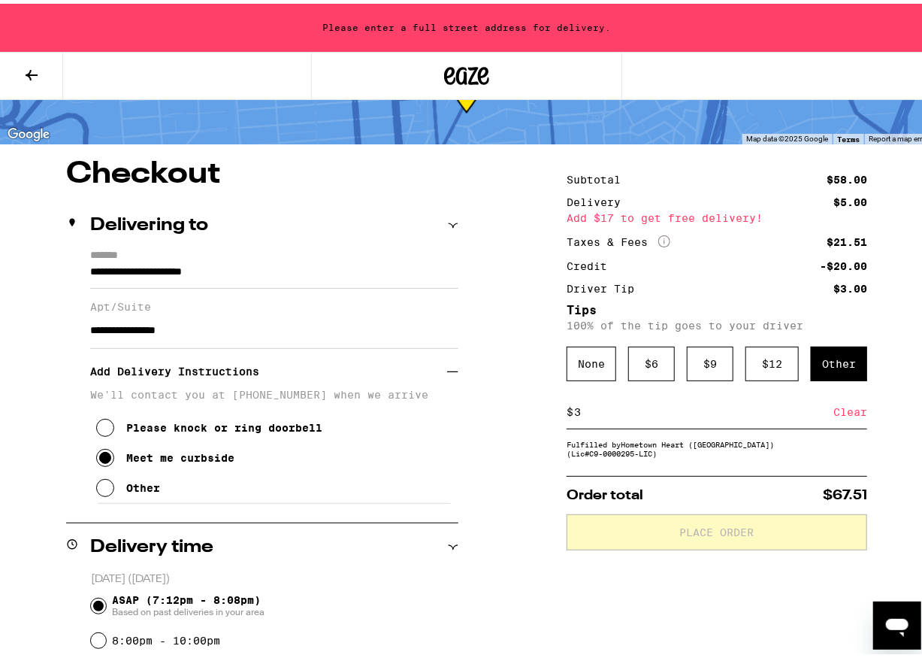
click at [120, 497] on button "Other" at bounding box center [128, 484] width 64 height 30
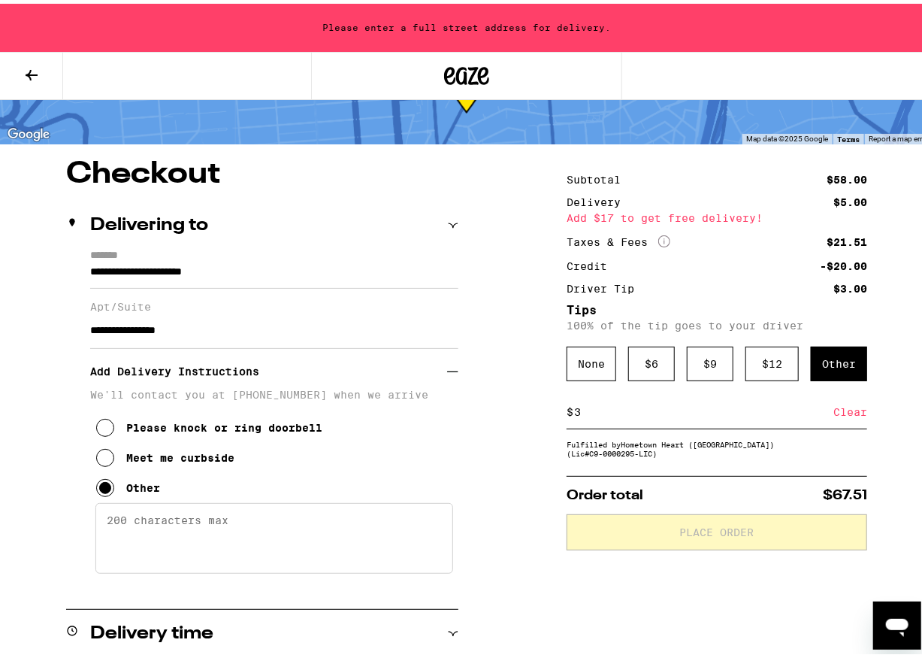
click at [184, 537] on textarea "Enter any other delivery instructions you want driver to know" at bounding box center [274, 534] width 358 height 71
type textarea "6503331534 - i'll meet you in front of blue garage"
click at [645, 371] on div "$ 6" at bounding box center [651, 360] width 47 height 35
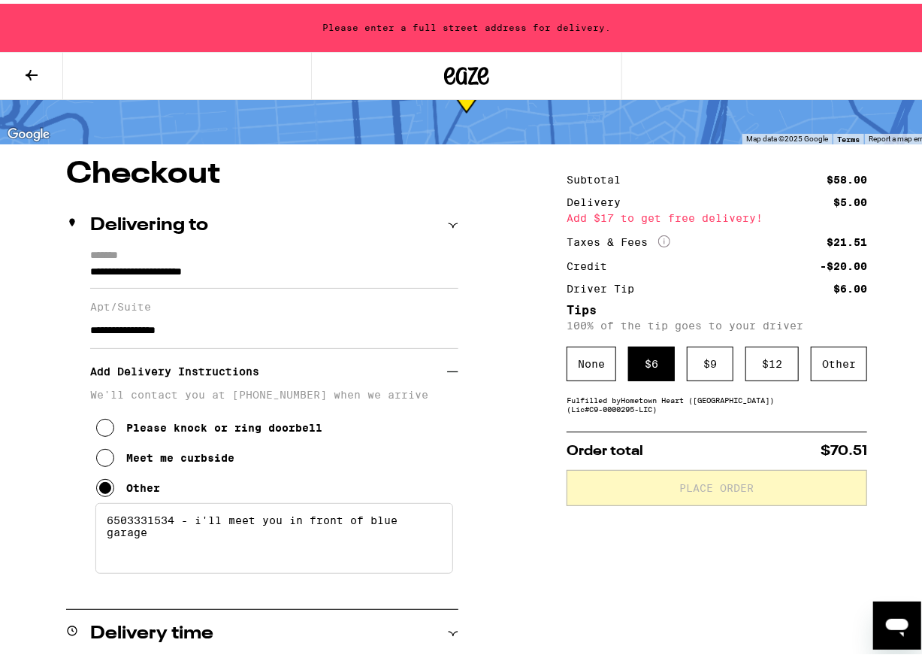
click at [767, 452] on span "$70.51" at bounding box center [844, 447] width 47 height 14
click at [454, 220] on icon at bounding box center [453, 221] width 11 height 11
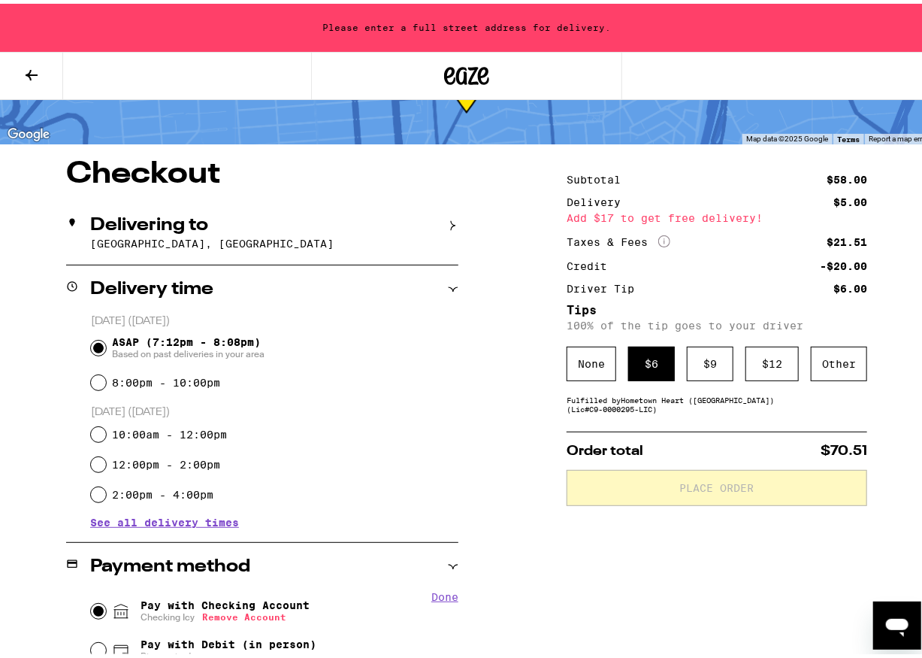
click at [157, 382] on label "8:00pm - 10:00pm" at bounding box center [166, 379] width 108 height 12
click at [106, 382] on input "8:00pm - 10:00pm" at bounding box center [98, 378] width 15 height 15
radio input "true"
click at [178, 337] on span "ASAP (7:12pm - 8:08pm) Based on past deliveries in your area" at bounding box center [188, 344] width 153 height 24
click at [106, 337] on input "ASAP (7:12pm - 8:08pm) Based on past deliveries in your area" at bounding box center [98, 344] width 15 height 15
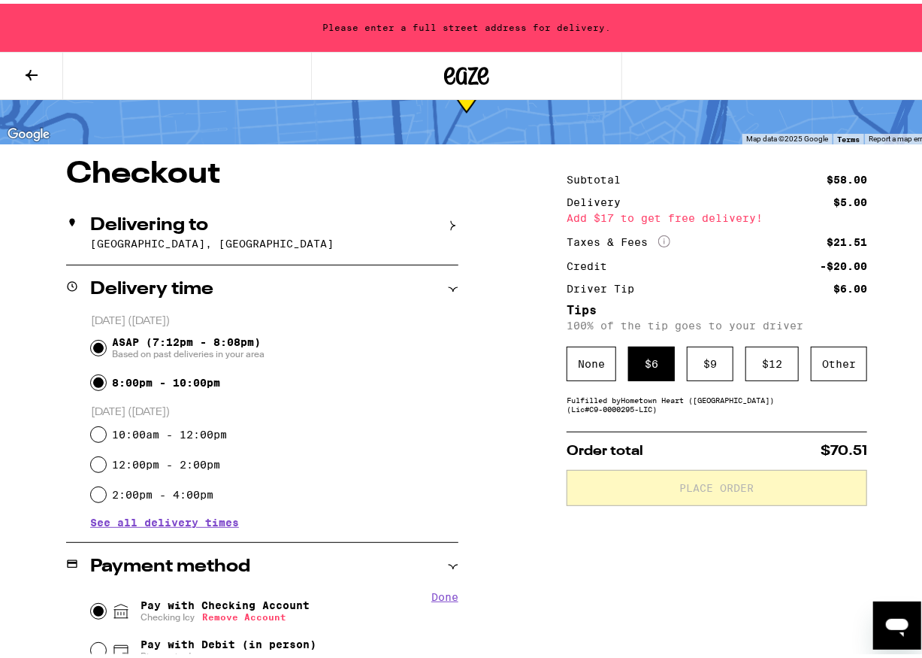
radio input "true"
click at [449, 289] on icon at bounding box center [453, 285] width 11 height 11
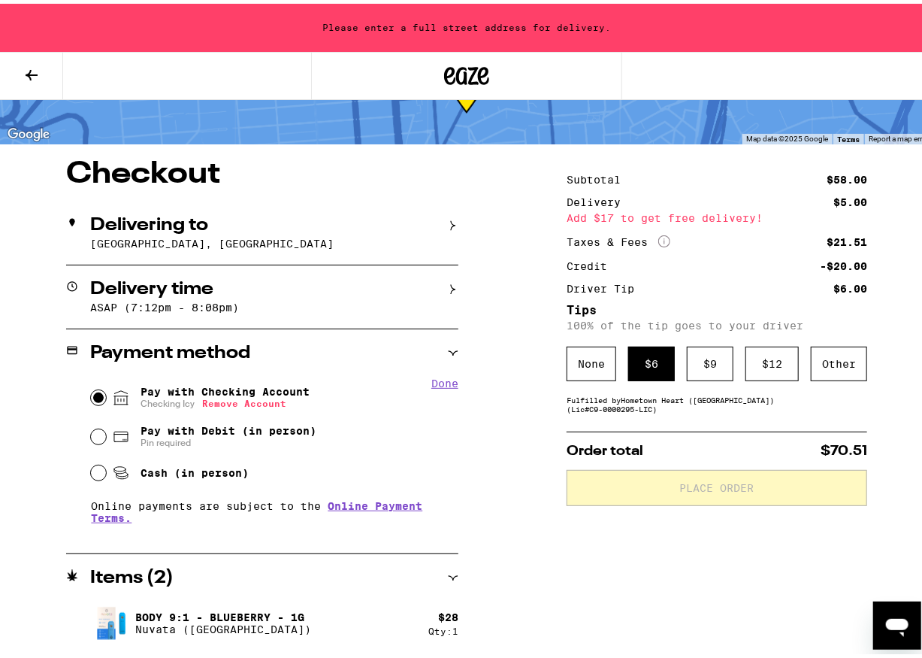
click at [452, 385] on button "Done" at bounding box center [444, 380] width 27 height 12
drag, startPoint x: 588, startPoint y: 369, endPoint x: 846, endPoint y: 357, distance: 258.1
click at [767, 357] on div "None $ 6 $ 9 $ 12 Other" at bounding box center [717, 360] width 301 height 35
click at [767, 357] on div "Other" at bounding box center [839, 360] width 56 height 35
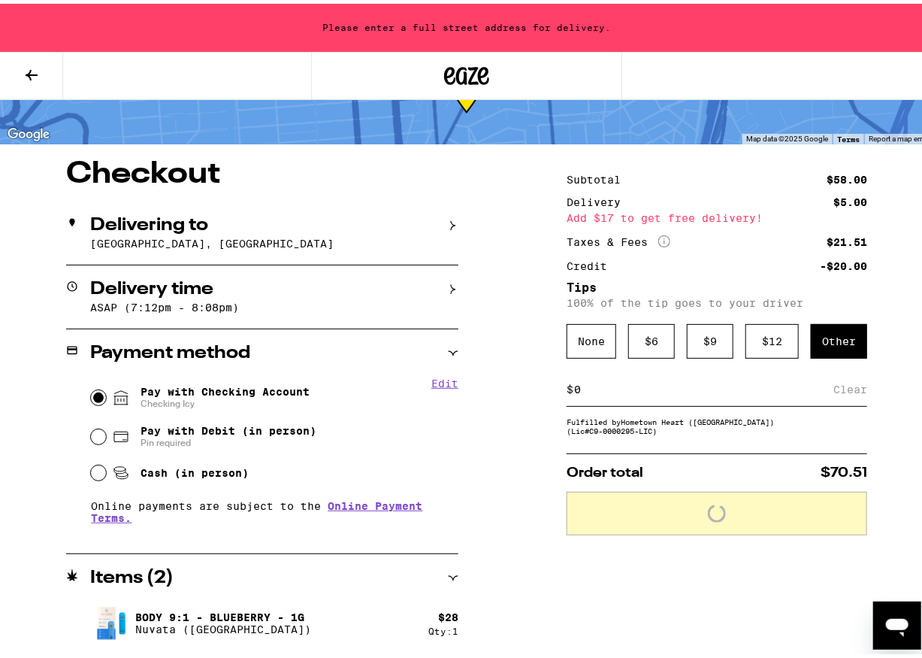
click at [635, 401] on div "$ Clear" at bounding box center [717, 386] width 301 height 34
click at [642, 392] on input at bounding box center [703, 386] width 260 height 14
type input "3"
click at [510, 448] on div "**********" at bounding box center [466, 432] width 933 height 552
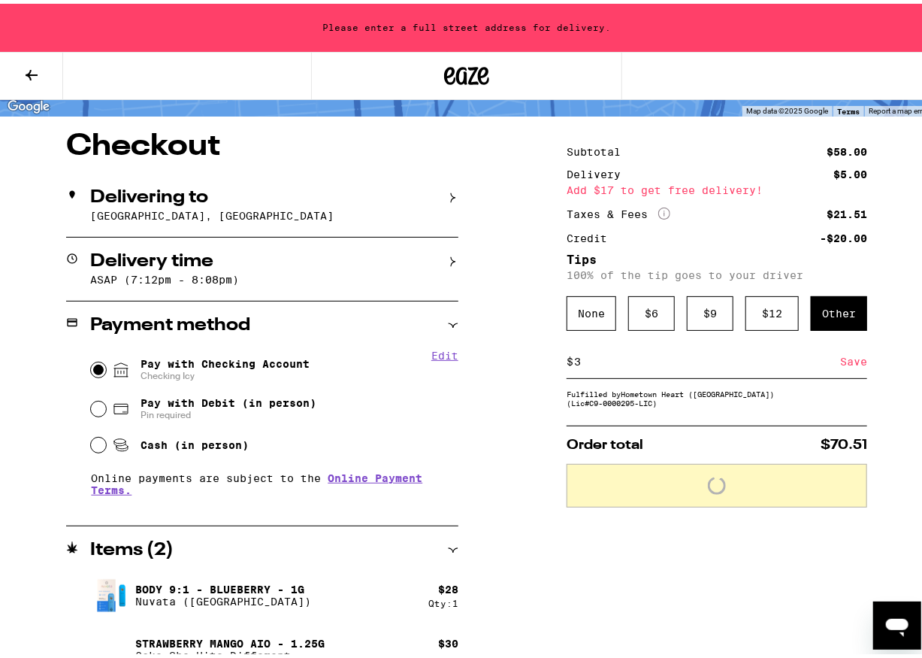
scroll to position [127, 0]
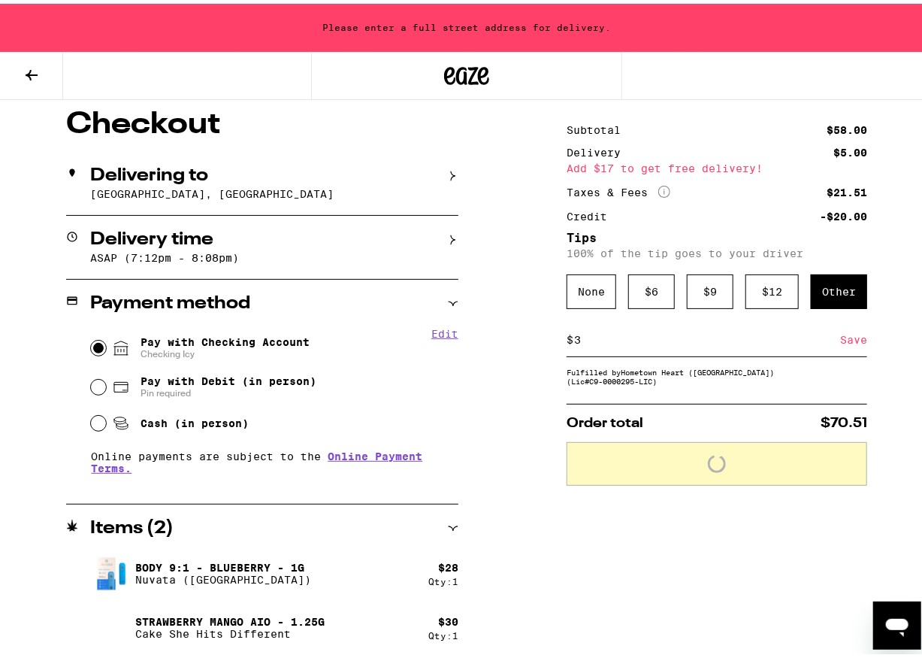
click at [452, 304] on icon at bounding box center [453, 300] width 11 height 11
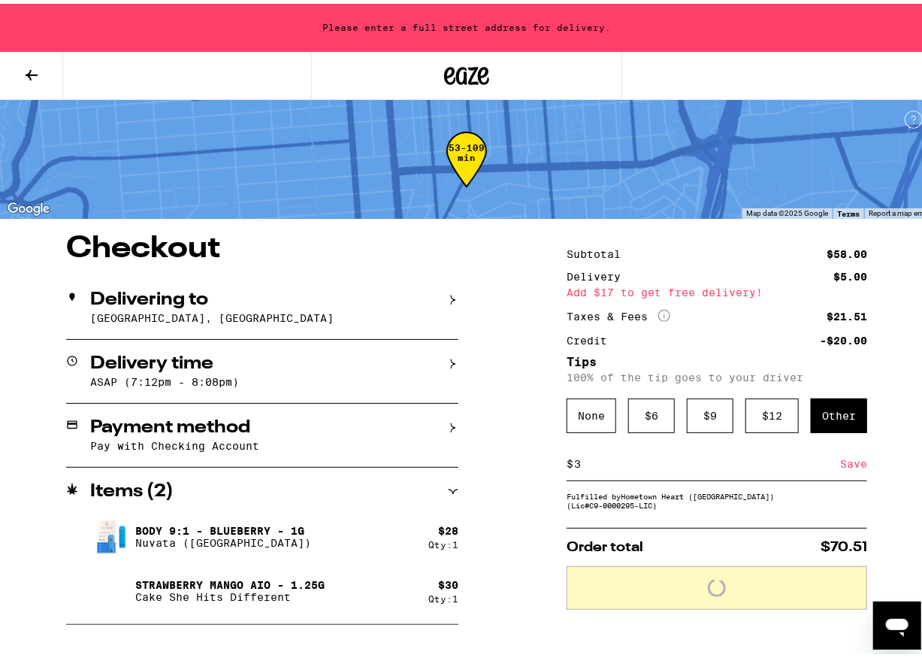
scroll to position [0, 0]
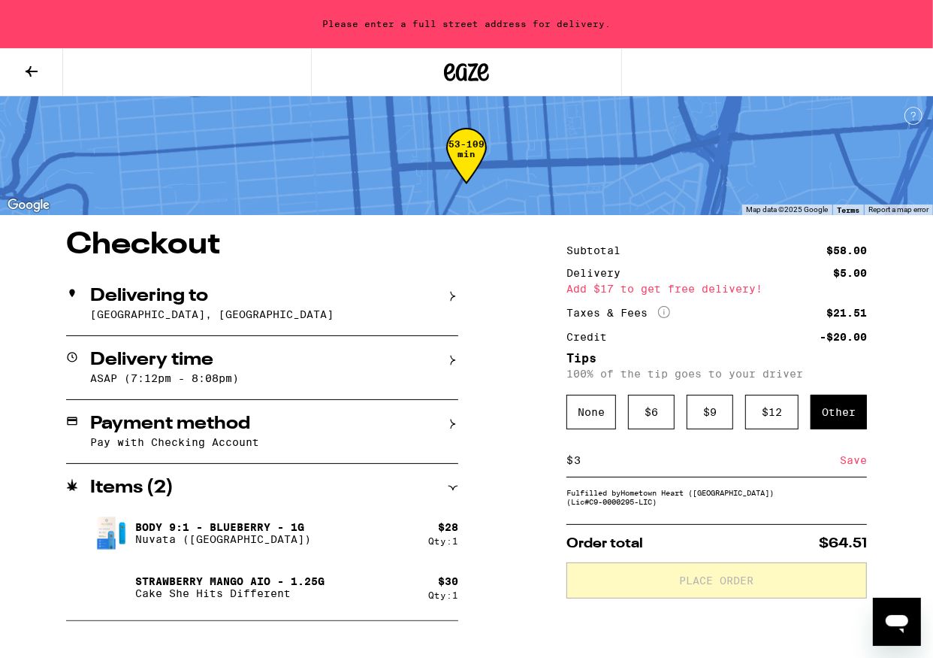
click at [450, 483] on div "Items ( 2 )" at bounding box center [262, 488] width 392 height 48
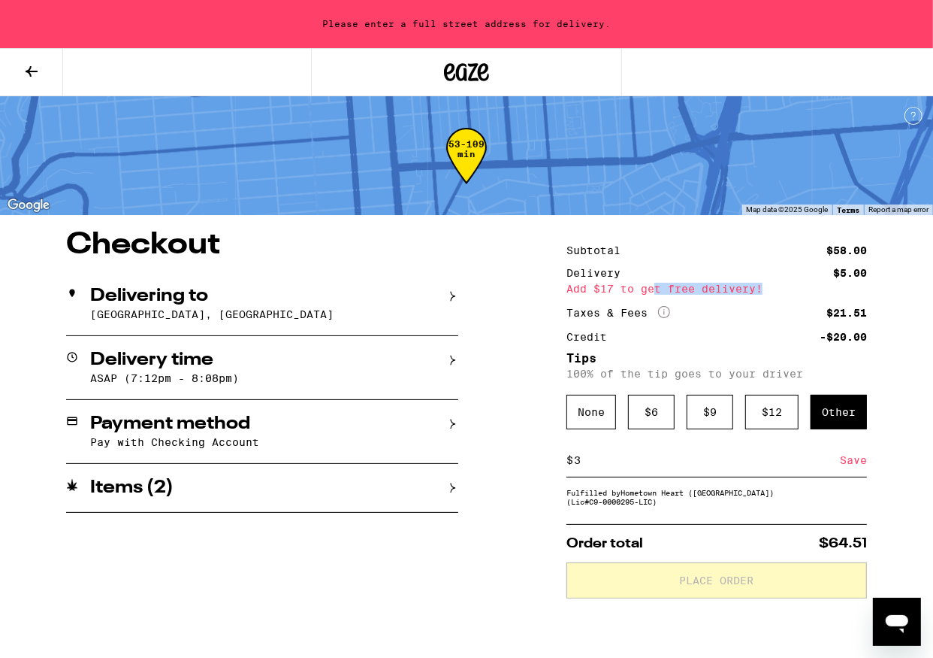
drag, startPoint x: 655, startPoint y: 286, endPoint x: 798, endPoint y: 281, distance: 143.6
click at [767, 281] on div "Delivery $5.00 Add $17 to get free delivery!" at bounding box center [717, 281] width 301 height 26
click at [767, 286] on div "Add $17 to get free delivery!" at bounding box center [717, 288] width 301 height 11
click at [665, 308] on icon "More Info" at bounding box center [664, 312] width 12 height 12
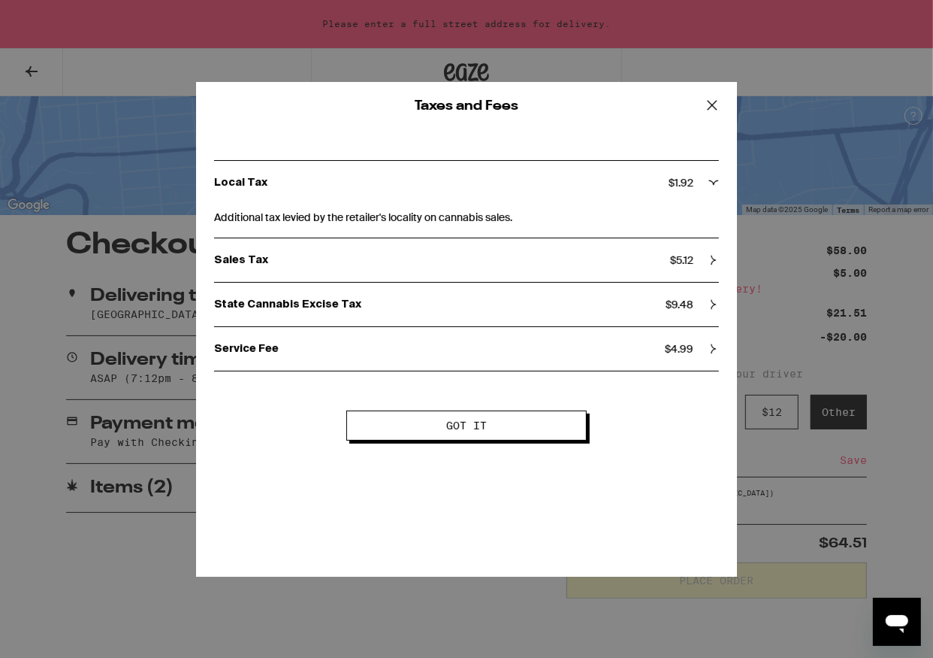
click at [711, 104] on icon at bounding box center [712, 105] width 23 height 23
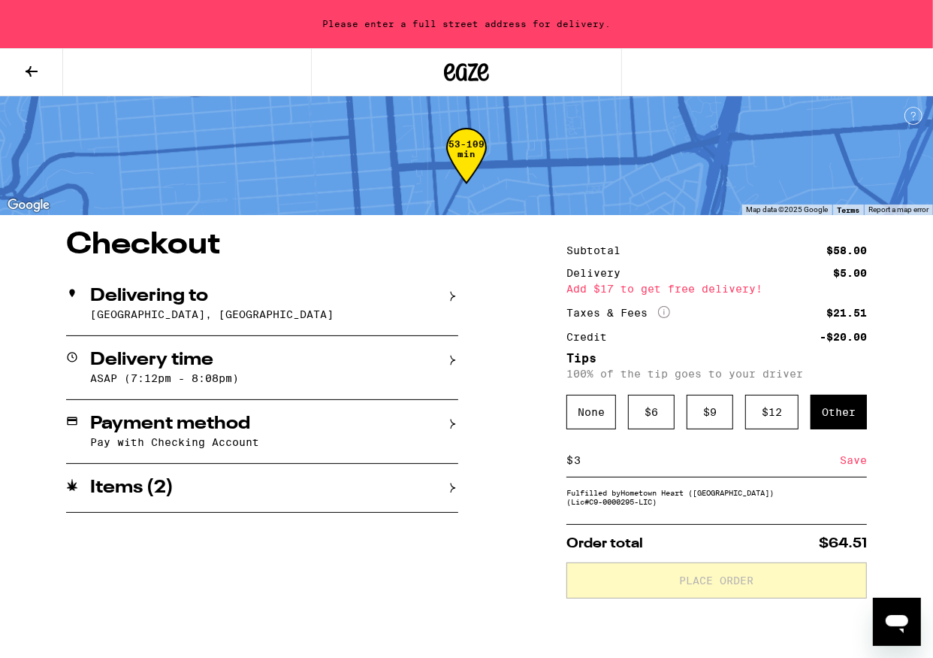
click at [455, 301] on icon at bounding box center [453, 296] width 11 height 11
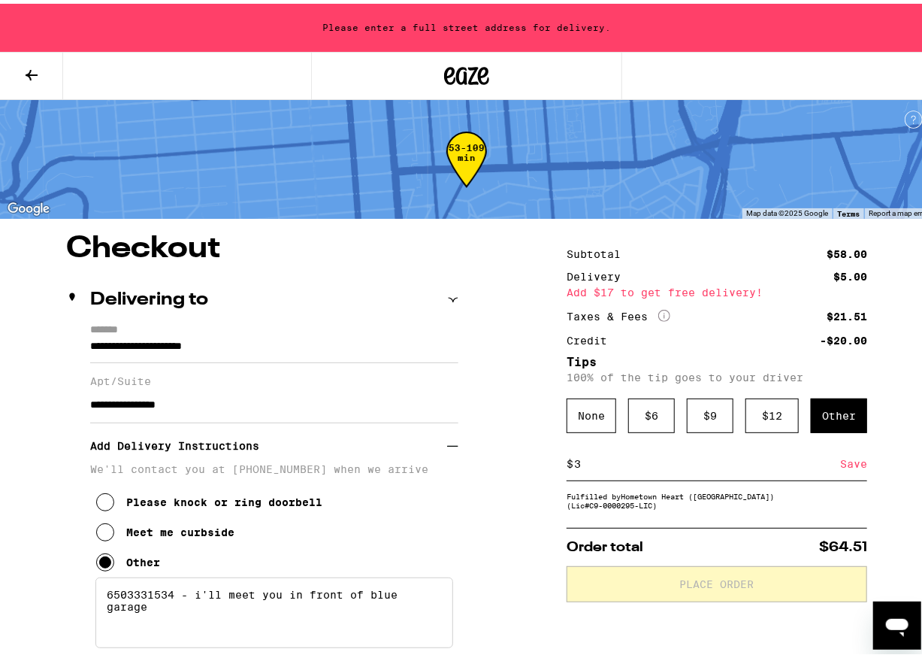
click at [138, 407] on input "**********" at bounding box center [274, 401] width 368 height 36
click at [274, 398] on input "**********" at bounding box center [274, 401] width 368 height 36
drag, startPoint x: 274, startPoint y: 398, endPoint x: 237, endPoint y: 398, distance: 37.6
click at [237, 398] on input "**********" at bounding box center [274, 401] width 368 height 36
click at [290, 343] on input "**********" at bounding box center [274, 347] width 368 height 26
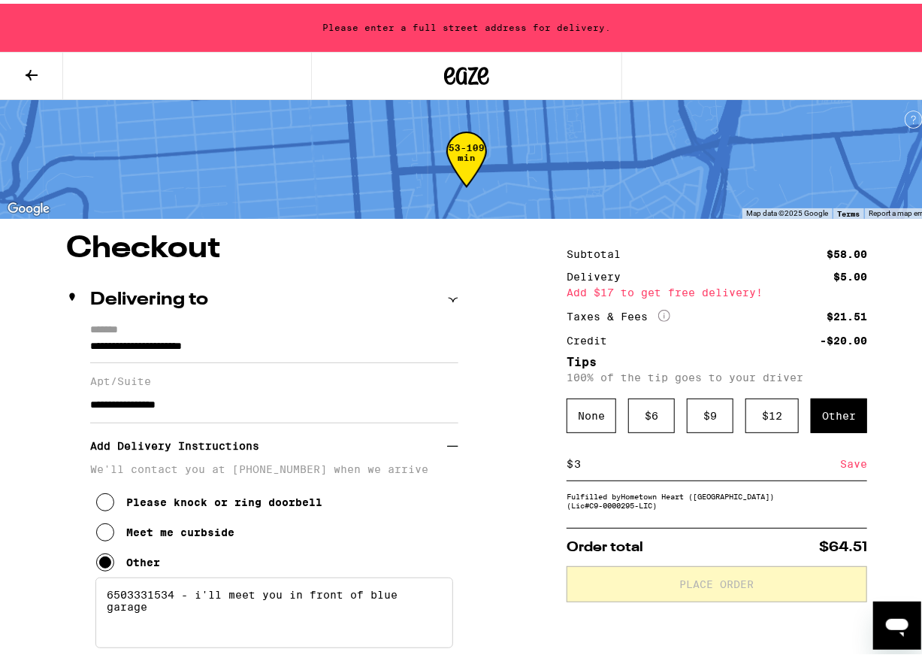
click at [290, 343] on input "**********" at bounding box center [274, 347] width 368 height 26
click at [289, 343] on input "**********" at bounding box center [274, 347] width 368 height 26
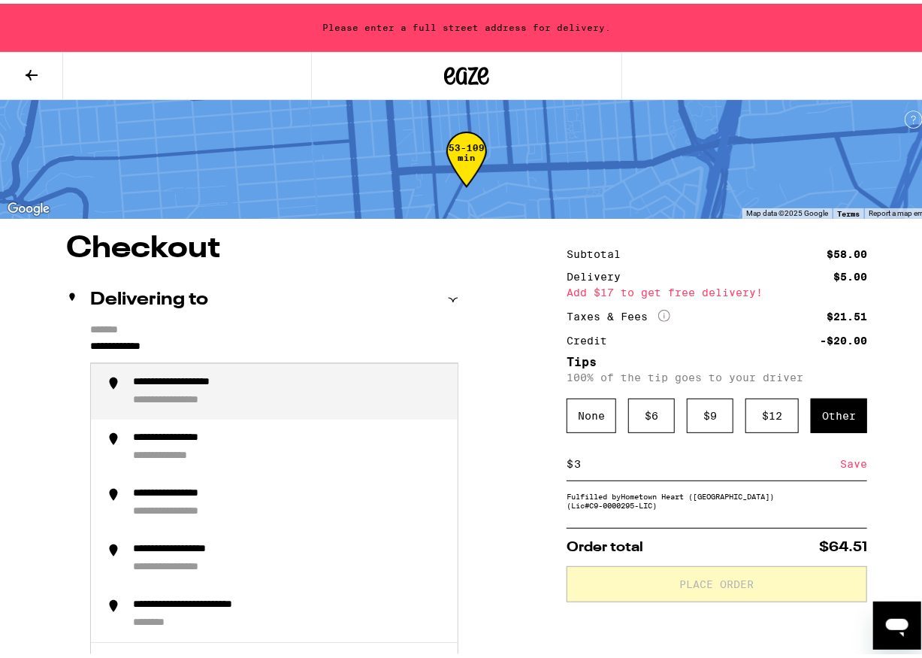
click at [253, 356] on input "**********" at bounding box center [274, 347] width 368 height 26
click at [248, 386] on div "**********" at bounding box center [201, 379] width 136 height 14
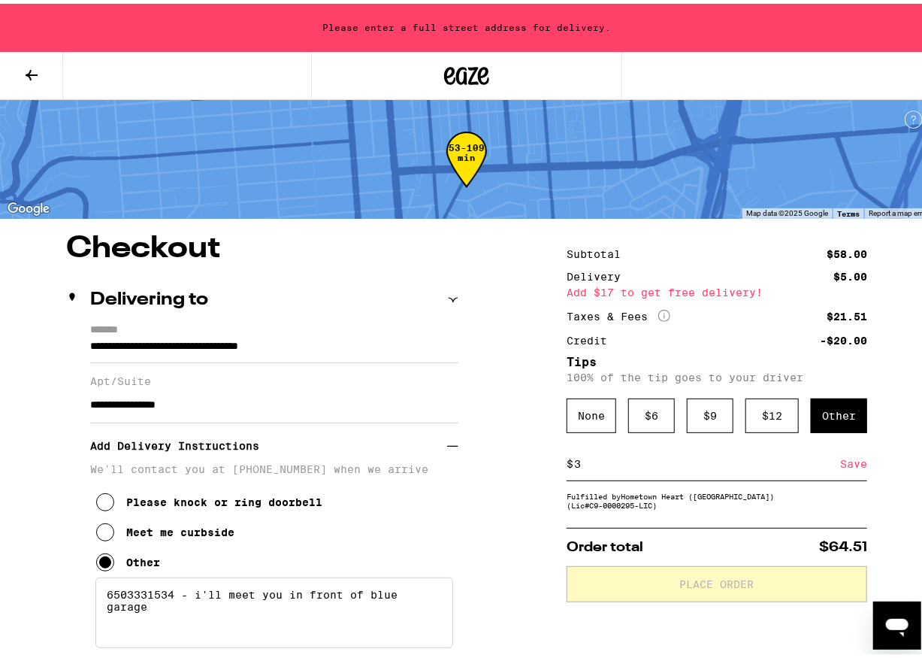
type input "**********"
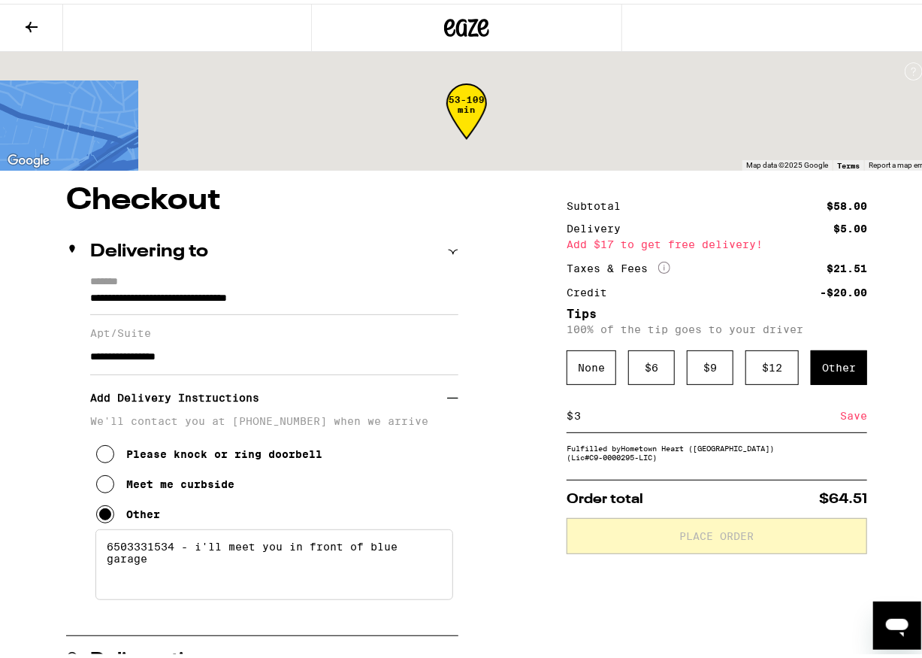
click at [250, 411] on h3 "Add Delivery Instructions" at bounding box center [268, 394] width 357 height 35
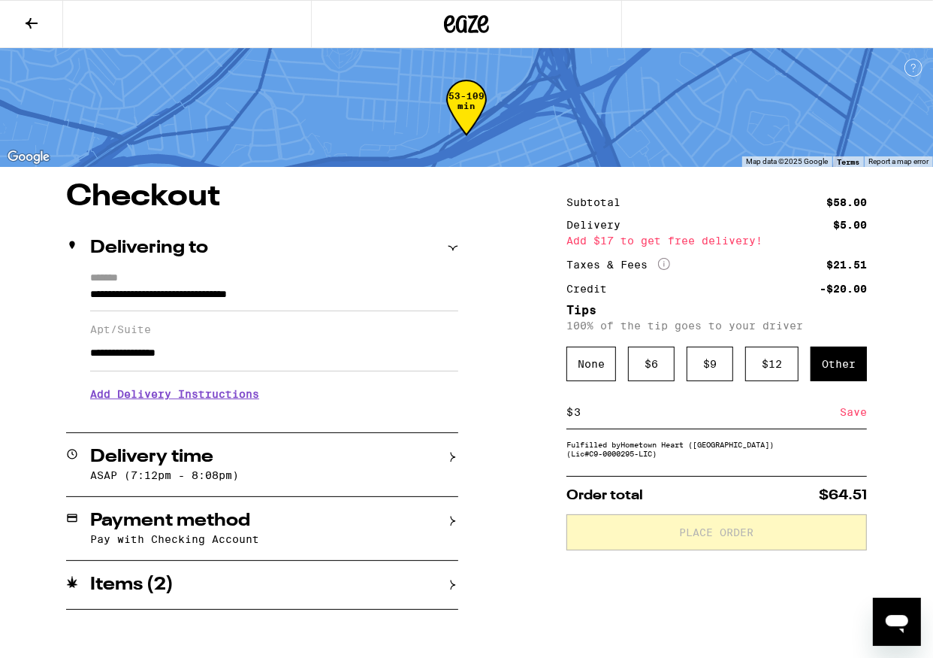
drag, startPoint x: 292, startPoint y: 359, endPoint x: -1, endPoint y: 344, distance: 293.5
click at [0, 344] on html "**********" at bounding box center [466, 305] width 933 height 610
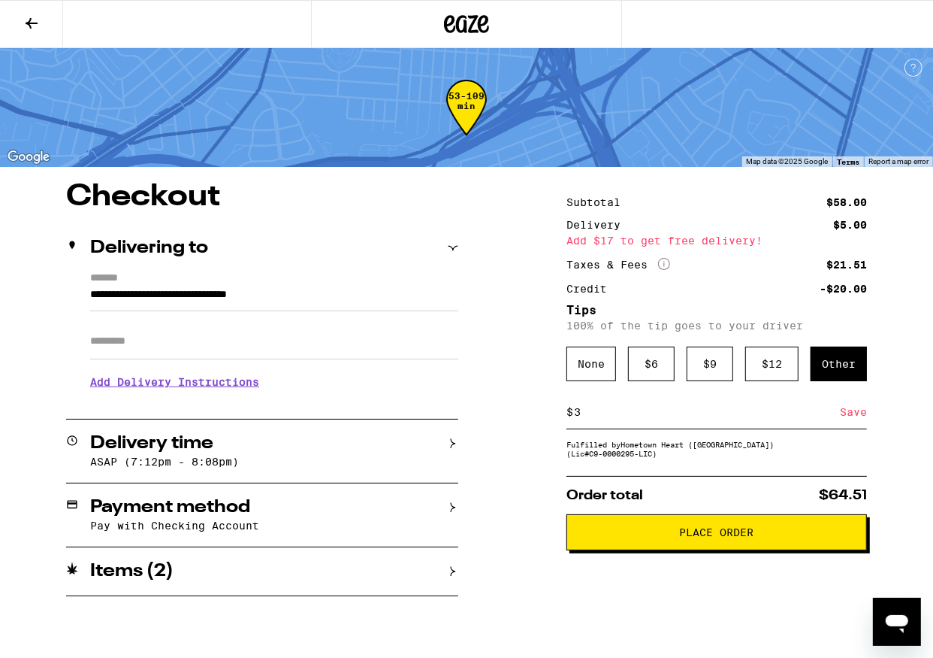
click at [255, 464] on p "ASAP (7:12pm - 8:08pm)" at bounding box center [274, 461] width 368 height 12
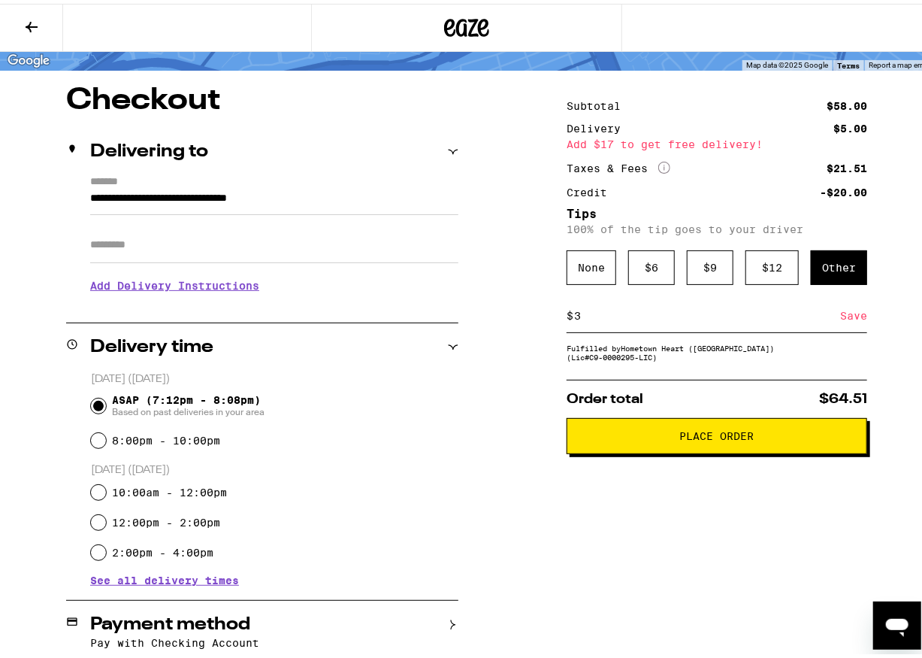
scroll to position [153, 0]
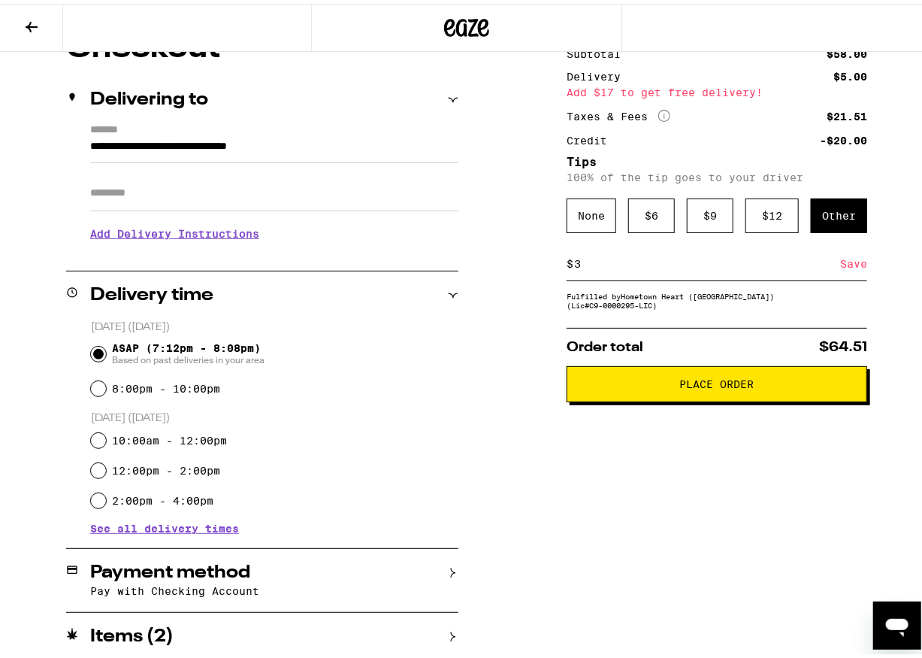
click at [702, 383] on span "Place Order" at bounding box center [717, 380] width 74 height 11
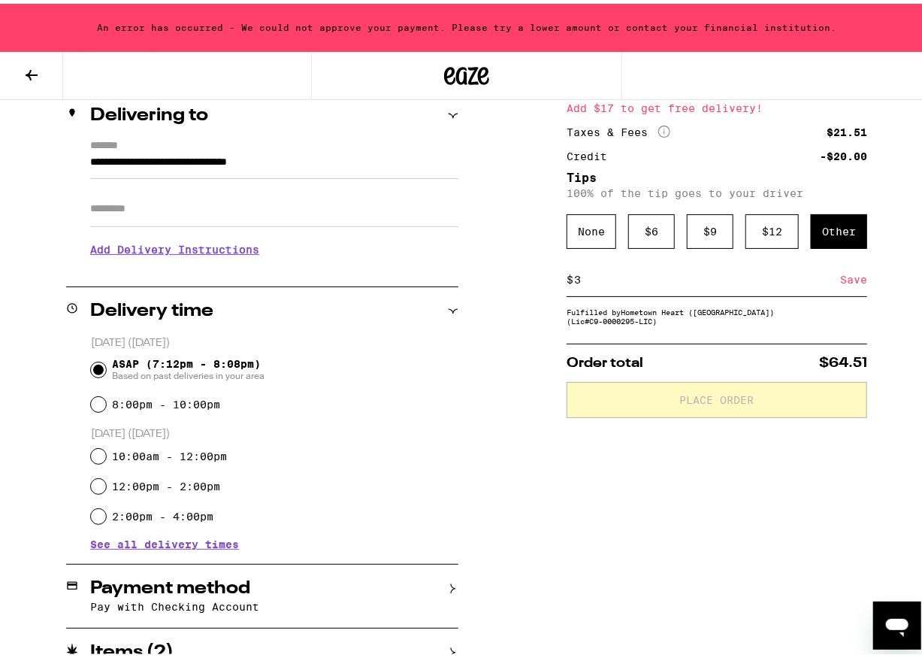
scroll to position [201, 0]
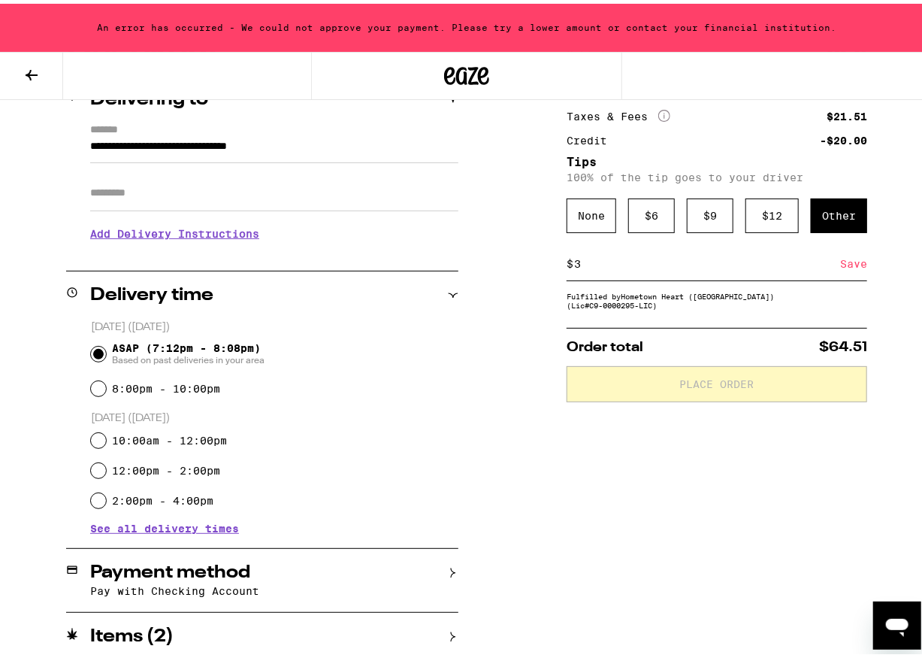
click at [448, 569] on icon at bounding box center [453, 569] width 11 height 11
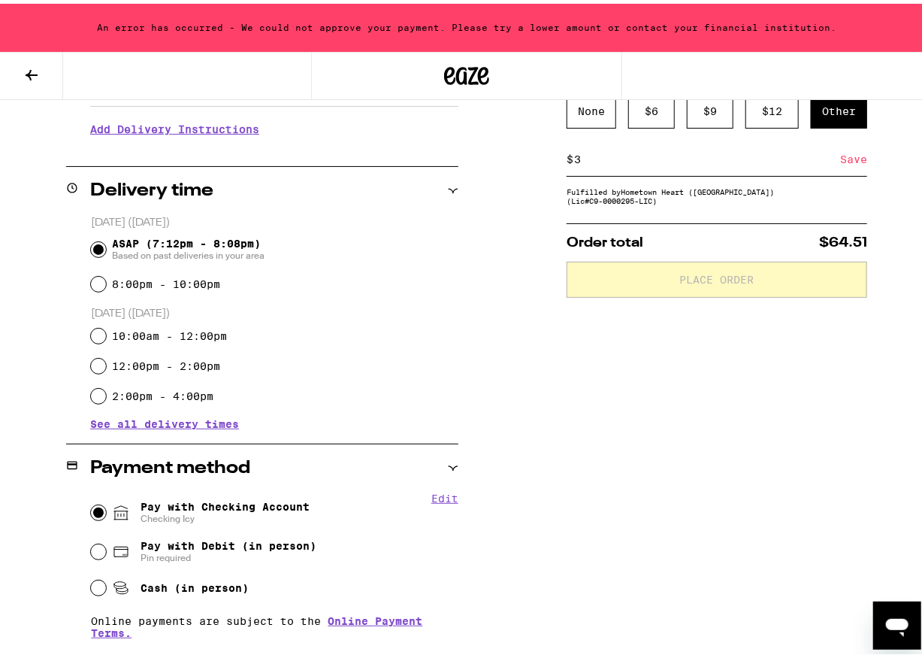
scroll to position [360, 0]
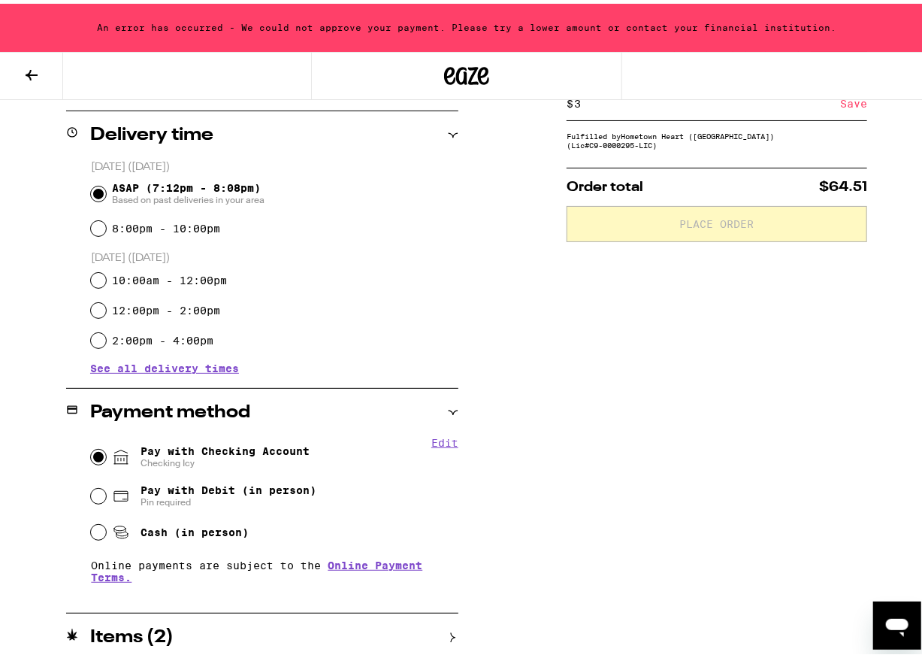
click at [440, 434] on button "Edit" at bounding box center [444, 439] width 27 height 12
drag, startPoint x: 447, startPoint y: 440, endPoint x: 264, endPoint y: 458, distance: 184.3
click at [264, 464] on fieldset "Done Pay with Checking Account Checking Icy Remove Account Pay with Debit (in p…" at bounding box center [274, 511] width 368 height 157
click at [265, 452] on span "Pay with Checking Account Checking Icy Remove Account" at bounding box center [225, 453] width 169 height 24
click at [106, 452] on input "Pay with Checking Account Checking Icy Remove Account" at bounding box center [98, 453] width 15 height 15
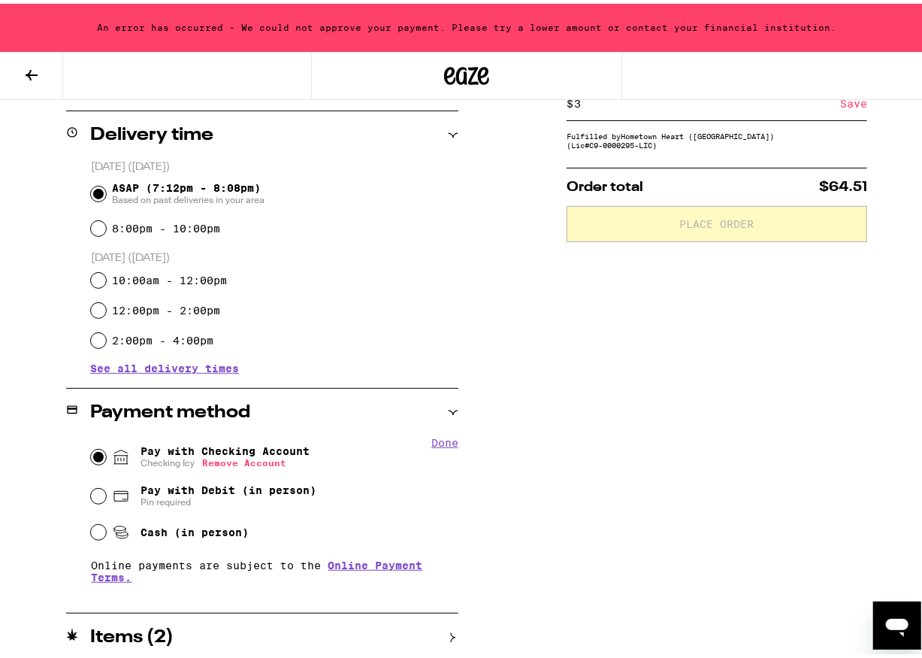
click at [265, 458] on button "Remove Account" at bounding box center [244, 459] width 84 height 10
radio input "false"
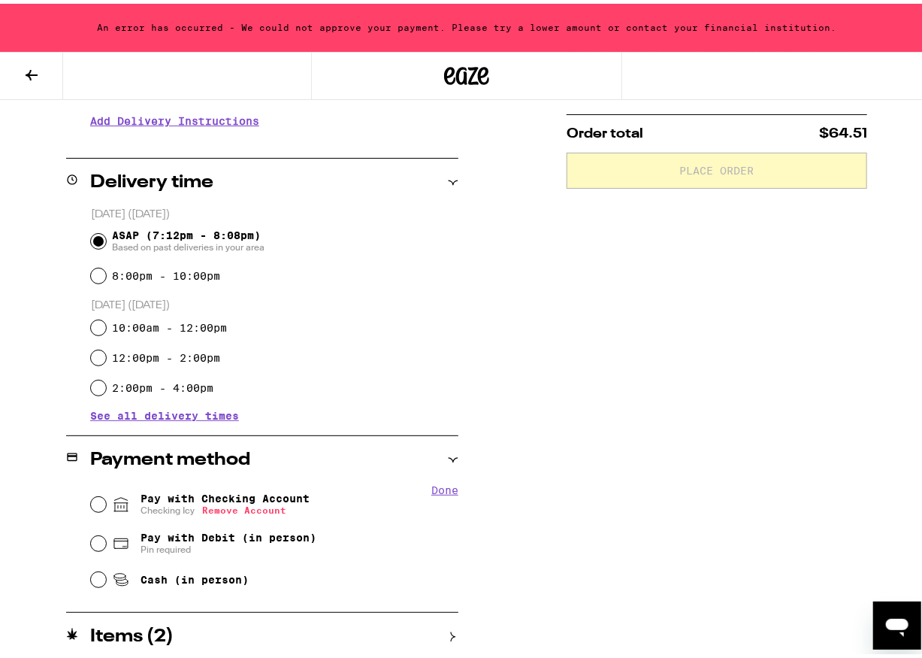
scroll to position [312, 0]
click at [338, 504] on div "Pay with Checking Account You will be redirected to link your bank" at bounding box center [275, 501] width 368 height 39
click at [214, 495] on span "Pay with Checking Account You will be redirected to link your bank" at bounding box center [225, 501] width 169 height 24
click at [106, 495] on input "Pay with Checking Account You will be redirected to link your bank" at bounding box center [98, 501] width 15 height 15
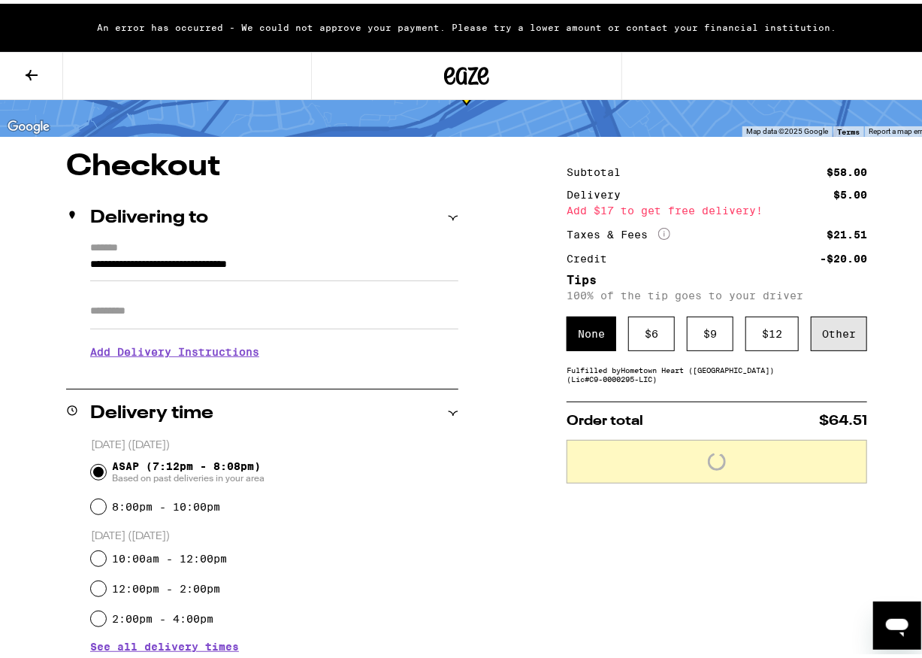
scroll to position [22, 0]
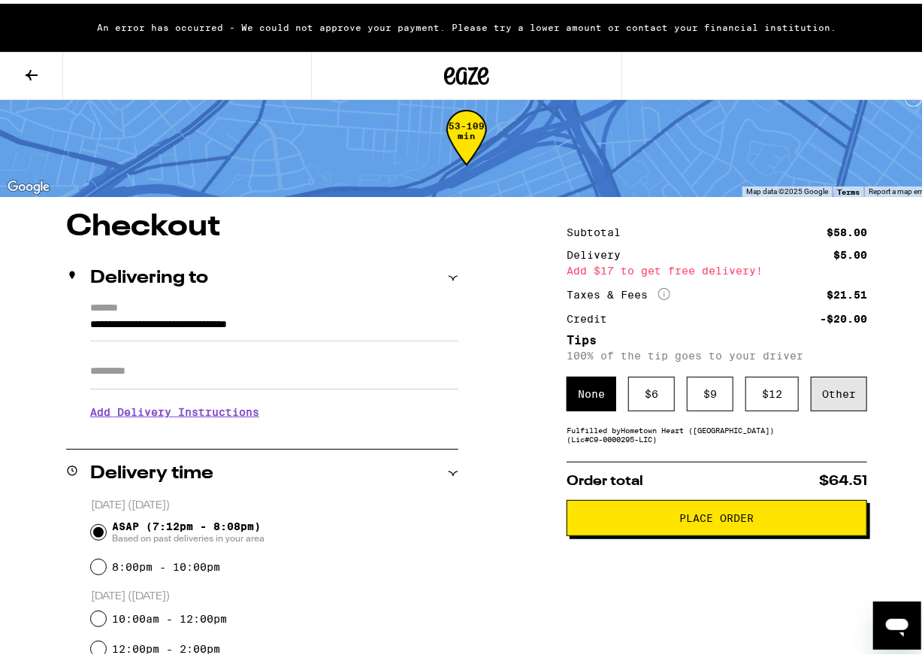
click at [767, 403] on div "Other" at bounding box center [839, 390] width 56 height 35
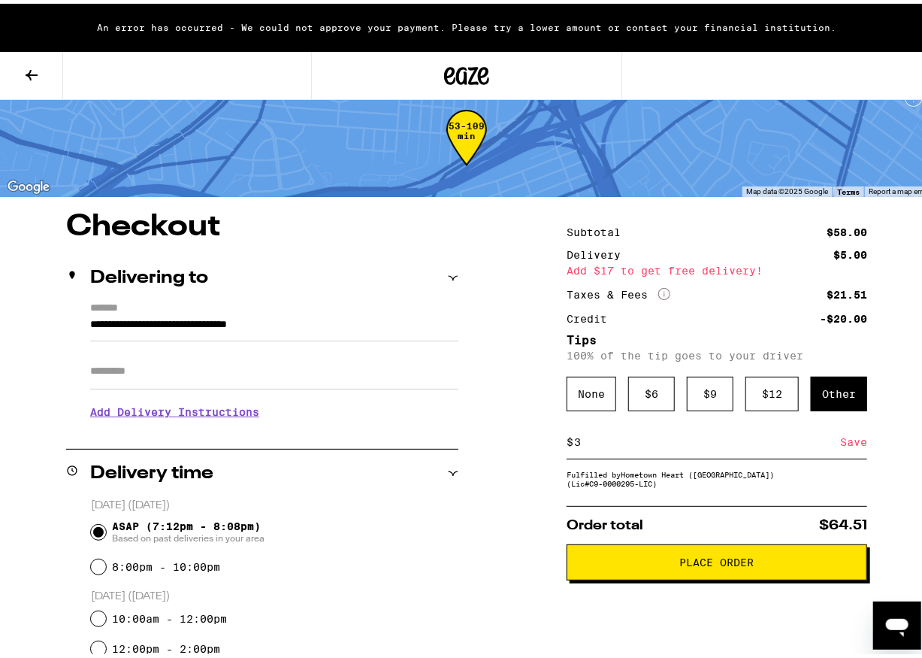
type input "3"
click at [684, 512] on div "Order total $64.51 Place Order" at bounding box center [717, 539] width 301 height 74
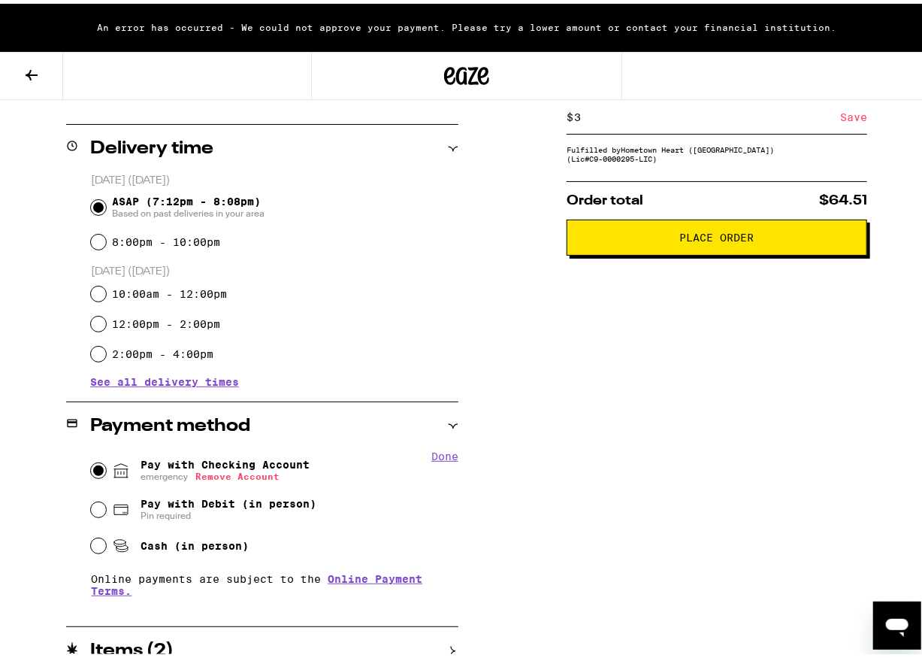
scroll to position [360, 0]
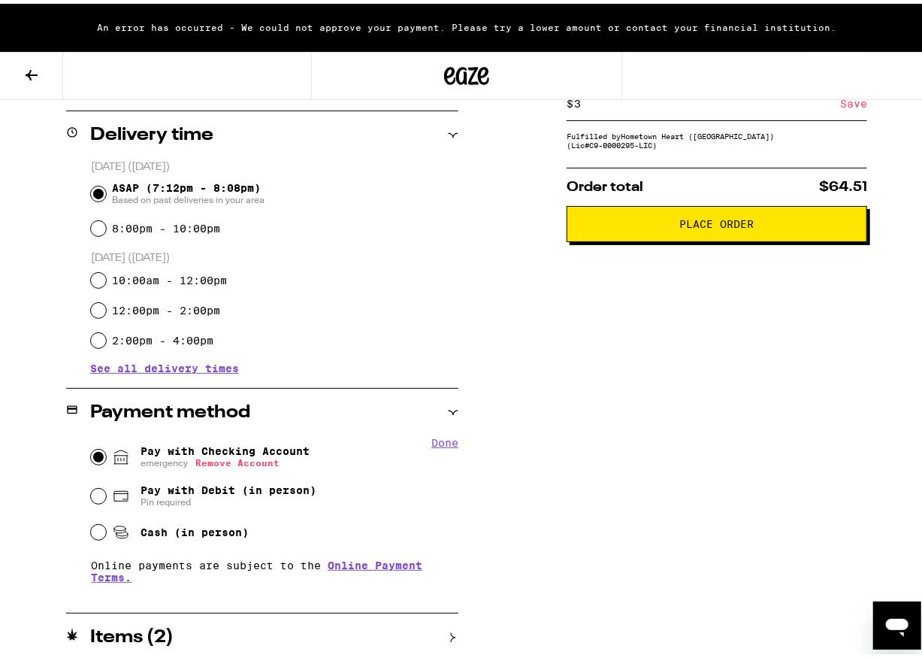
click at [706, 210] on button "Place Order" at bounding box center [717, 220] width 301 height 36
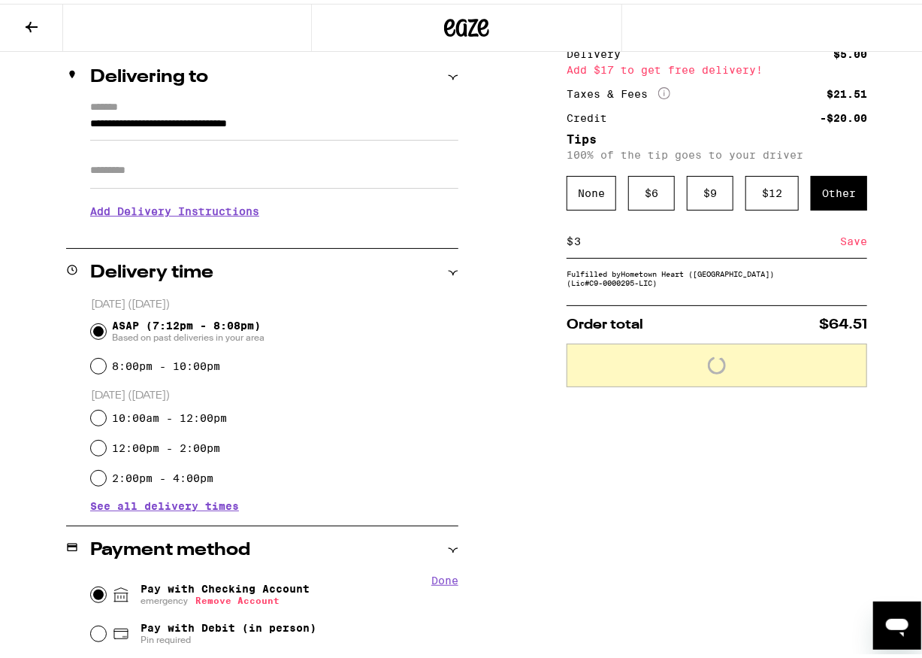
scroll to position [312, 0]
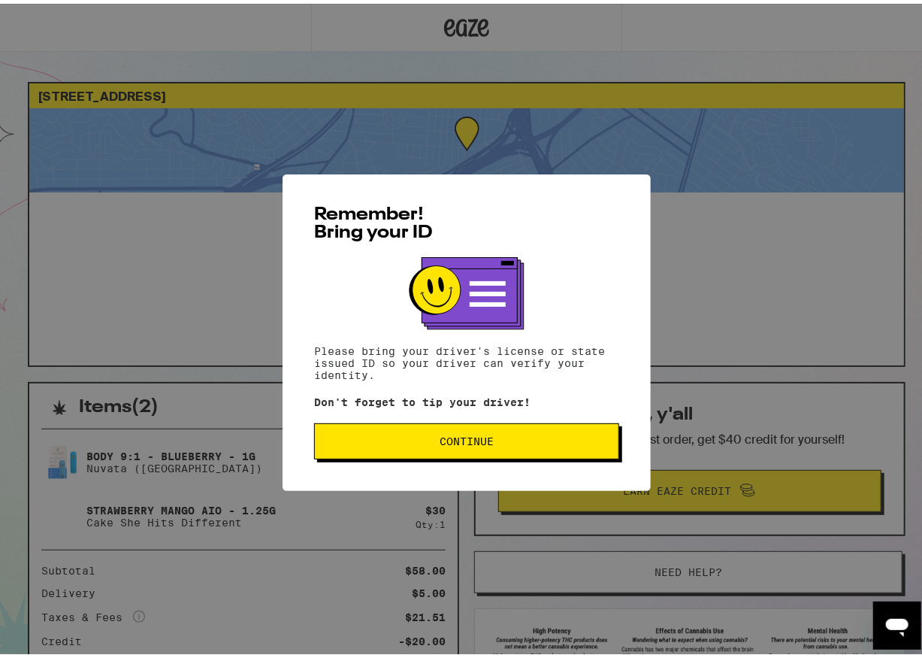
click at [448, 449] on button "Continue" at bounding box center [466, 437] width 305 height 36
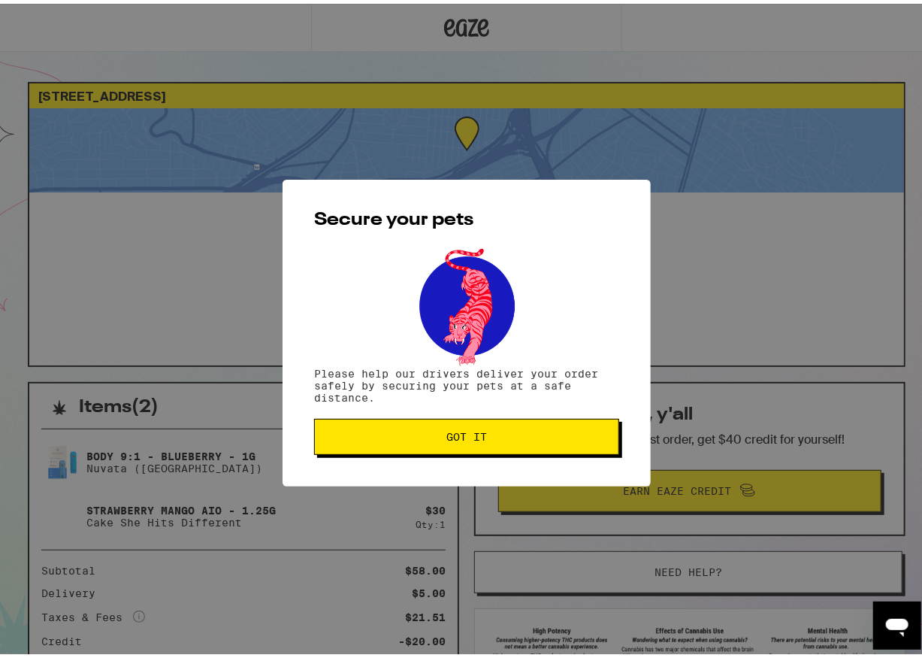
drag, startPoint x: 464, startPoint y: 444, endPoint x: 126, endPoint y: 221, distance: 405.9
click at [468, 443] on button "Got it" at bounding box center [466, 433] width 305 height 36
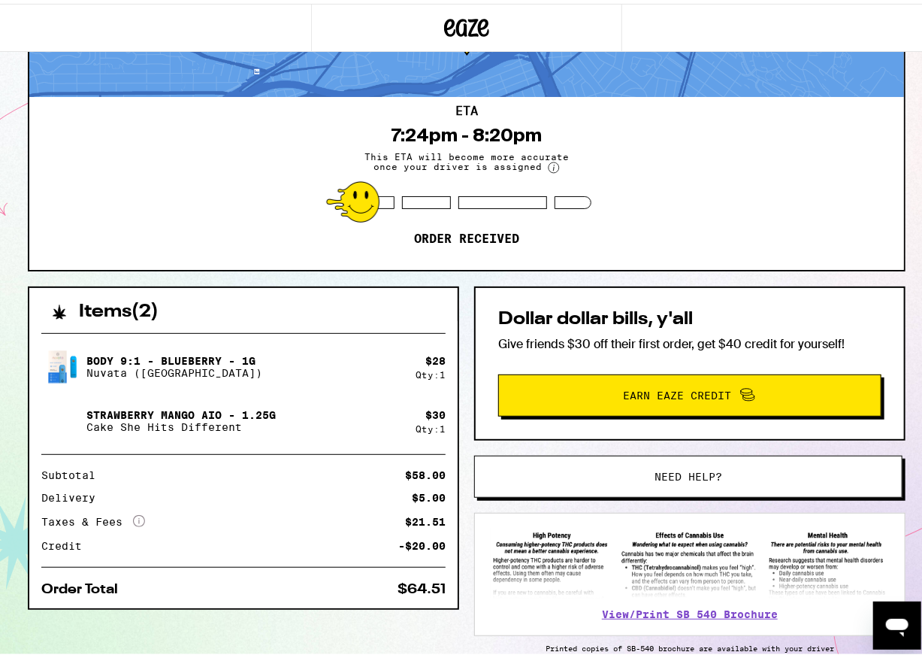
scroll to position [150, 0]
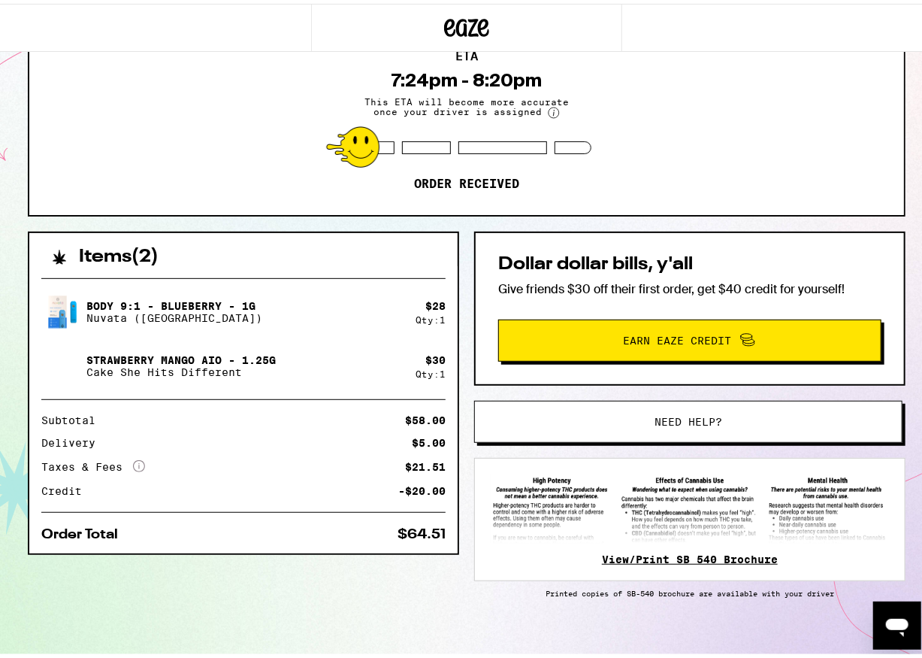
click at [767, 561] on link "View/Print SB 540 Brochure" at bounding box center [690, 555] width 176 height 12
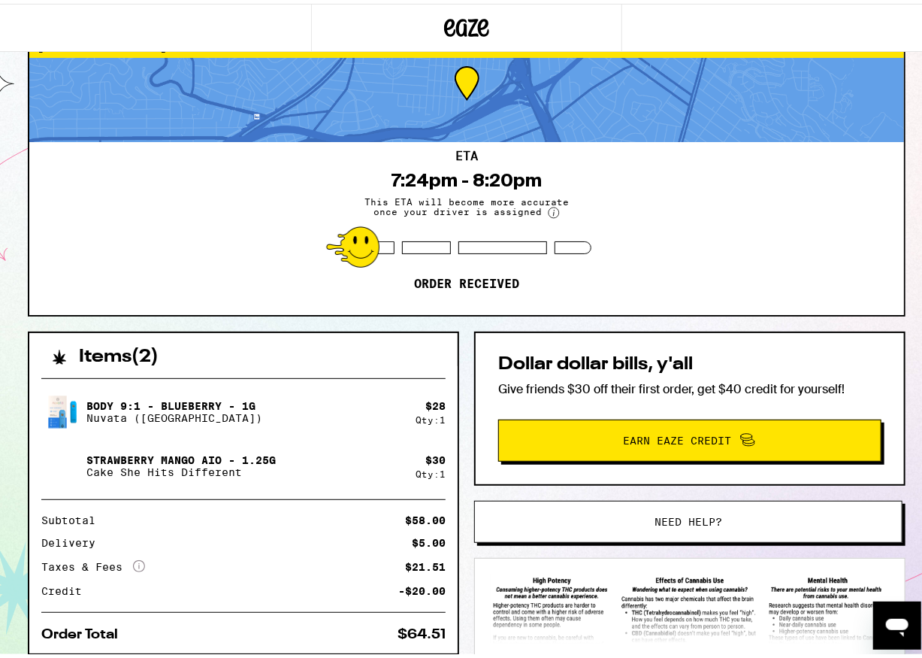
scroll to position [0, 0]
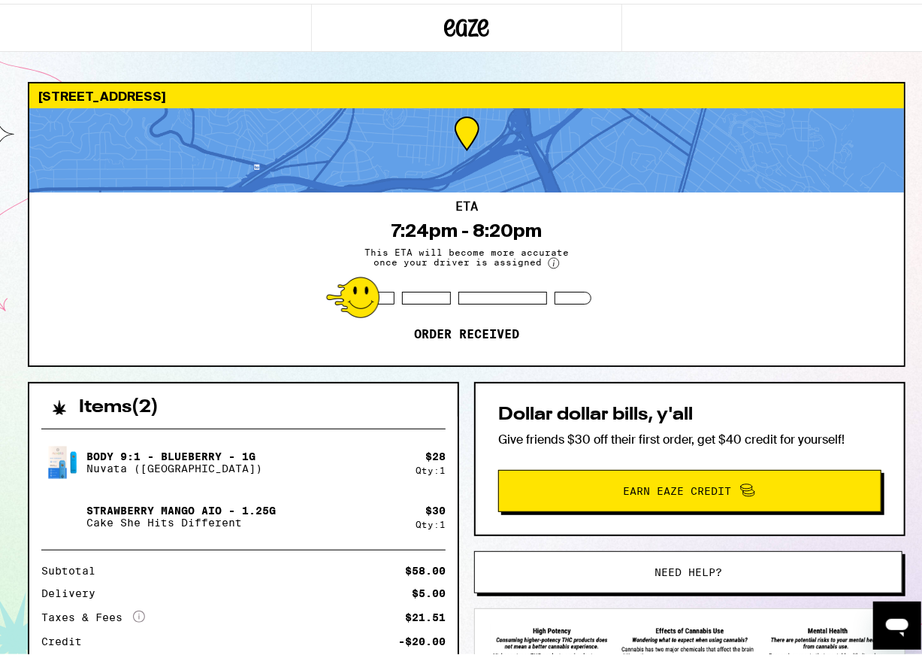
click at [496, 327] on p "Order received" at bounding box center [466, 330] width 105 height 15
click at [495, 327] on p "Order received" at bounding box center [466, 330] width 105 height 15
click at [722, 264] on div "ETA 7:24pm - 8:20pm This ETA will become more accurate once your driver is assi…" at bounding box center [466, 275] width 875 height 173
click at [549, 260] on circle at bounding box center [554, 259] width 11 height 11
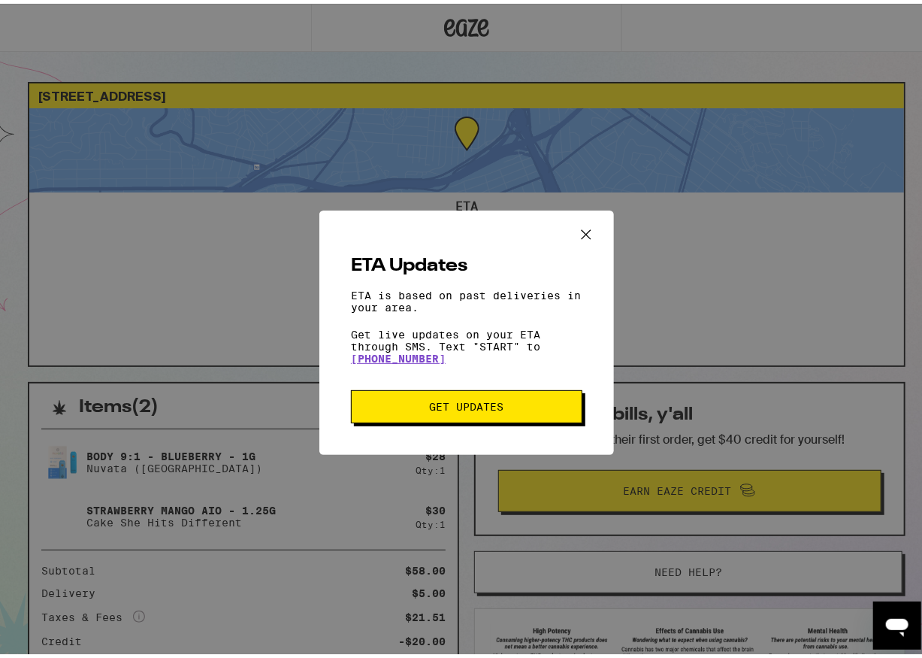
drag, startPoint x: 582, startPoint y: 229, endPoint x: 541, endPoint y: 410, distance: 184.9
click at [541, 410] on div "ETA Updates ETA is based on past deliveries in your area. Get live updates on y…" at bounding box center [466, 329] width 295 height 245
click at [537, 408] on span "Get Updates" at bounding box center [466, 403] width 209 height 11
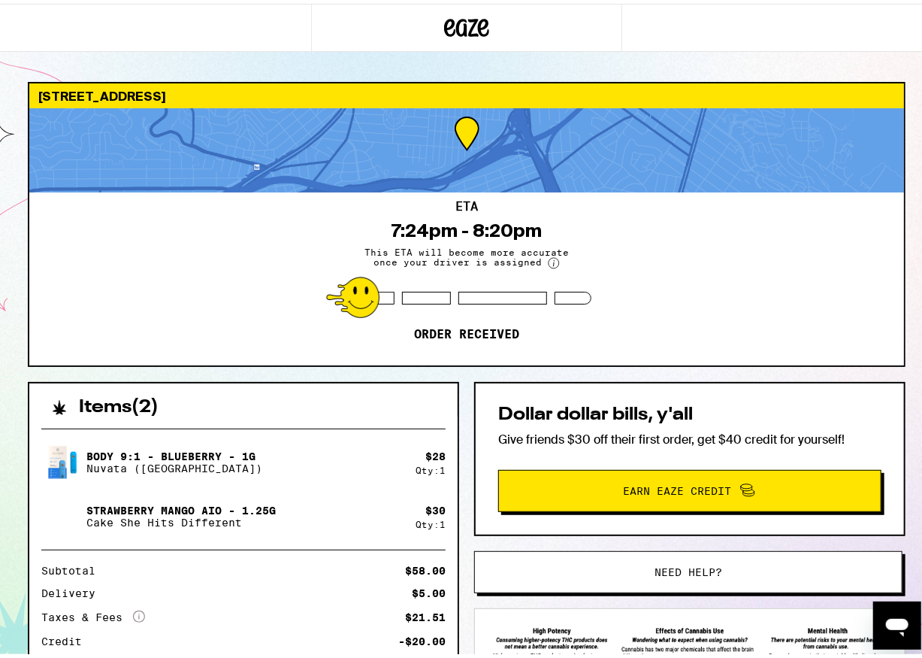
click at [661, 73] on div "1000 Crescent Ave San Francisco 94110 ETA 7:24pm - 8:20pm This ETA will become …" at bounding box center [466, 409] width 933 height 819
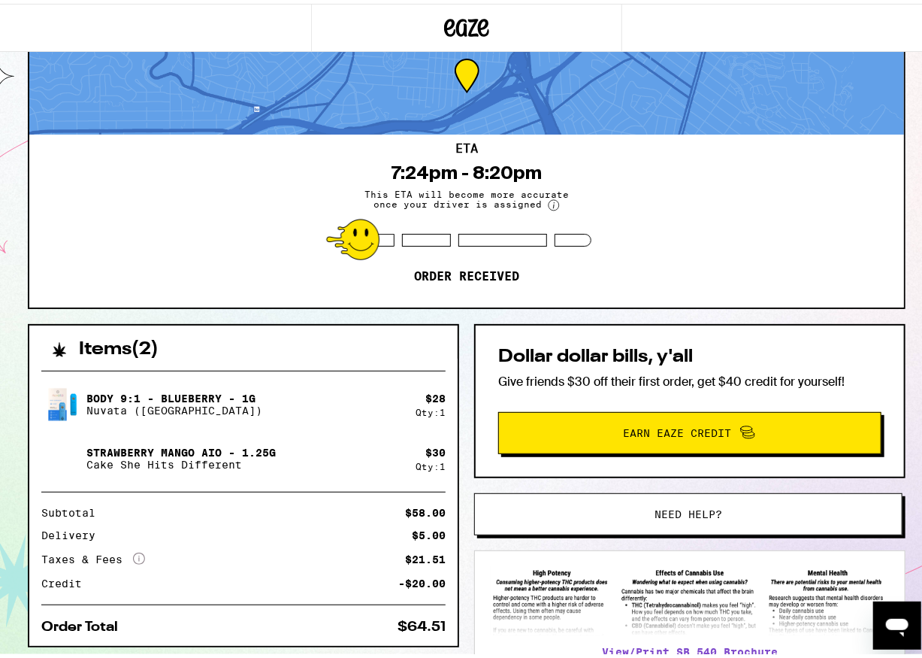
scroll to position [74, 0]
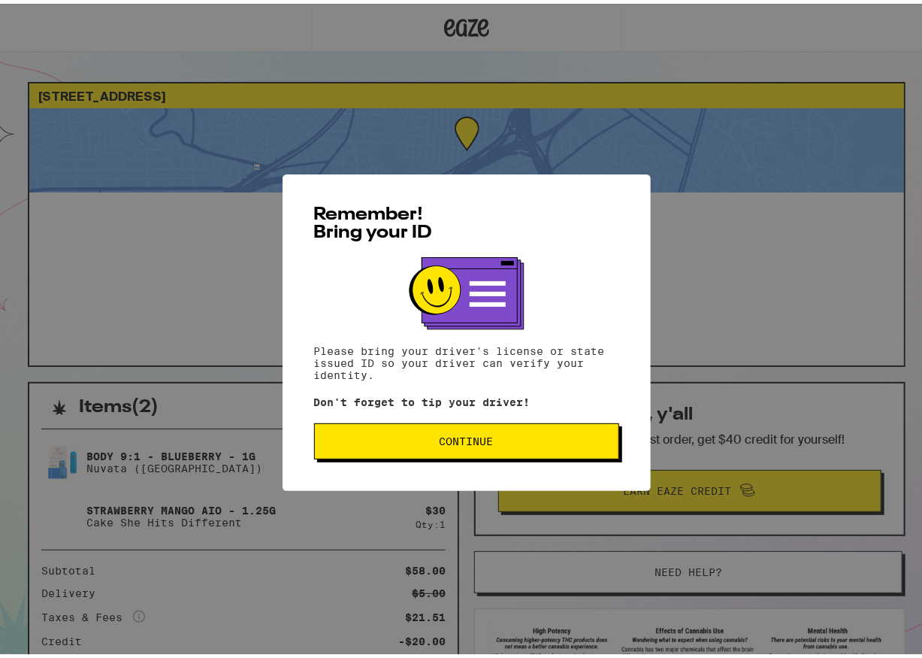
click at [690, 191] on div "Remember! Bring your ID Please bring your driver's license or state issued ID s…" at bounding box center [466, 329] width 933 height 658
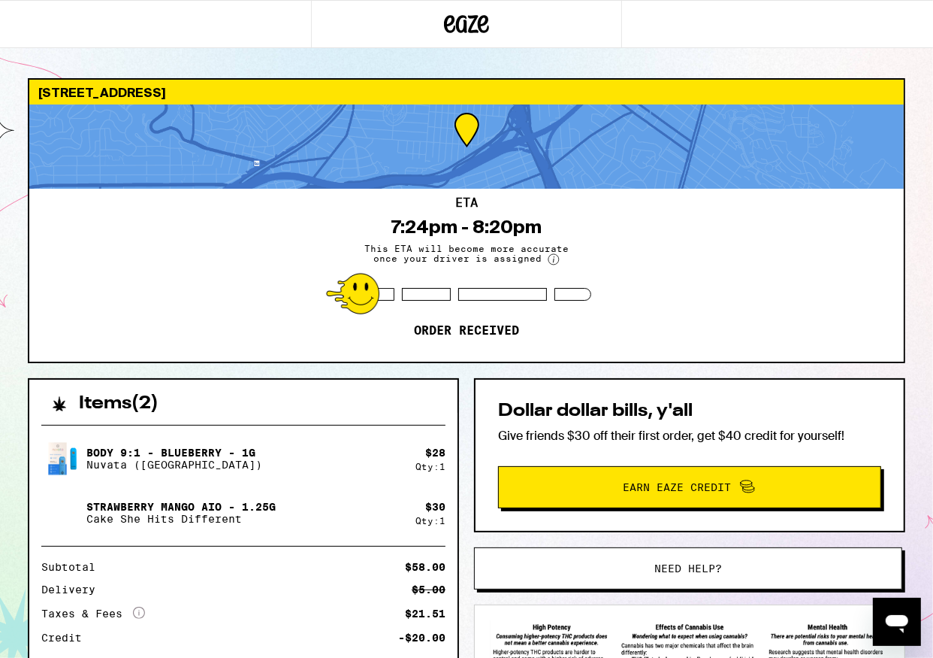
click at [645, 233] on div "ETA 7:24pm - 8:20pm This ETA will become more accurate once your driver is assi…" at bounding box center [466, 275] width 875 height 173
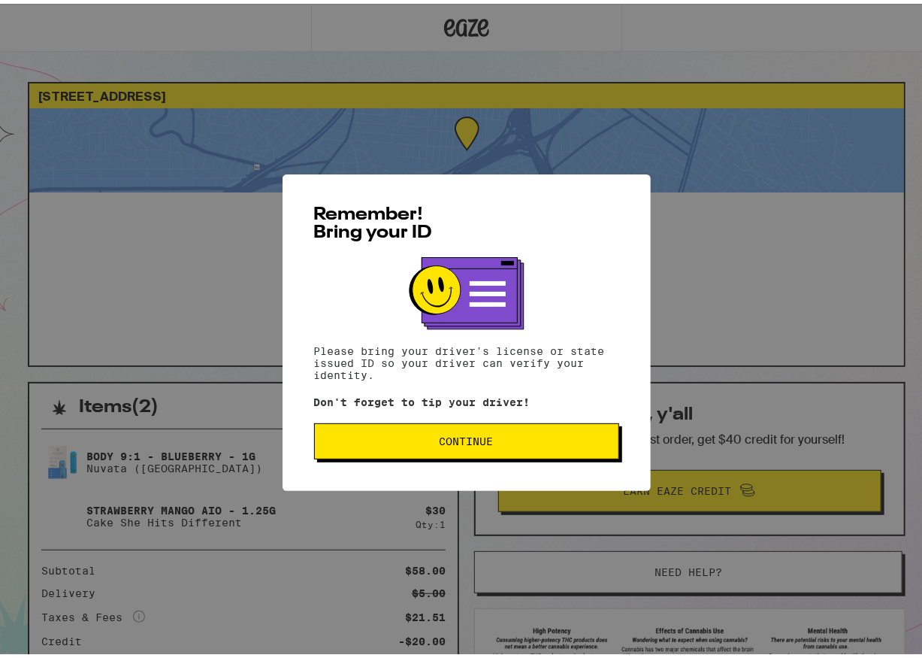
click at [852, 405] on div "Remember! Bring your ID Please bring your driver's license or state issued ID s…" at bounding box center [466, 329] width 933 height 658
drag, startPoint x: 720, startPoint y: 249, endPoint x: 709, endPoint y: 257, distance: 14.0
click at [712, 259] on div "Remember! Bring your ID Please bring your driver's license or state issued ID s…" at bounding box center [466, 329] width 933 height 658
click at [651, 184] on div "Remember! Bring your ID Please bring your driver's license or state issued ID s…" at bounding box center [466, 329] width 933 height 658
click at [775, 244] on div "Remember! Bring your ID Please bring your driver's license or state issued ID s…" at bounding box center [466, 329] width 933 height 658
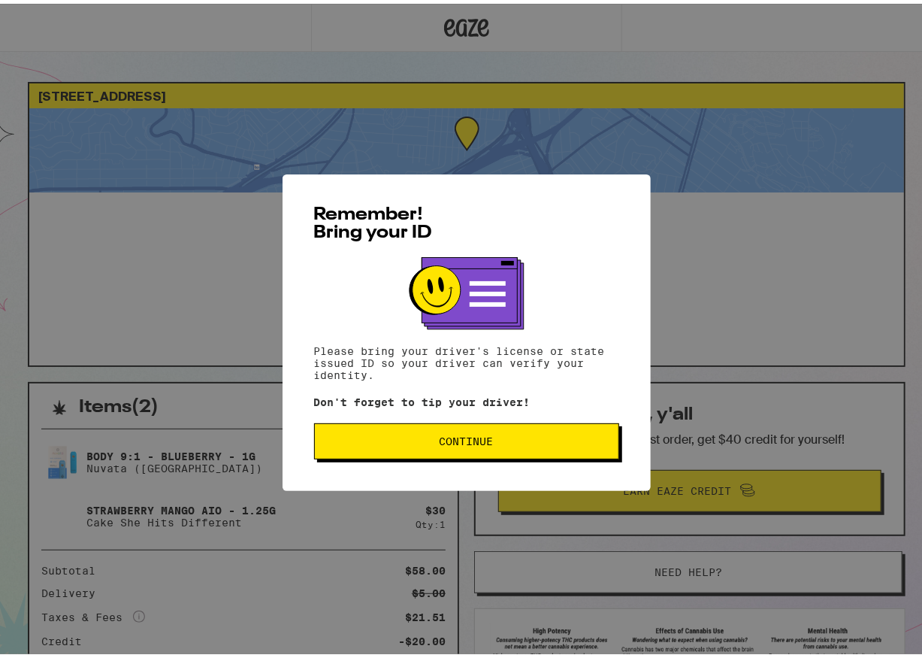
click at [765, 185] on div "Remember! Bring your ID Please bring your driver's license or state issued ID s…" at bounding box center [466, 329] width 933 height 658
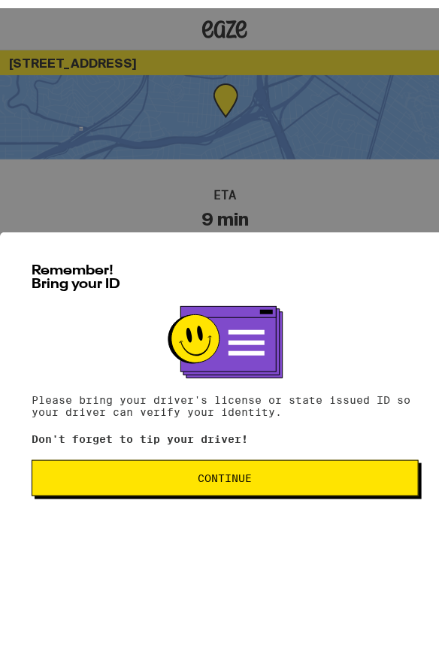
click at [310, 460] on button "Continue" at bounding box center [225, 470] width 387 height 36
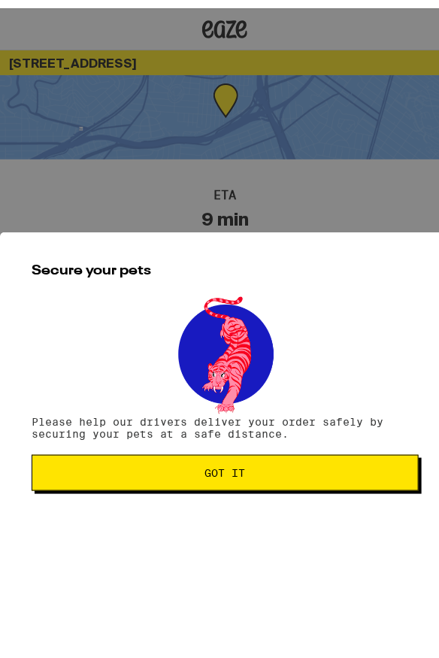
click at [283, 483] on button "Got it" at bounding box center [225, 464] width 387 height 36
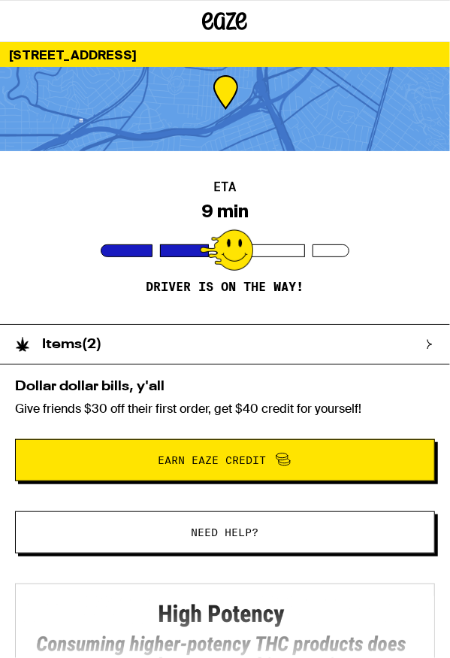
click at [434, 343] on icon at bounding box center [430, 344] width 11 height 11
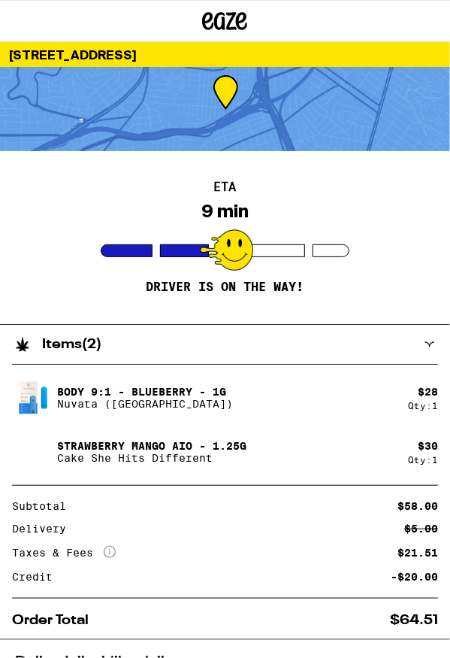
click at [434, 343] on icon at bounding box center [430, 344] width 11 height 11
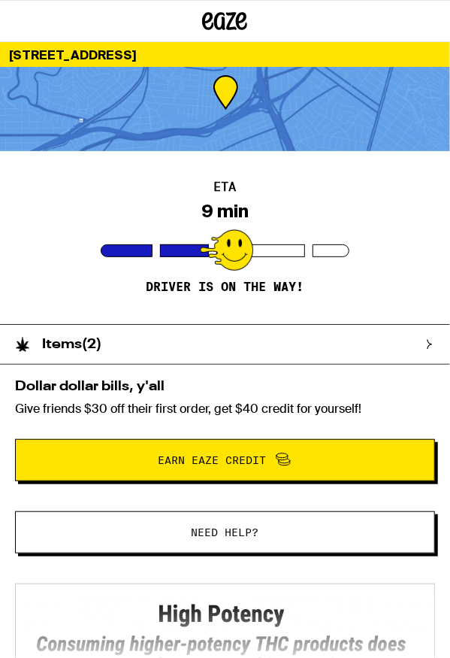
click at [434, 343] on icon at bounding box center [430, 344] width 11 height 11
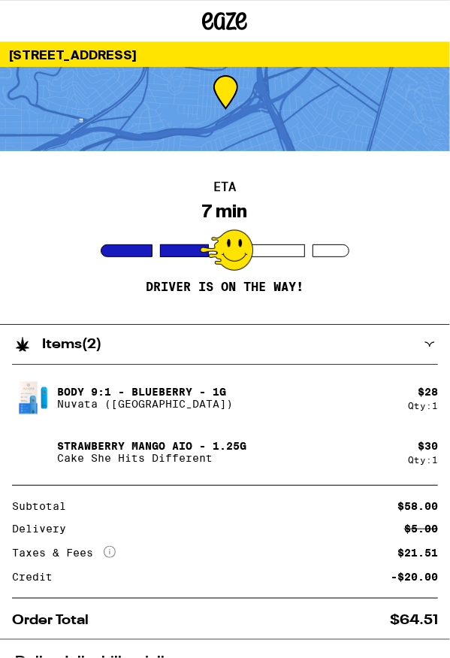
click at [74, 195] on div "ETA 7 min Driver is on the way!" at bounding box center [225, 237] width 450 height 173
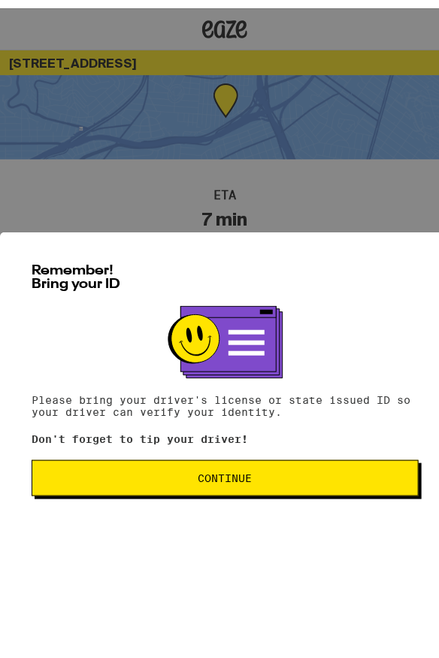
click at [212, 474] on span "Continue" at bounding box center [225, 469] width 54 height 11
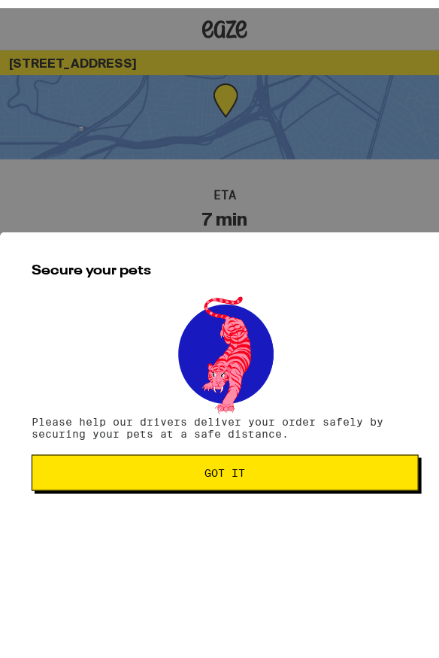
click at [210, 477] on button "Got it" at bounding box center [225, 464] width 387 height 36
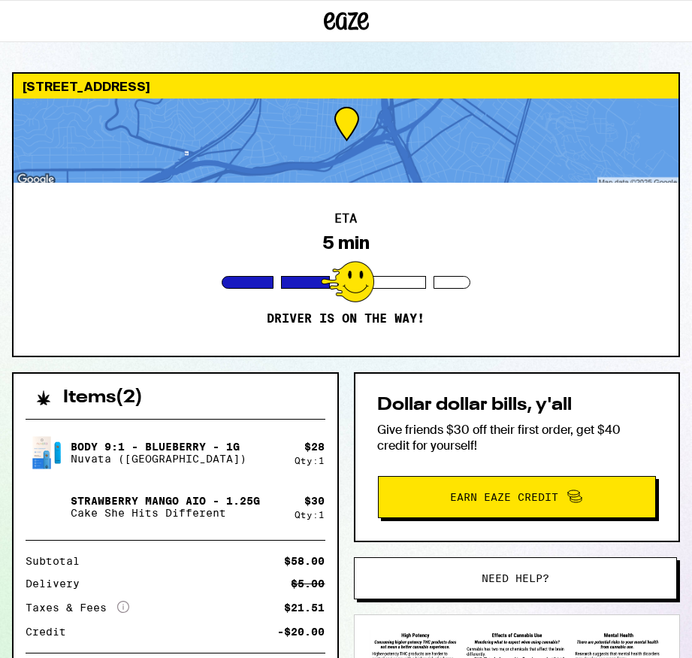
drag, startPoint x: 194, startPoint y: 538, endPoint x: 194, endPoint y: 548, distance: 9.8
click at [194, 538] on div "Body 9:1 - Blueberry - 1g Nuvata ([GEOGRAPHIC_DATA]) $ 28 Qty: 1 Strawberry Man…" at bounding box center [176, 550] width 324 height 287
